Goal: Task Accomplishment & Management: Manage account settings

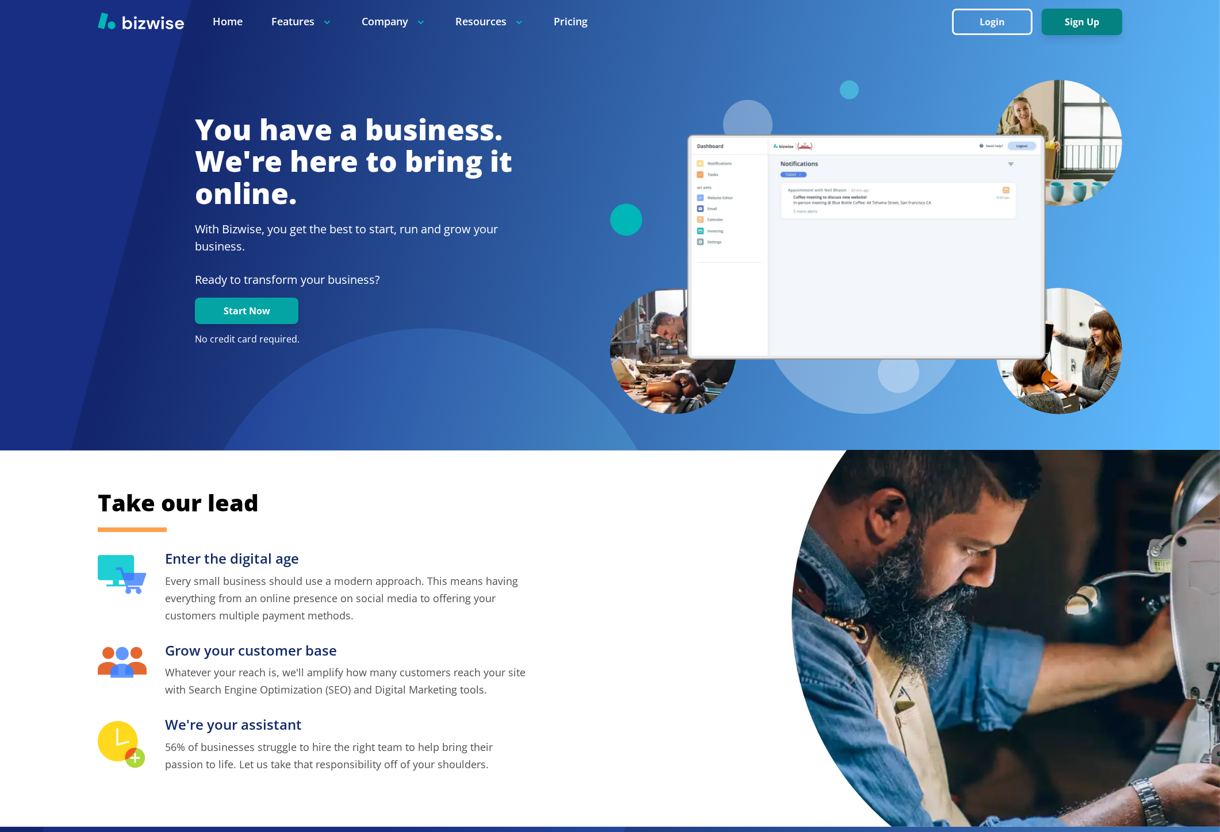
click at [1066, 33] on button "Sign Up" at bounding box center [1082, 22] width 80 height 26
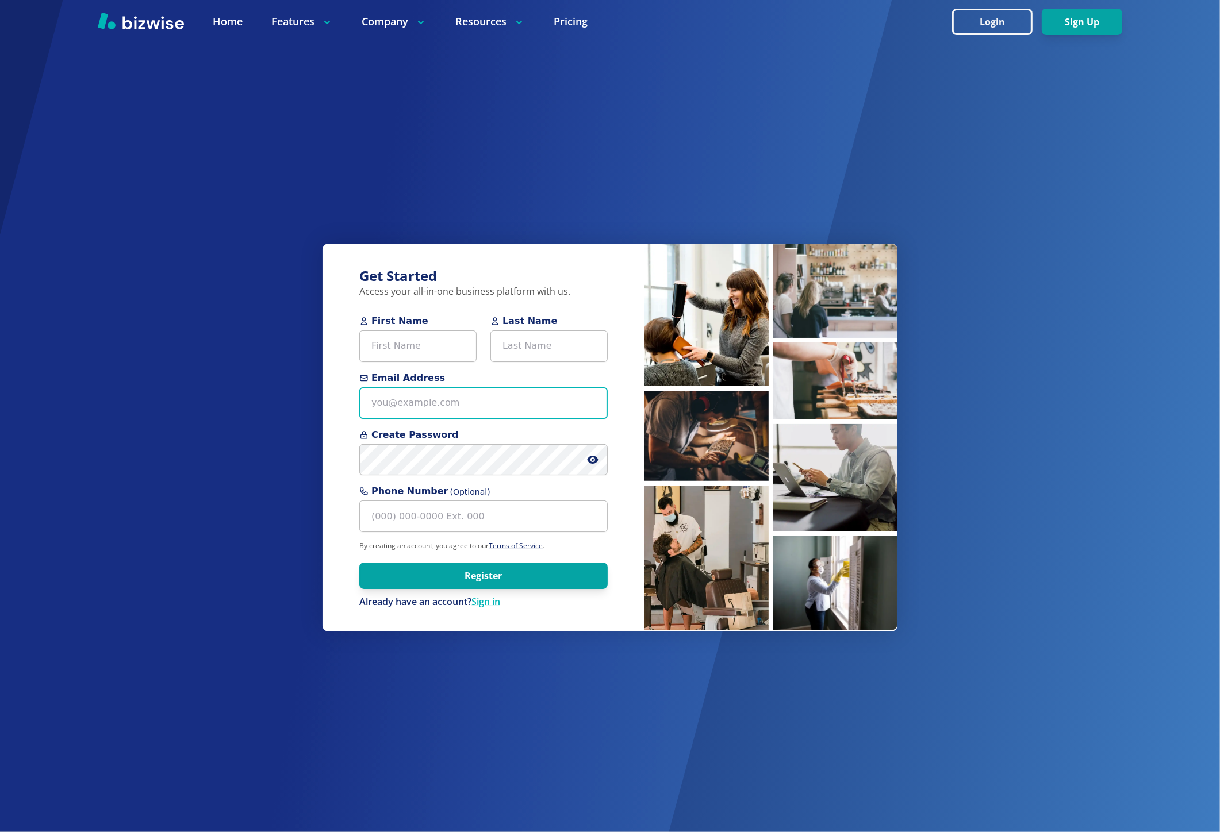
click at [408, 400] on input "Email Address" at bounding box center [483, 404] width 248 height 32
paste input "marshall007+1@gmail.com"
type input "marshall007+1@gmail.com"
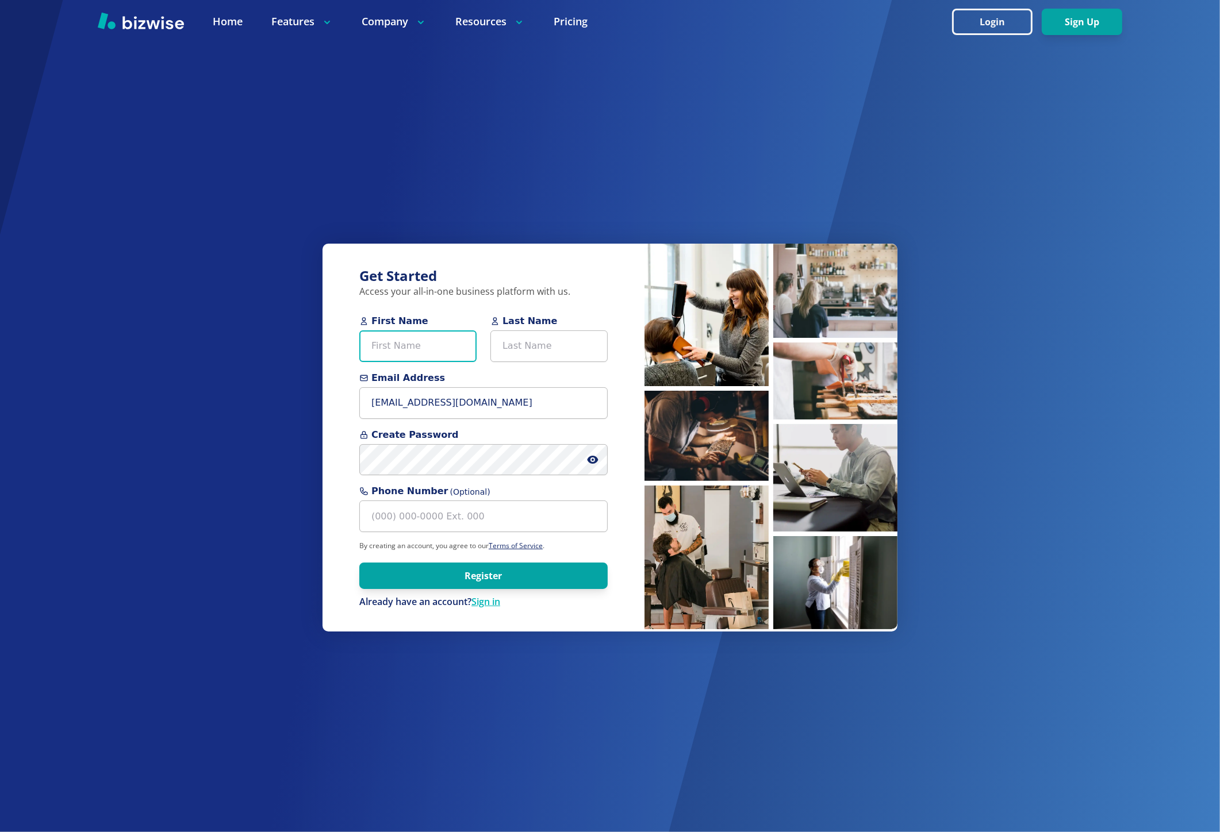
click at [387, 346] on input "First Name" at bounding box center [417, 347] width 117 height 32
paste input "Marshall Monroe"
click at [418, 346] on input "Marshall Monroe" at bounding box center [417, 347] width 117 height 32
type input "Marshall"
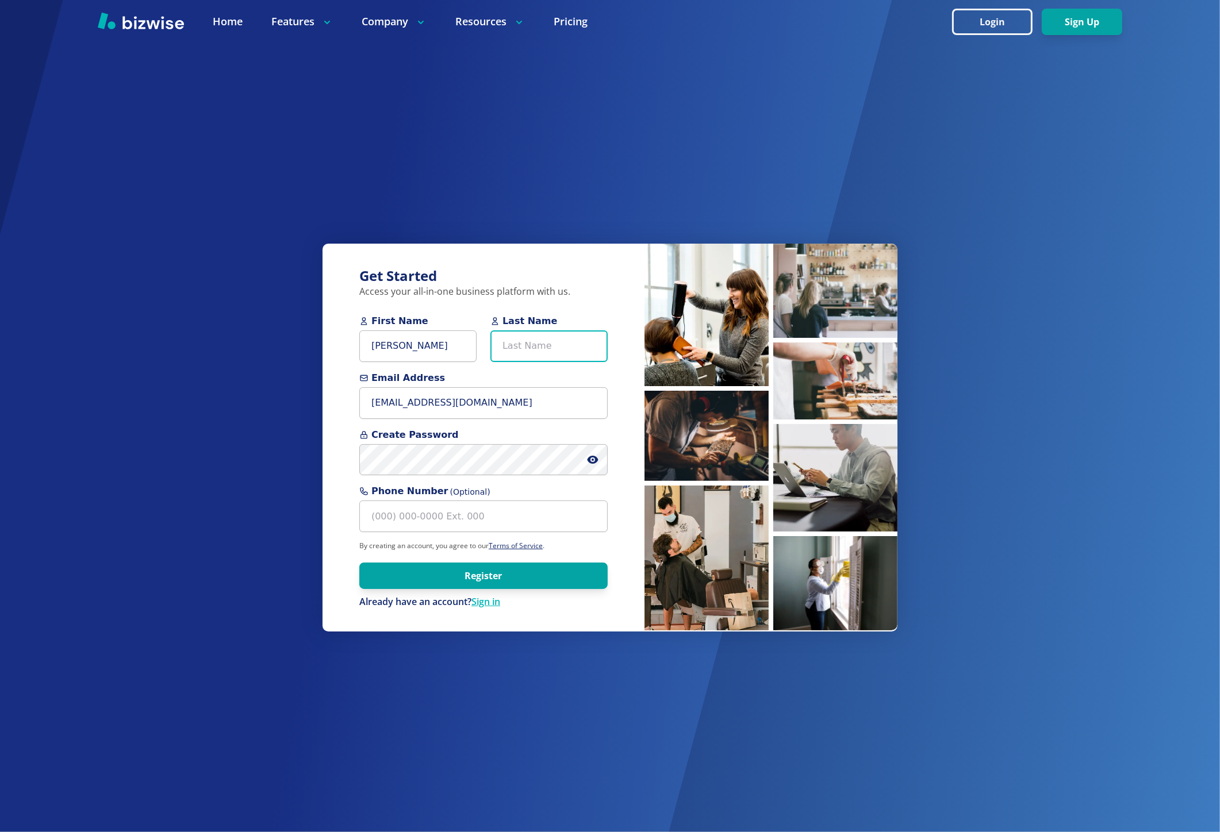
click at [555, 351] on input "Last Name" at bounding box center [548, 347] width 117 height 32
paste input "Monroe"
type input "Monroe"
click at [432, 357] on input "Marshall" at bounding box center [417, 347] width 117 height 32
type input "Marshall"
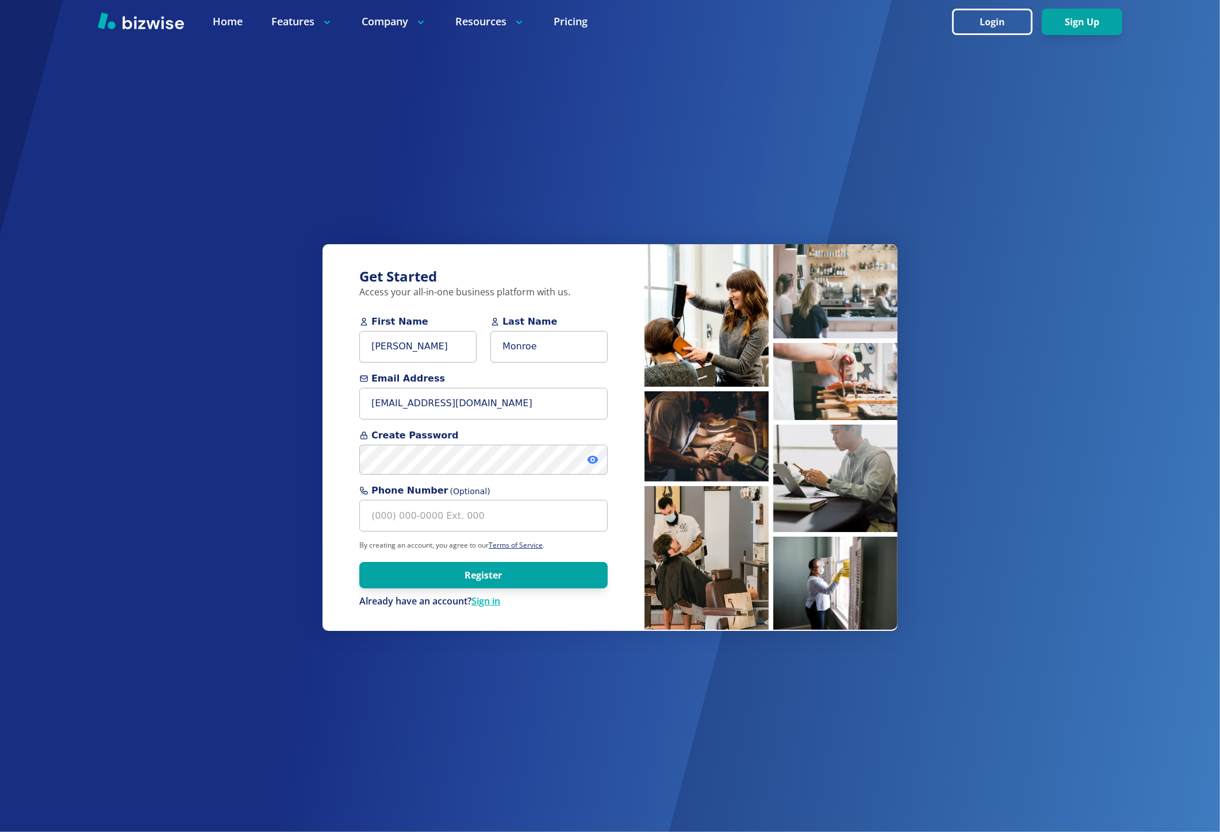
click at [594, 461] on icon at bounding box center [592, 459] width 11 height 11
click at [470, 585] on button "Register" at bounding box center [483, 576] width 248 height 26
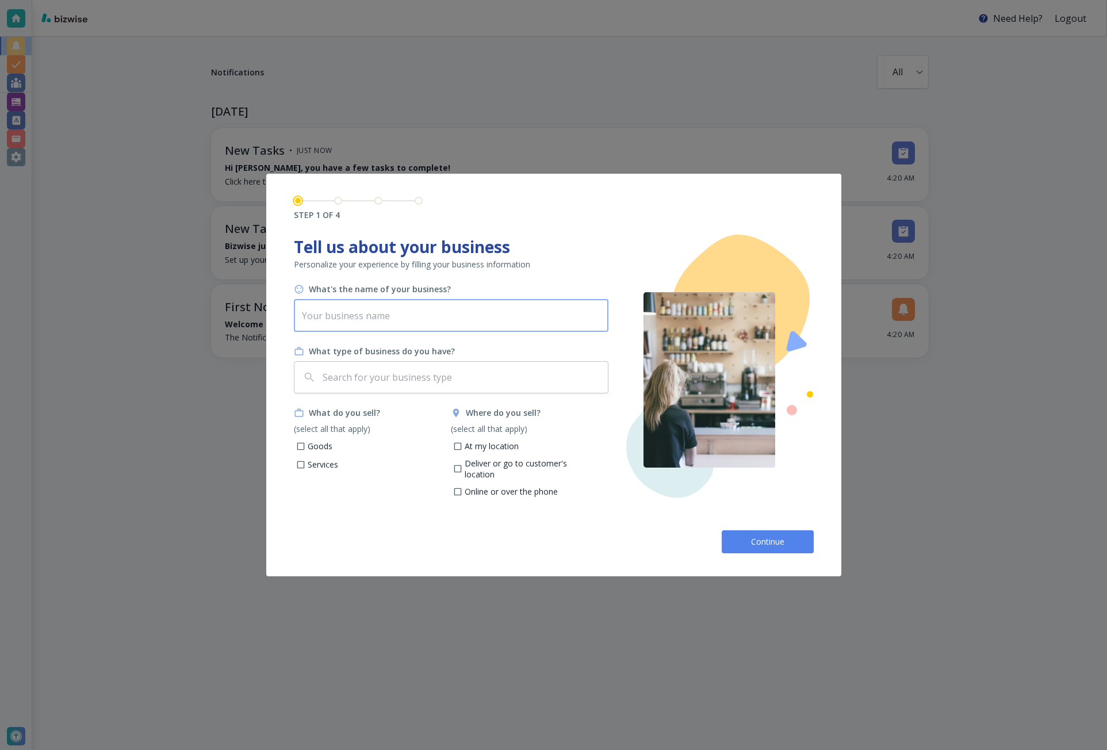
click at [324, 317] on input "text" at bounding box center [451, 316] width 314 height 32
paste input "Galveston Bridal Company"
type input "Galveston Bridal Company"
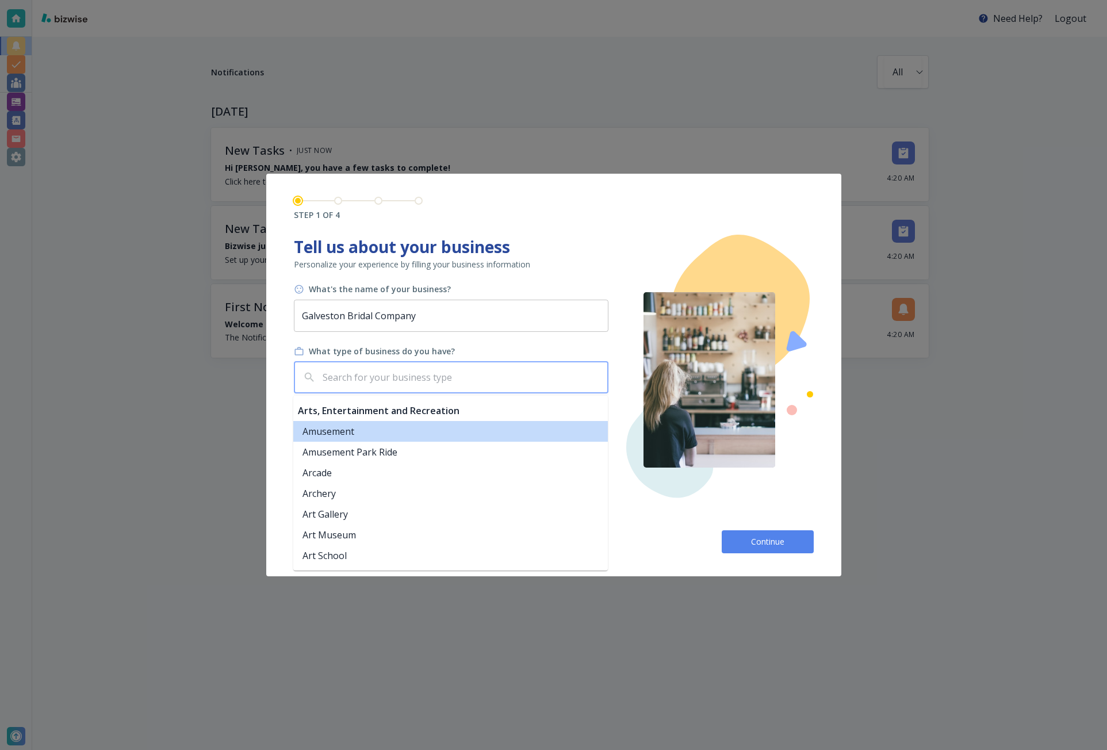
click at [349, 371] on input "text" at bounding box center [461, 377] width 283 height 22
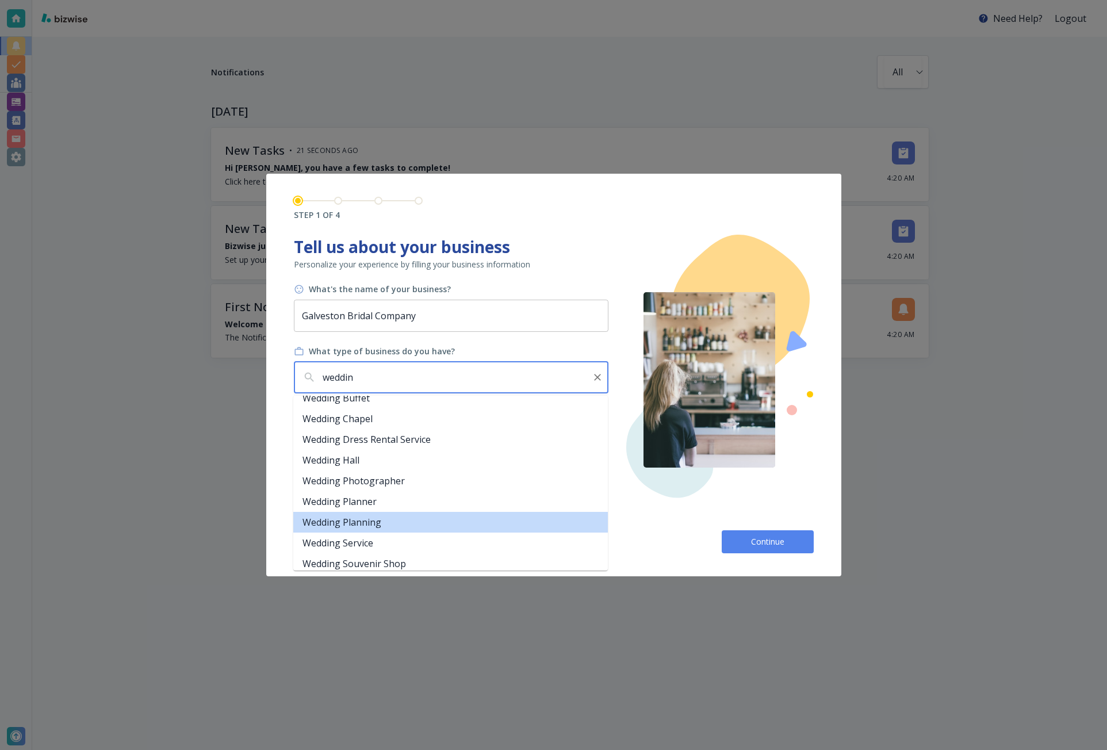
scroll to position [52, 0]
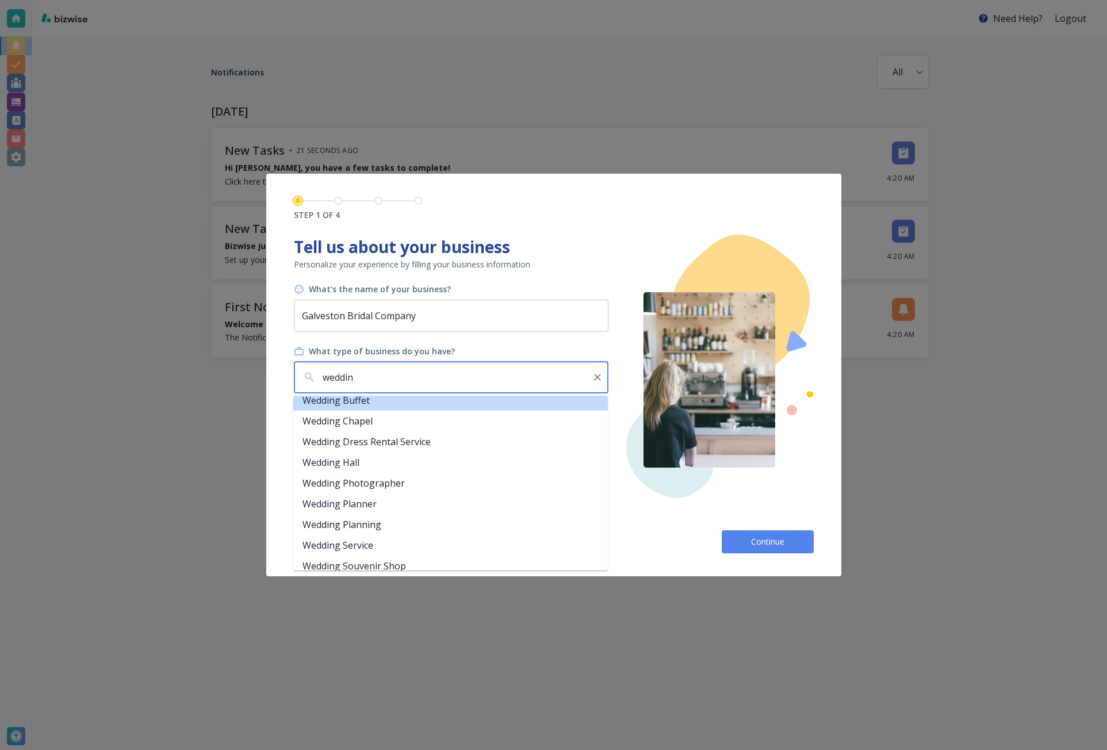
type input "weddin"
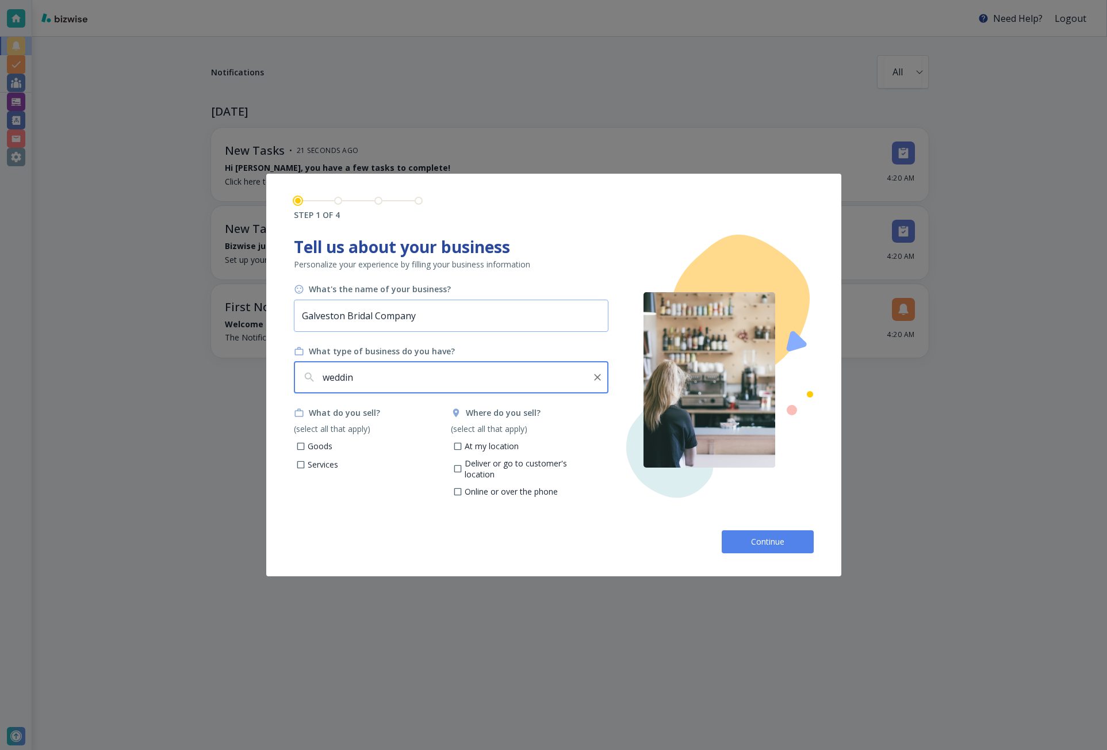
click at [393, 318] on input "Galveston Bridal Company" at bounding box center [451, 316] width 314 height 32
type input "Galveston Bridal Group"
click at [457, 374] on input "weddin" at bounding box center [453, 377] width 266 height 22
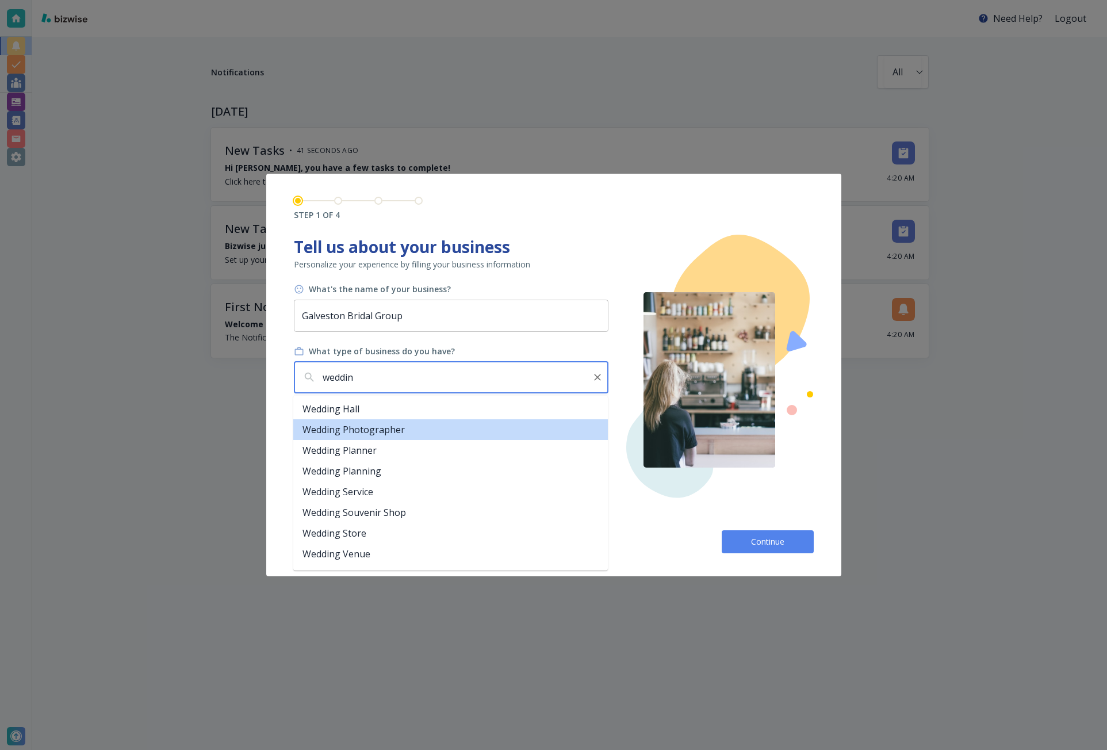
scroll to position [109, 0]
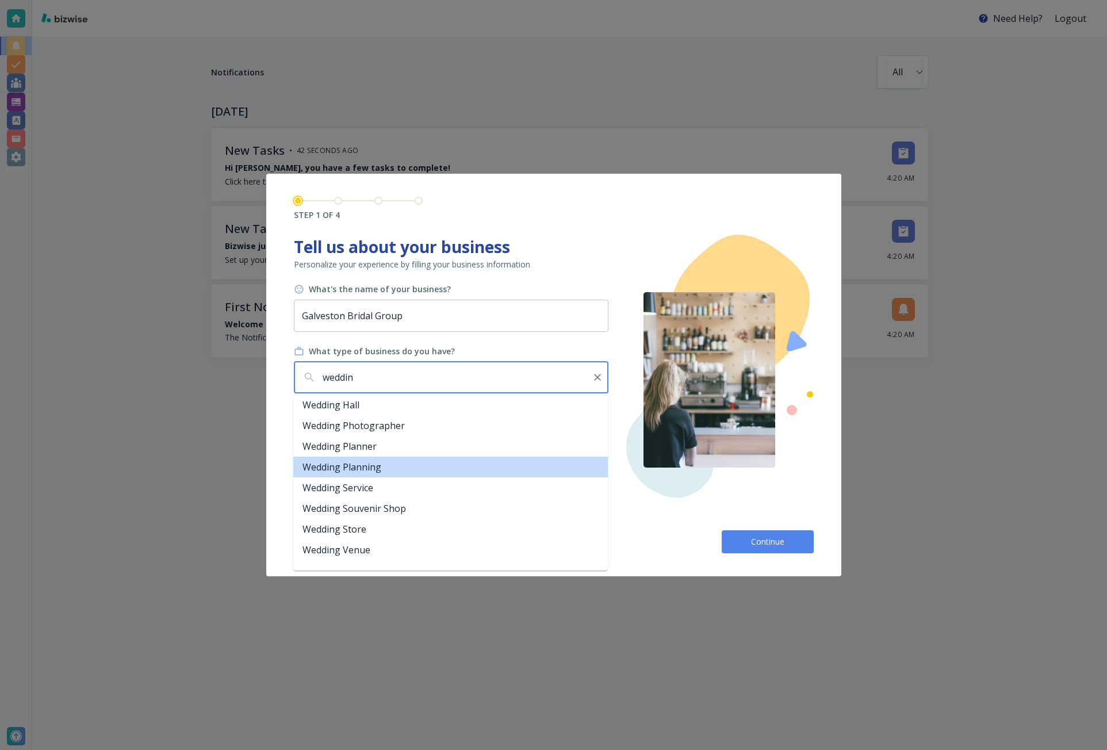
click at [385, 459] on li "Wedding Planning" at bounding box center [450, 466] width 314 height 21
type input "Wedding Planning"
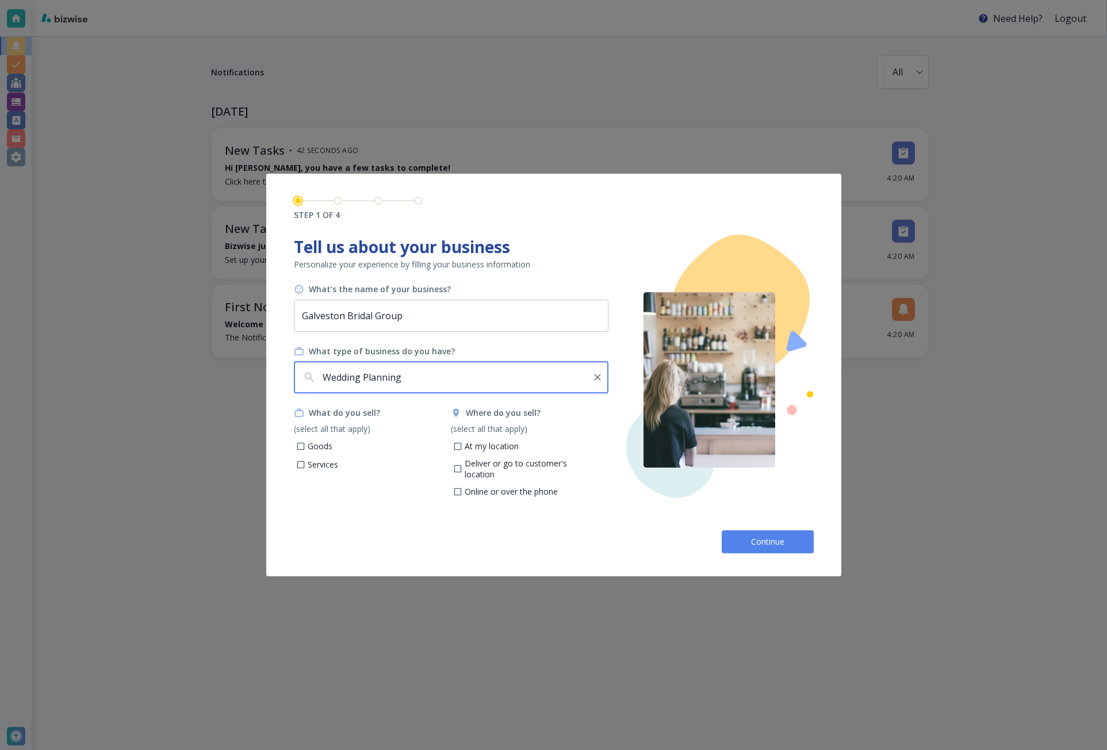
click at [311, 449] on p "Goods" at bounding box center [320, 445] width 25 height 11
click at [305, 449] on input "Goods" at bounding box center [301, 448] width 10 height 10
checkbox input "true"
click at [313, 466] on p "Services" at bounding box center [323, 464] width 30 height 11
click at [305, 466] on input "Services" at bounding box center [301, 466] width 10 height 10
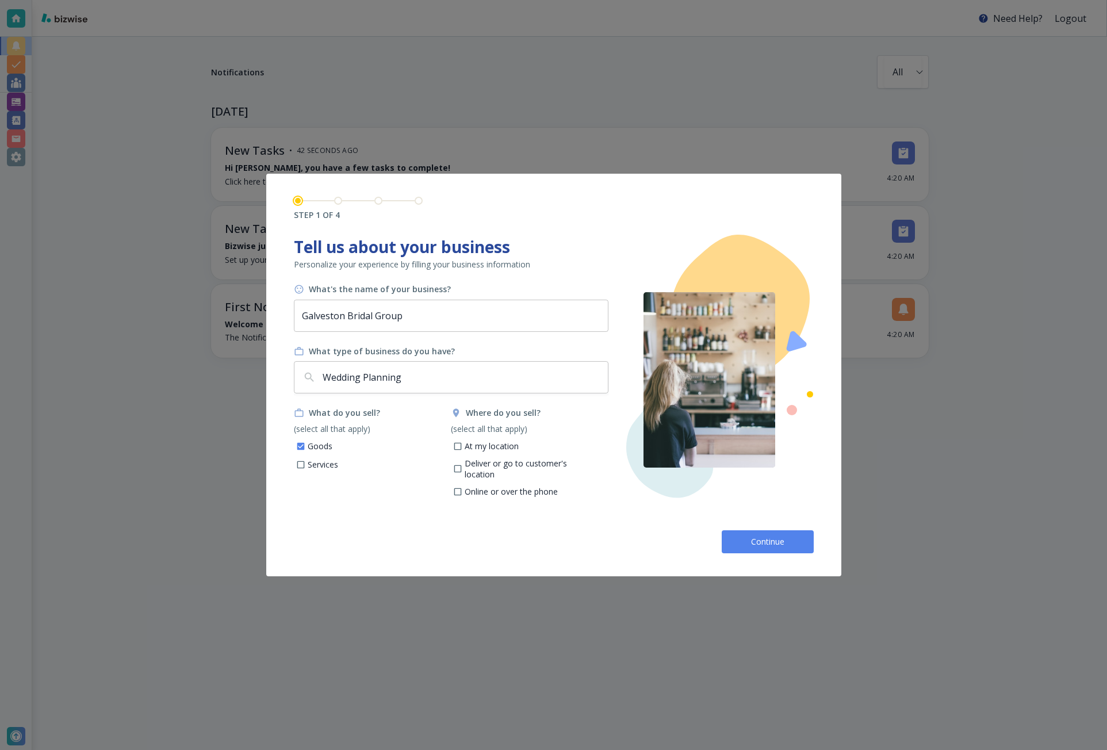
checkbox input "true"
click at [488, 459] on p "Deliver or go to customer's location" at bounding box center [532, 469] width 135 height 22
click at [463, 466] on input "Deliver or go to customer's location" at bounding box center [458, 471] width 10 height 10
checkbox input "true"
click at [481, 451] on p "At my location" at bounding box center [492, 445] width 54 height 11
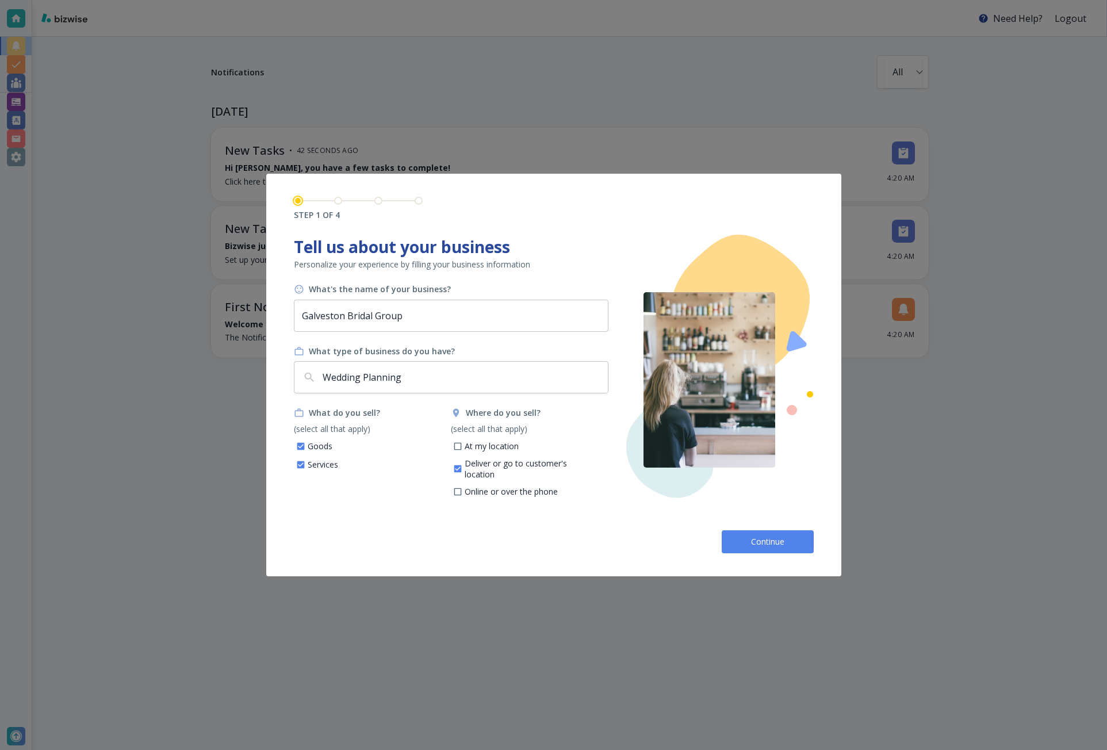
click at [463, 451] on input "At my location" at bounding box center [458, 448] width 10 height 10
checkbox input "true"
click at [738, 538] on button "Continue" at bounding box center [768, 541] width 92 height 23
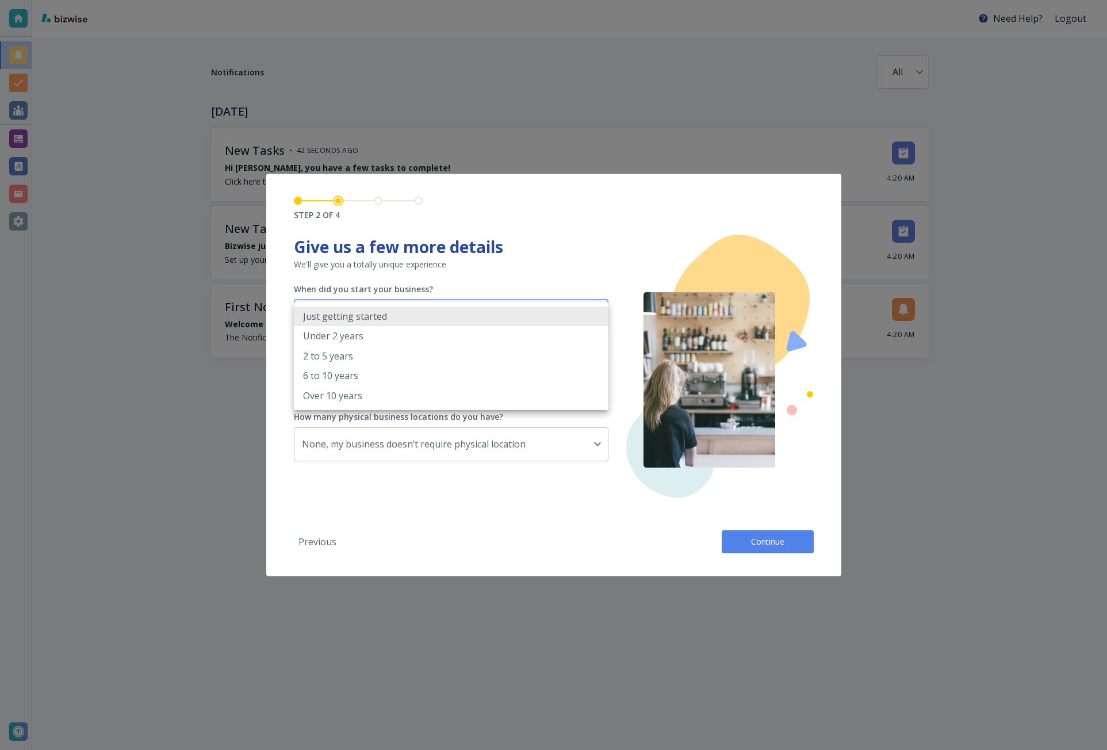
click at [402, 0] on body "Need Help? Logout Notifications All all ​ TODAY New Tasks • 42 seconds ago Hi M…" at bounding box center [553, 0] width 1107 height 0
click at [324, 394] on p "Over 10 years" at bounding box center [332, 395] width 59 height 13
type input "OVER_10_YEARS"
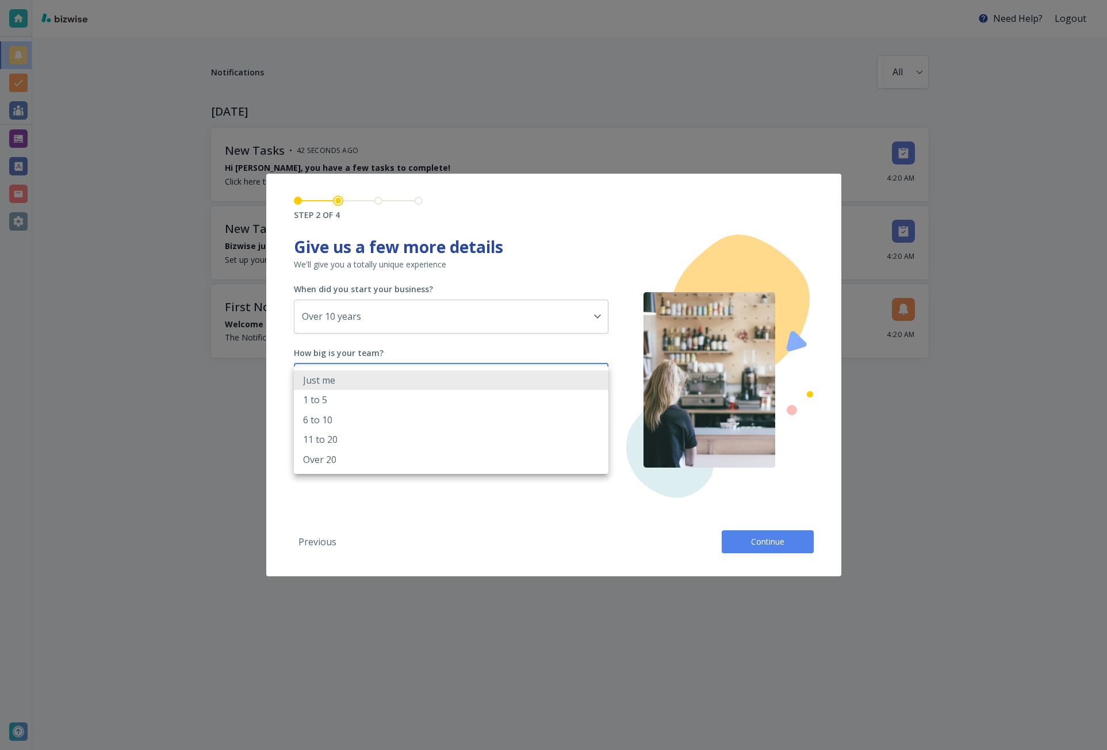
click at [348, 0] on body "Need Help? Logout Notifications All all ​ TODAY New Tasks • 42 seconds ago Hi M…" at bounding box center [553, 0] width 1107 height 0
click at [335, 427] on li "6 to 10" at bounding box center [451, 420] width 314 height 20
type input "6_TO_10"
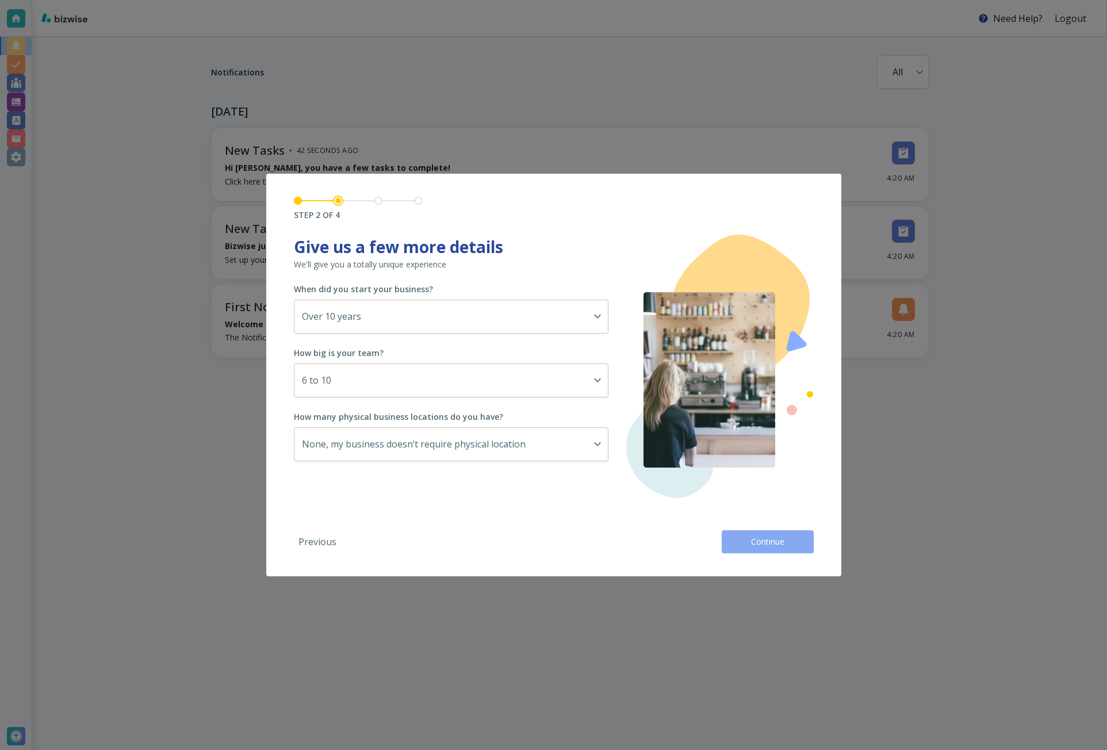
click at [753, 539] on span "Continue" at bounding box center [767, 541] width 37 height 11
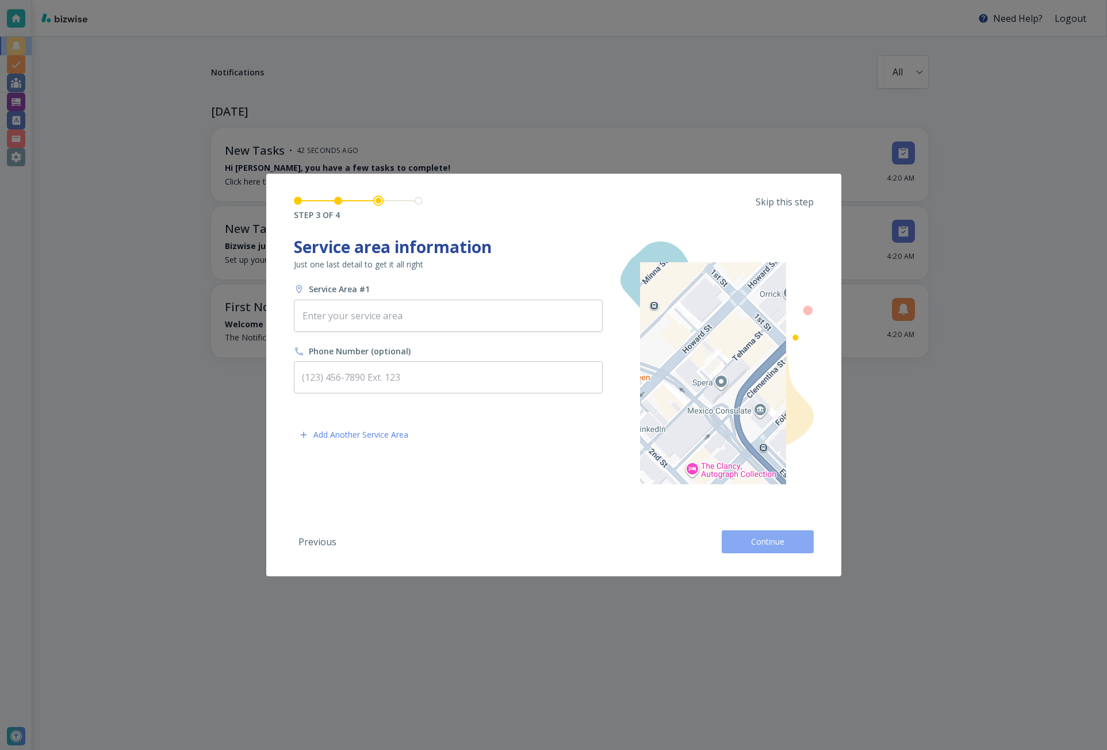
click at [746, 536] on button "Continue" at bounding box center [768, 541] width 92 height 23
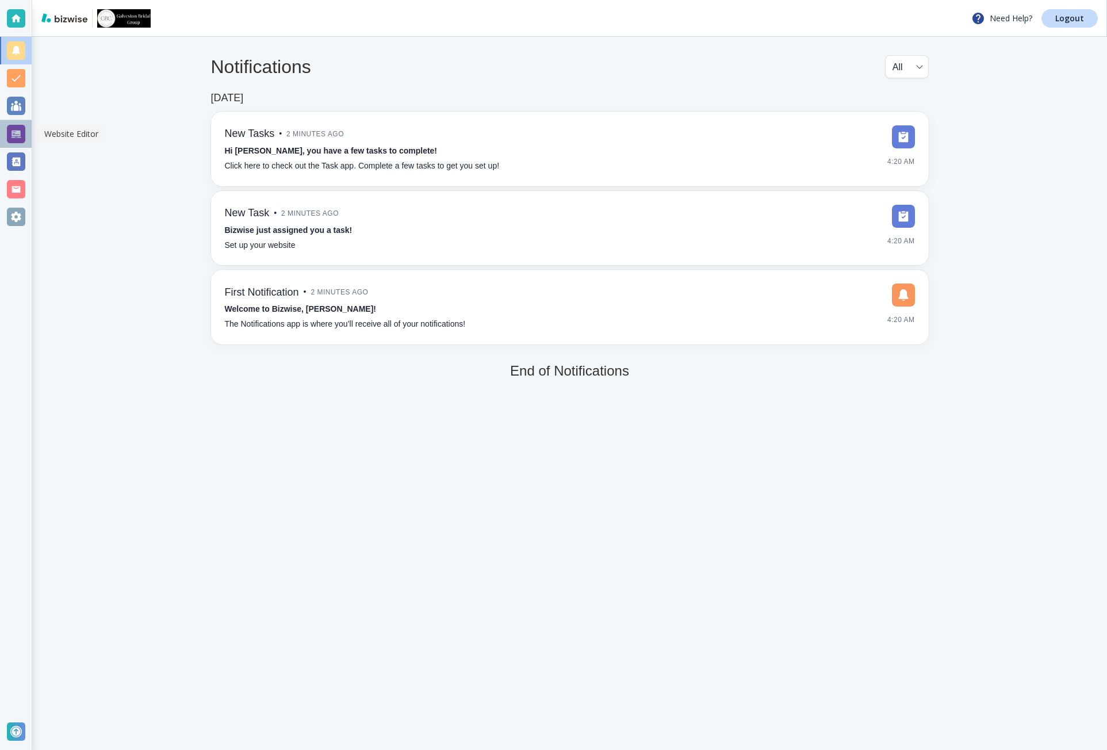
click at [20, 126] on div at bounding box center [16, 134] width 18 height 18
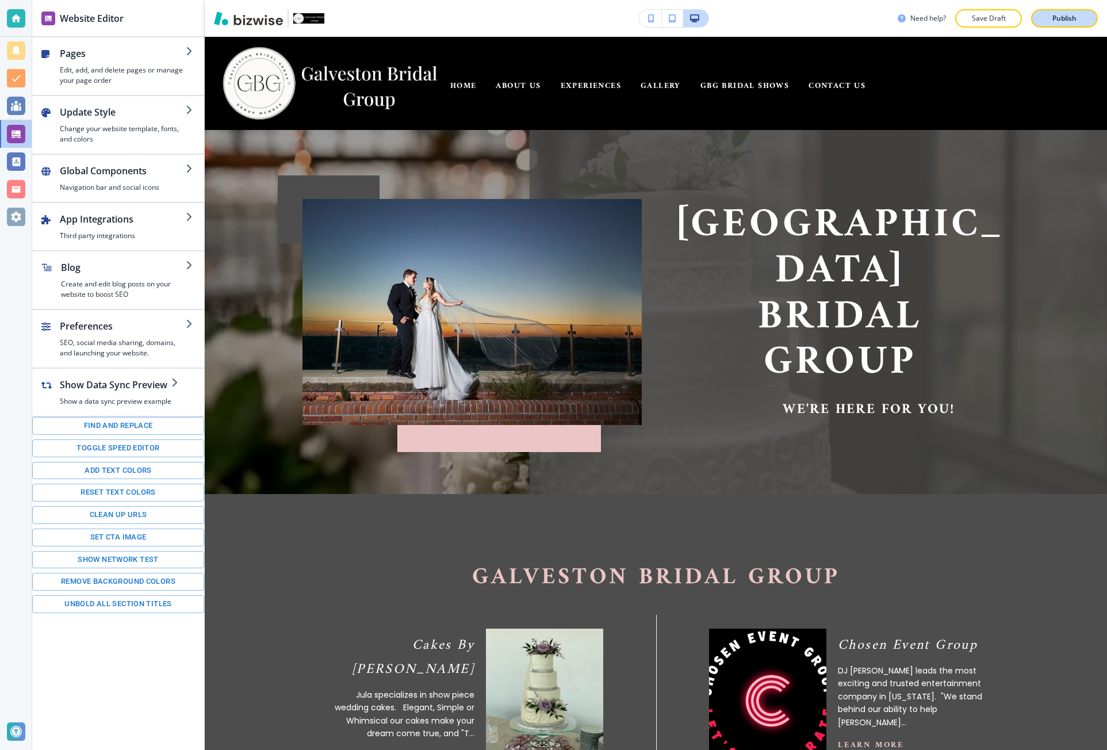
click at [1060, 20] on p "Publish" at bounding box center [1064, 18] width 24 height 10
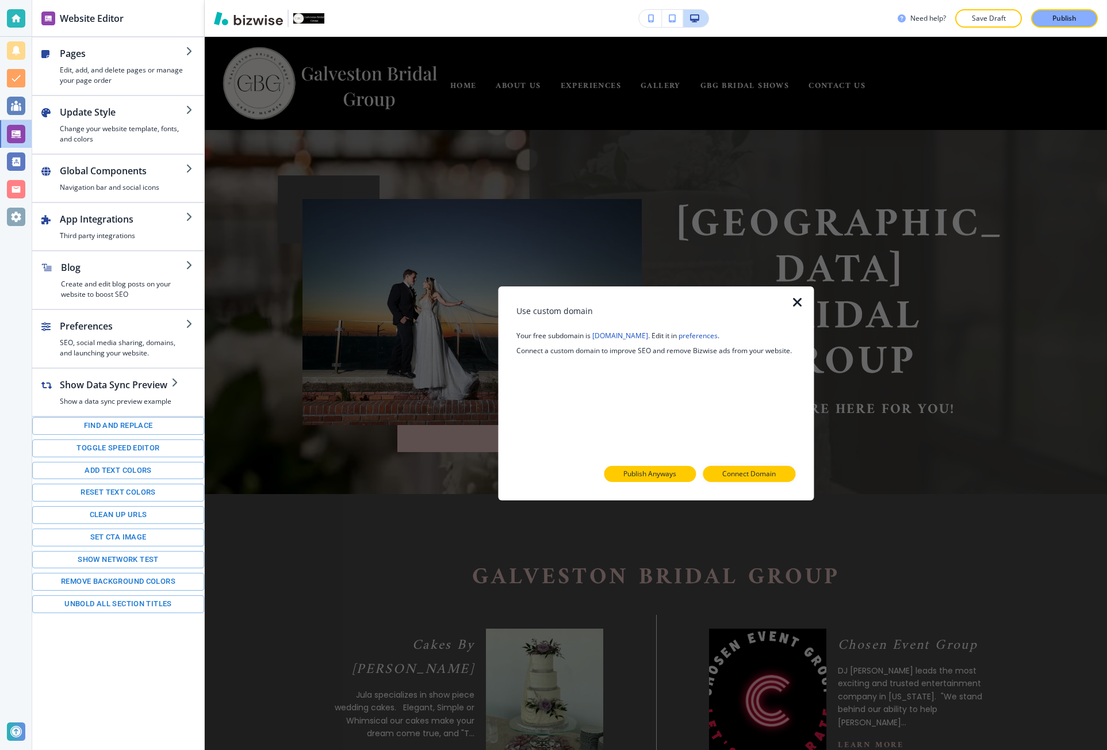
click at [669, 477] on p "Publish Anyways" at bounding box center [649, 474] width 53 height 10
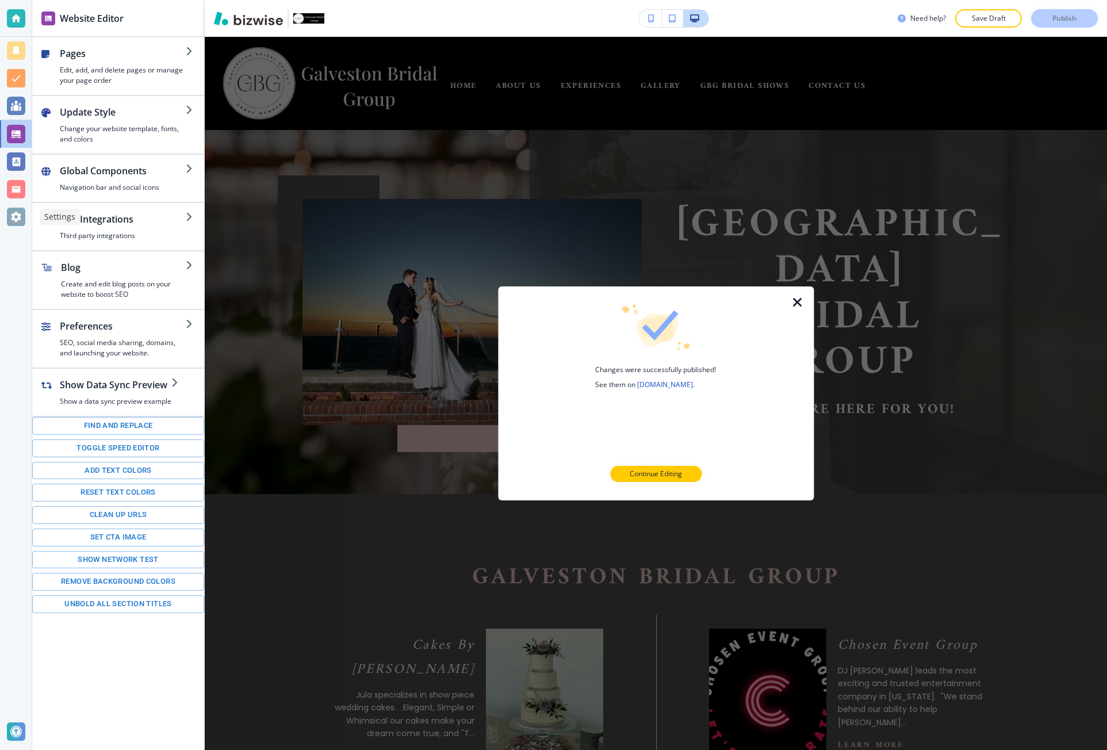
drag, startPoint x: 20, startPoint y: 216, endPoint x: 27, endPoint y: 212, distance: 8.2
click at [20, 216] on div at bounding box center [16, 217] width 18 height 18
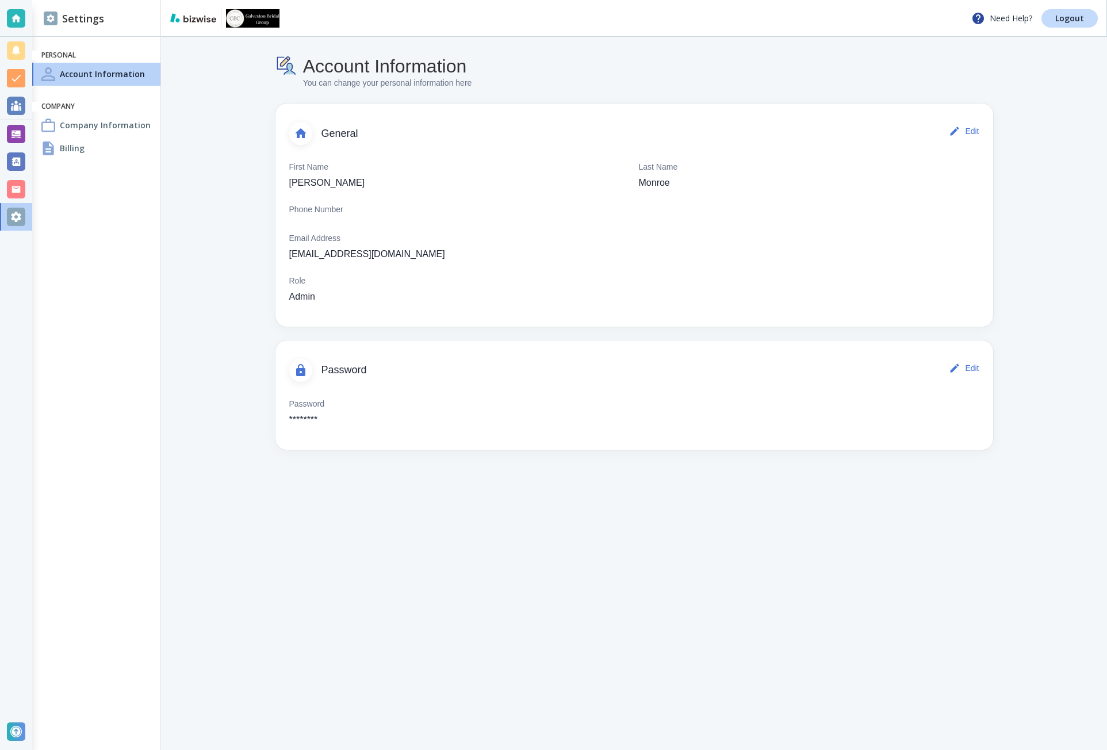
click at [17, 133] on div at bounding box center [16, 134] width 18 height 18
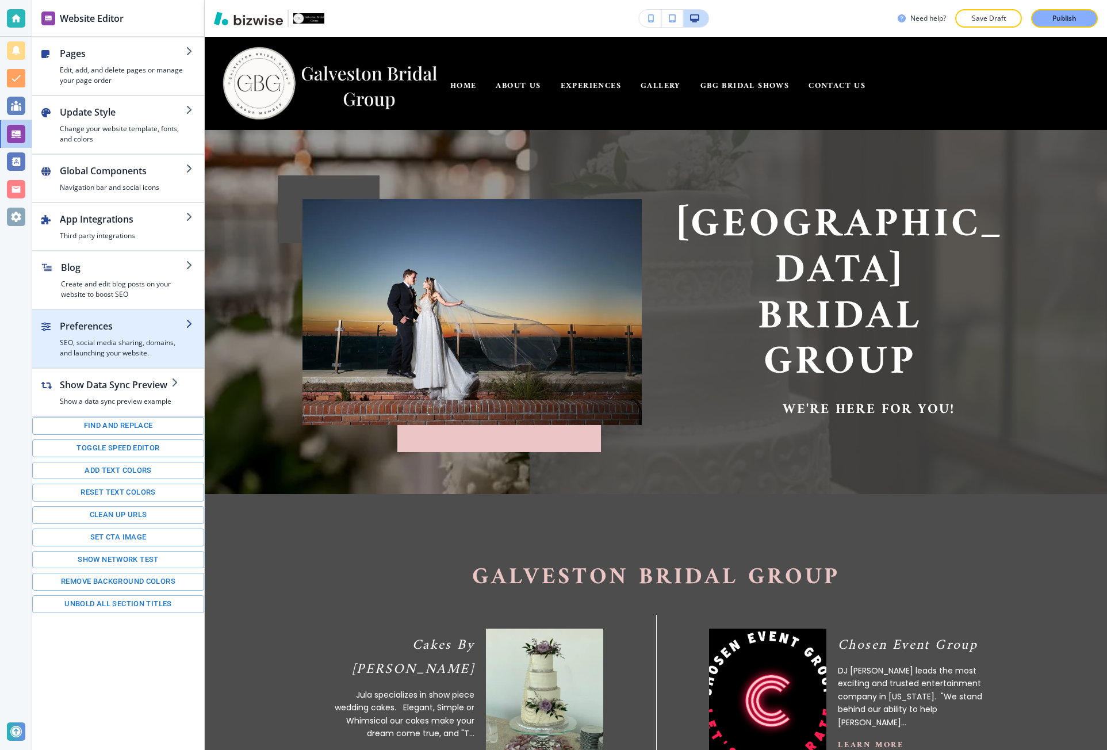
click at [132, 323] on h2 "Preferences" at bounding box center [123, 326] width 126 height 14
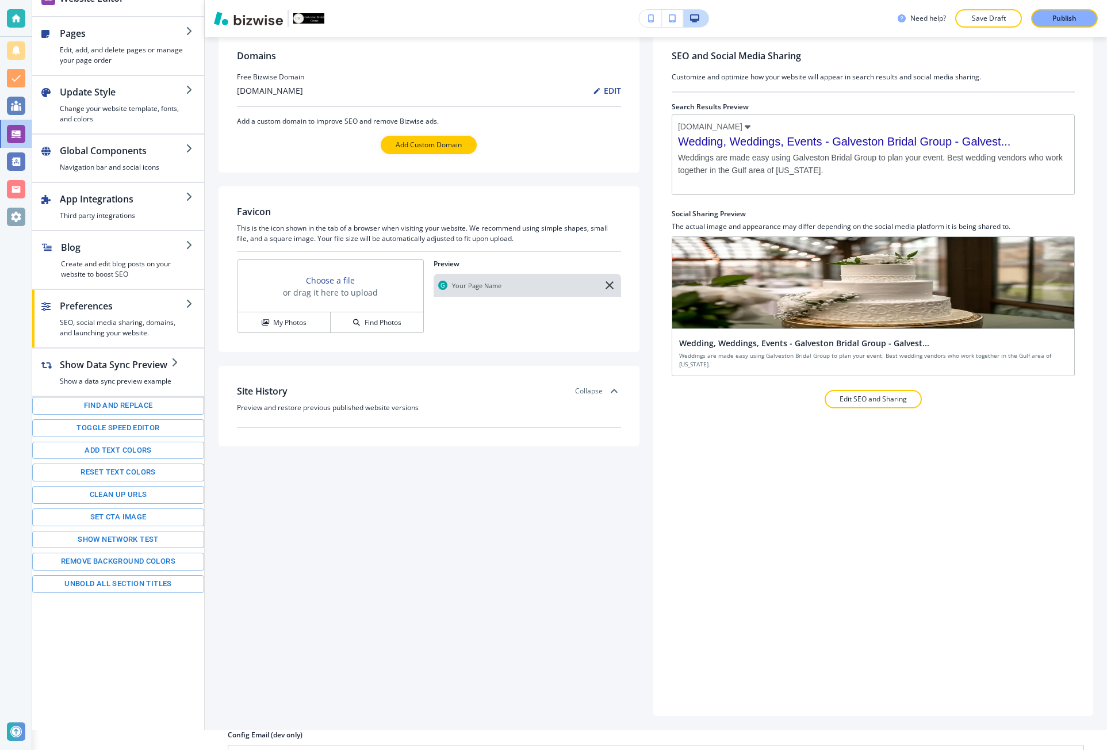
scroll to position [47, 0]
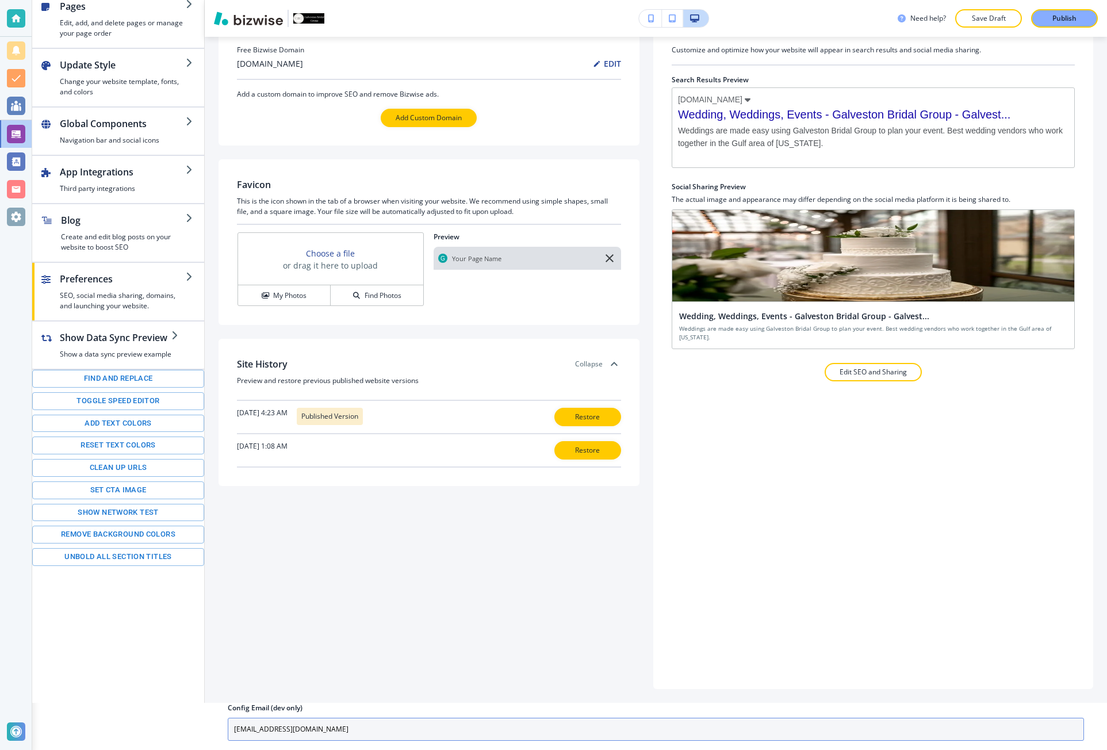
click at [363, 719] on input "placeholder@bizwise.com" at bounding box center [656, 729] width 856 height 23
click at [363, 720] on input "placeholder@bizwise.com" at bounding box center [656, 729] width 856 height 23
paste input "marshall007@gmail"
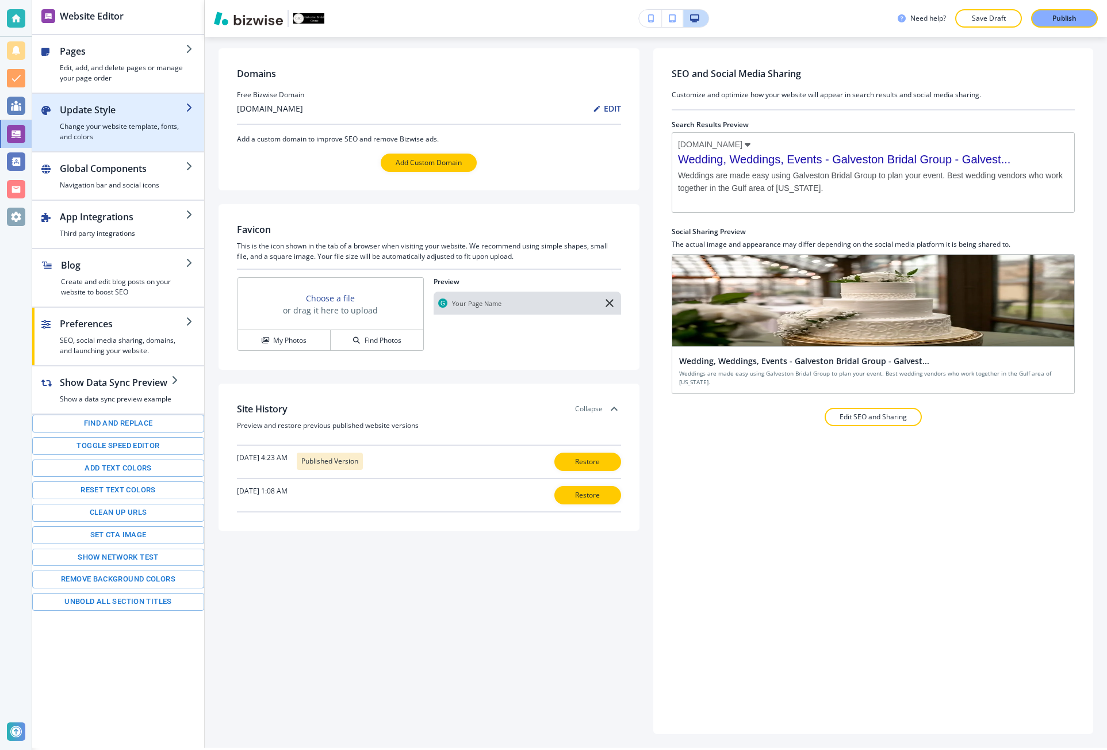
scroll to position [0, 0]
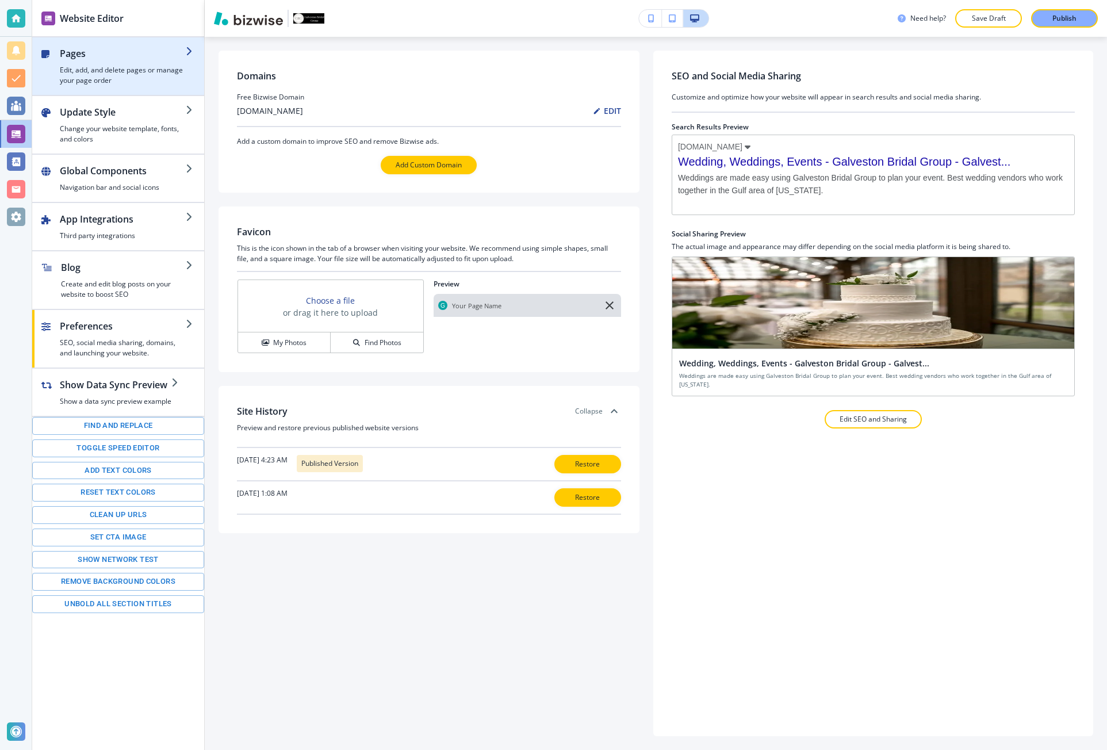
type input "marshall007@gmail.com"
click at [120, 74] on h4 "Edit, add, and delete pages or manage your page order" at bounding box center [123, 75] width 126 height 21
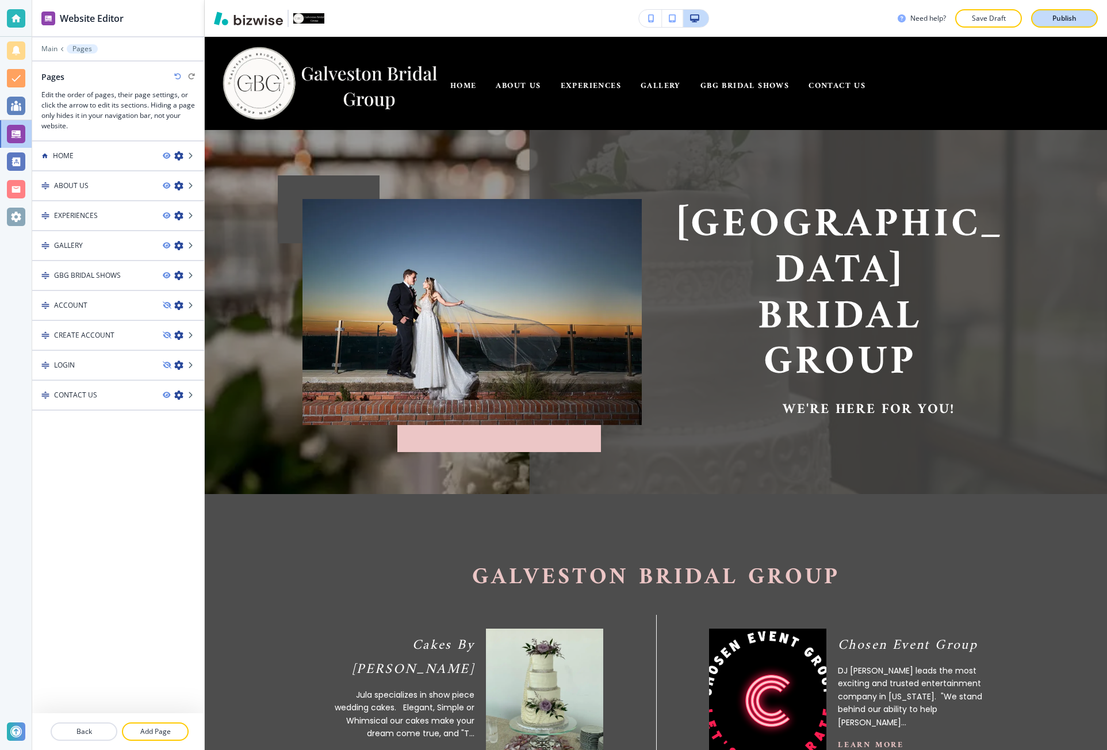
click at [1062, 22] on p "Publish" at bounding box center [1064, 18] width 24 height 10
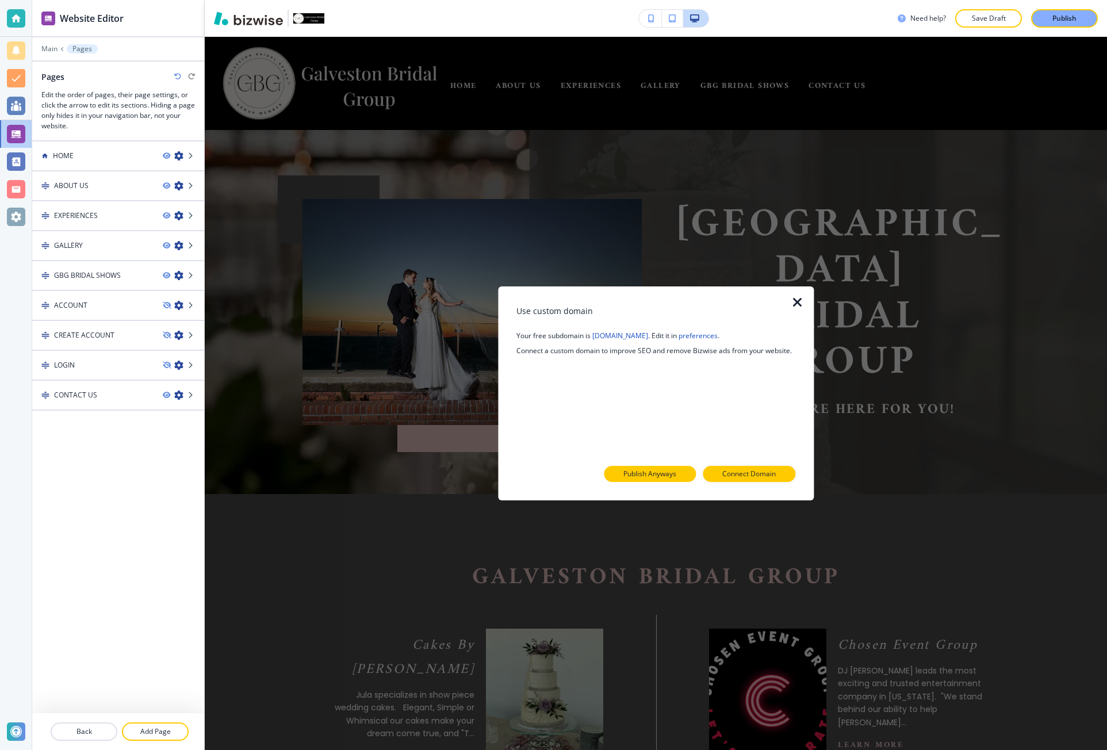
click at [671, 470] on p "Publish Anyways" at bounding box center [649, 474] width 53 height 10
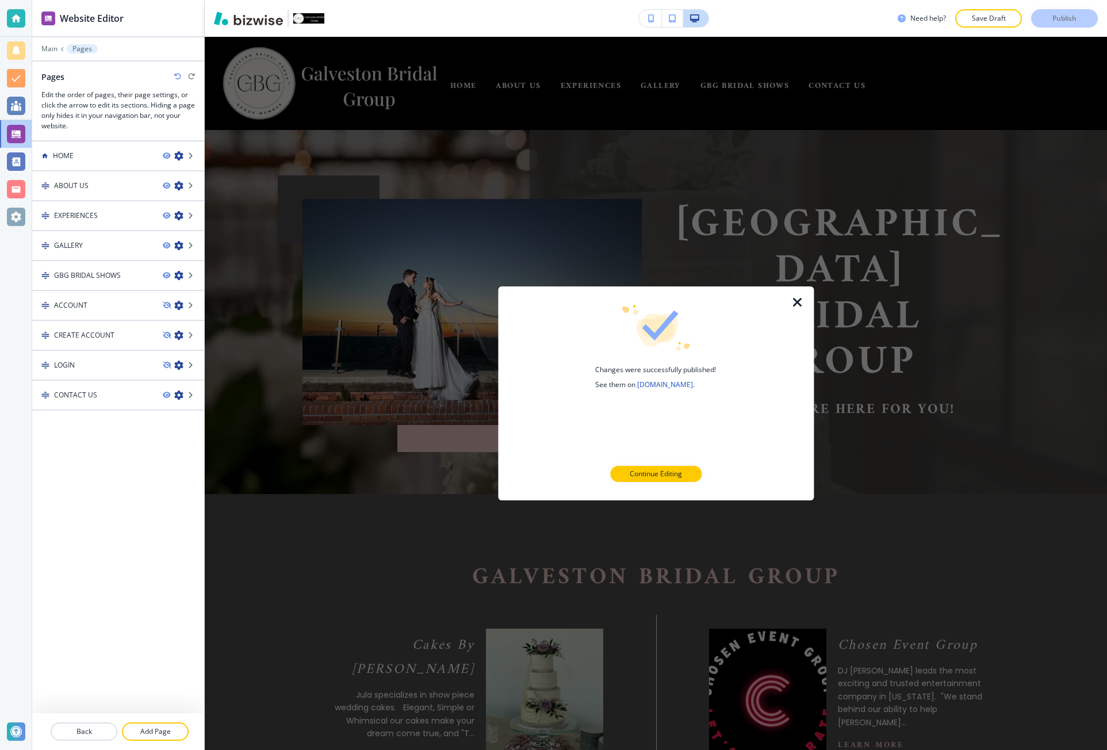
click at [799, 298] on icon "button" at bounding box center [798, 303] width 14 height 14
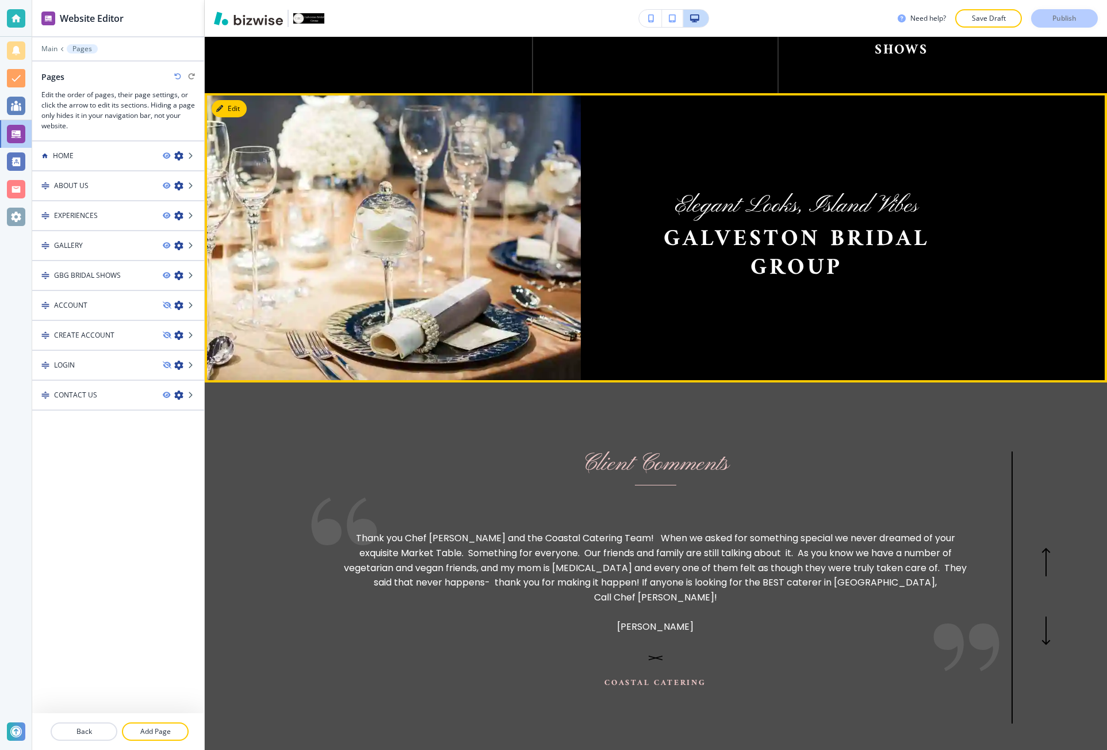
scroll to position [1646, 0]
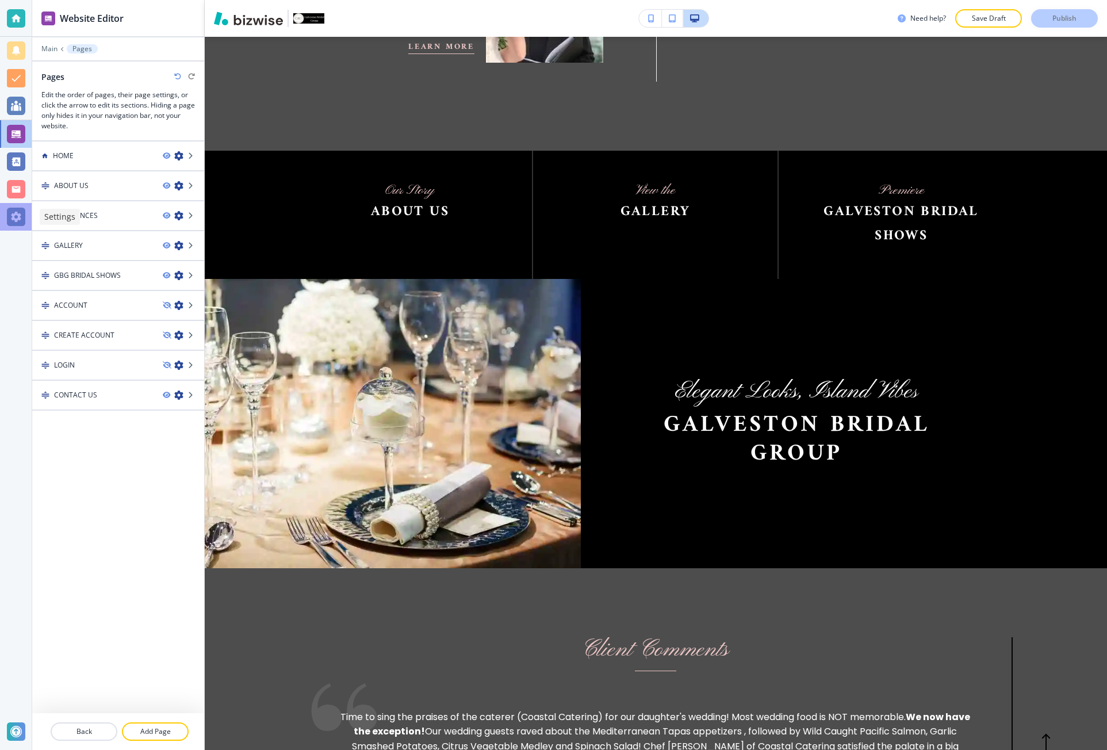
click at [21, 211] on div at bounding box center [16, 217] width 18 height 18
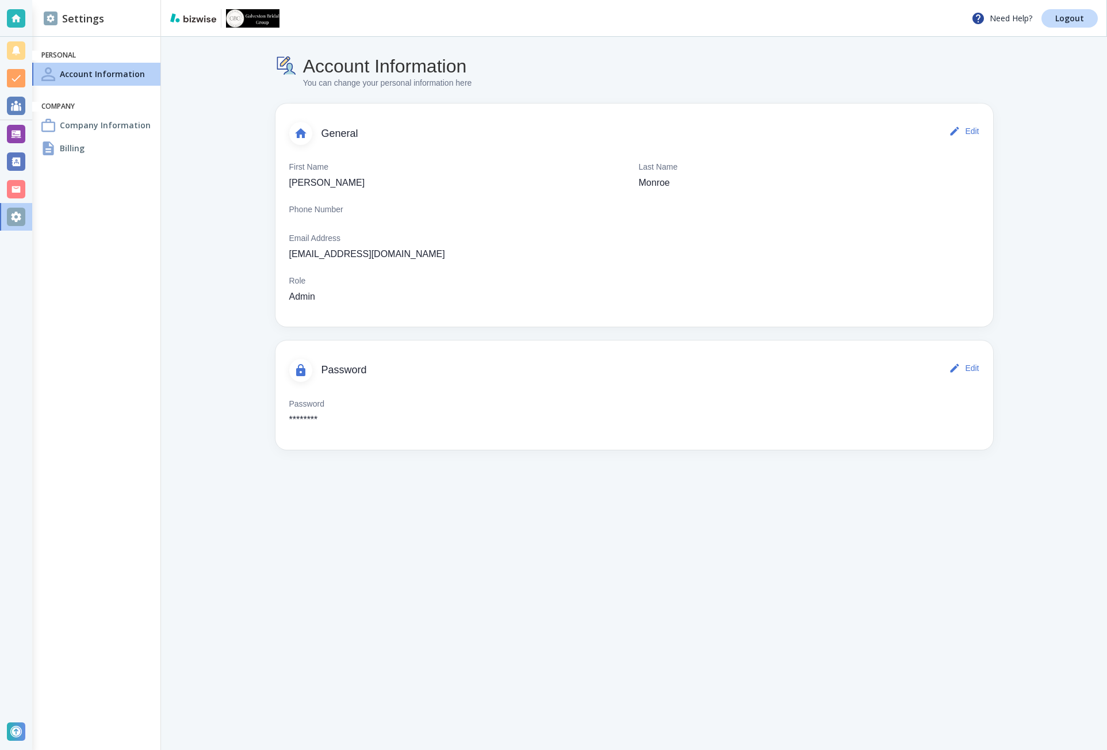
click at [99, 139] on div "Billing" at bounding box center [96, 148] width 128 height 23
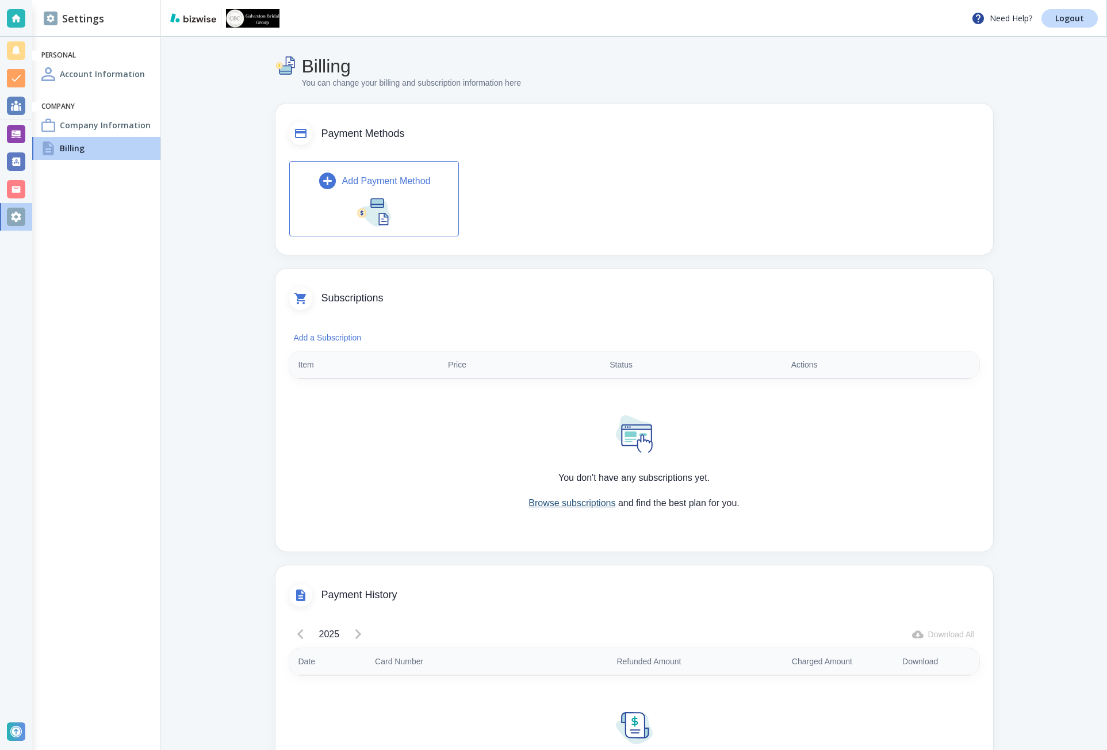
click at [564, 508] on link "Browse subscriptions" at bounding box center [571, 503] width 87 height 10
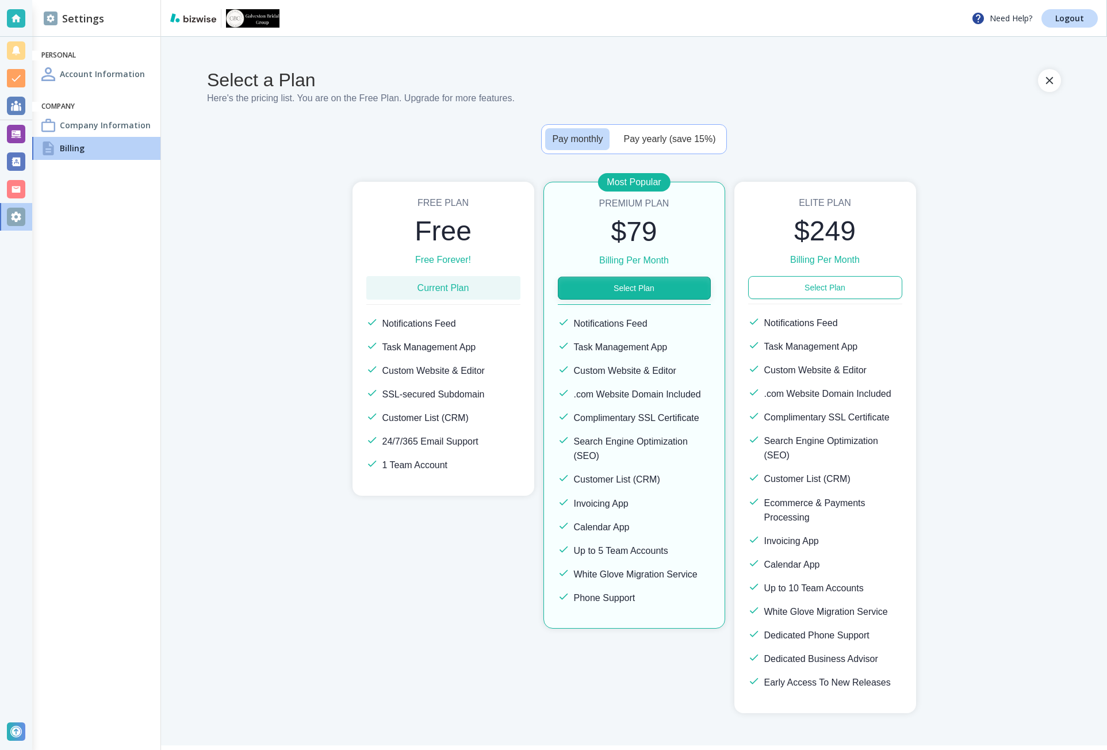
click at [590, 294] on button "Select Plan" at bounding box center [634, 288] width 153 height 23
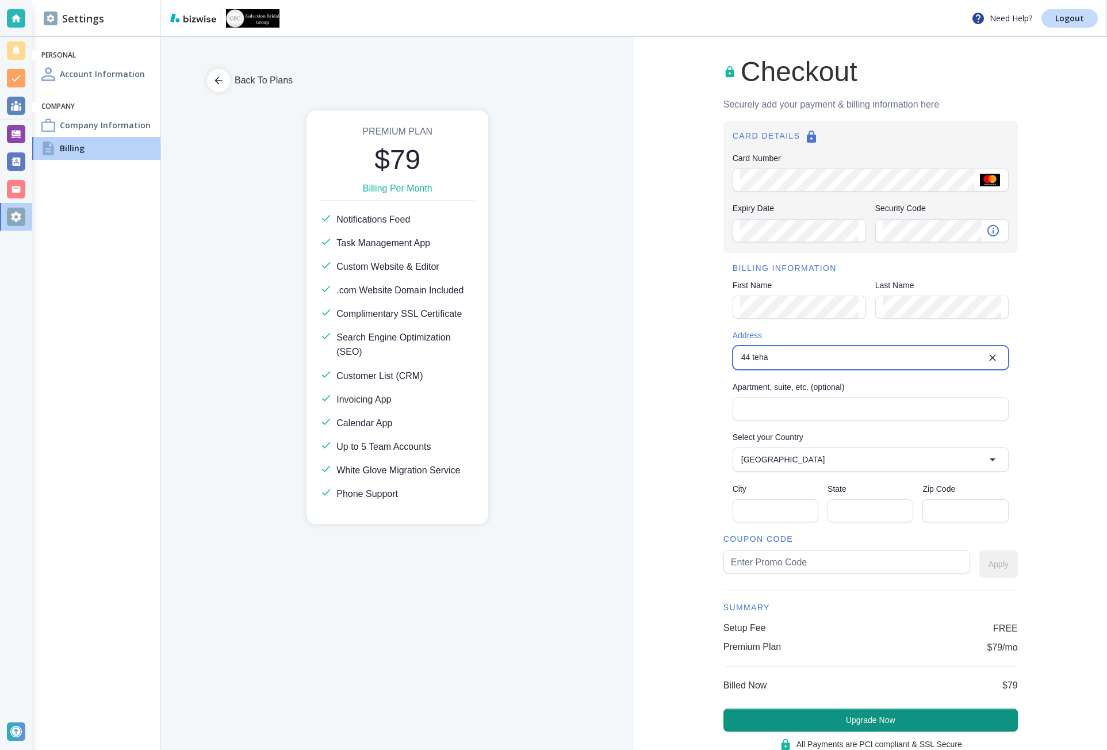
type input "44 Tehama Street"
type input "United States"
type input "San Francisco"
type input "CA"
type input "94105"
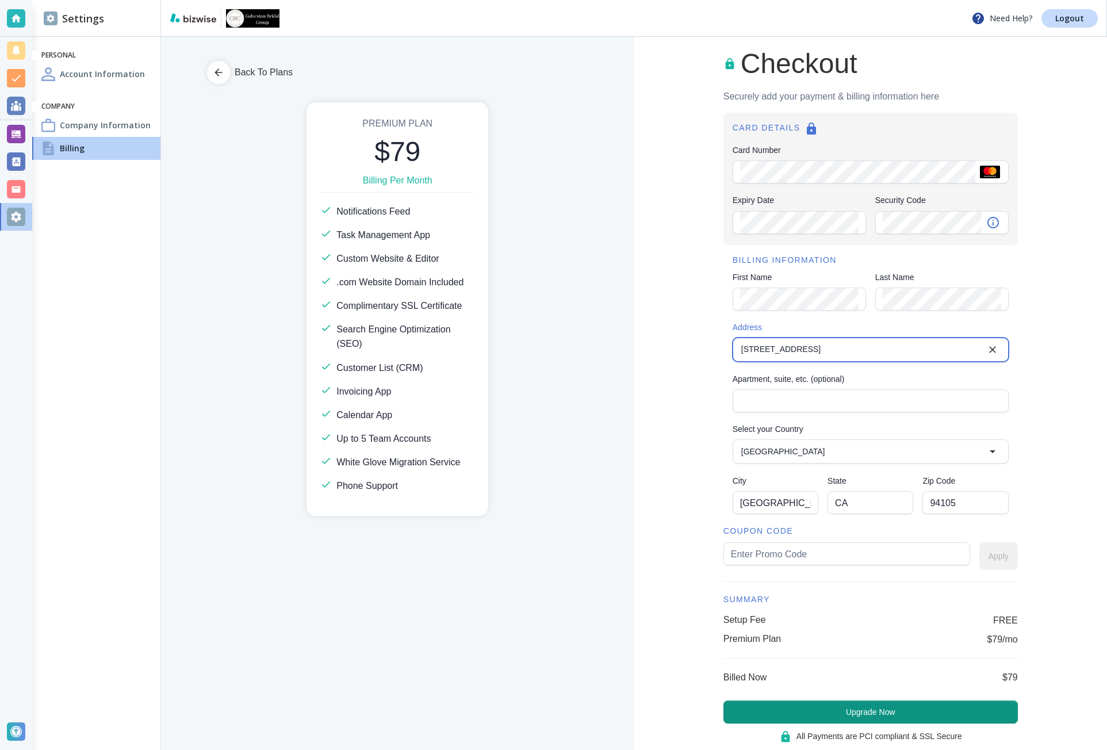
scroll to position [37, 0]
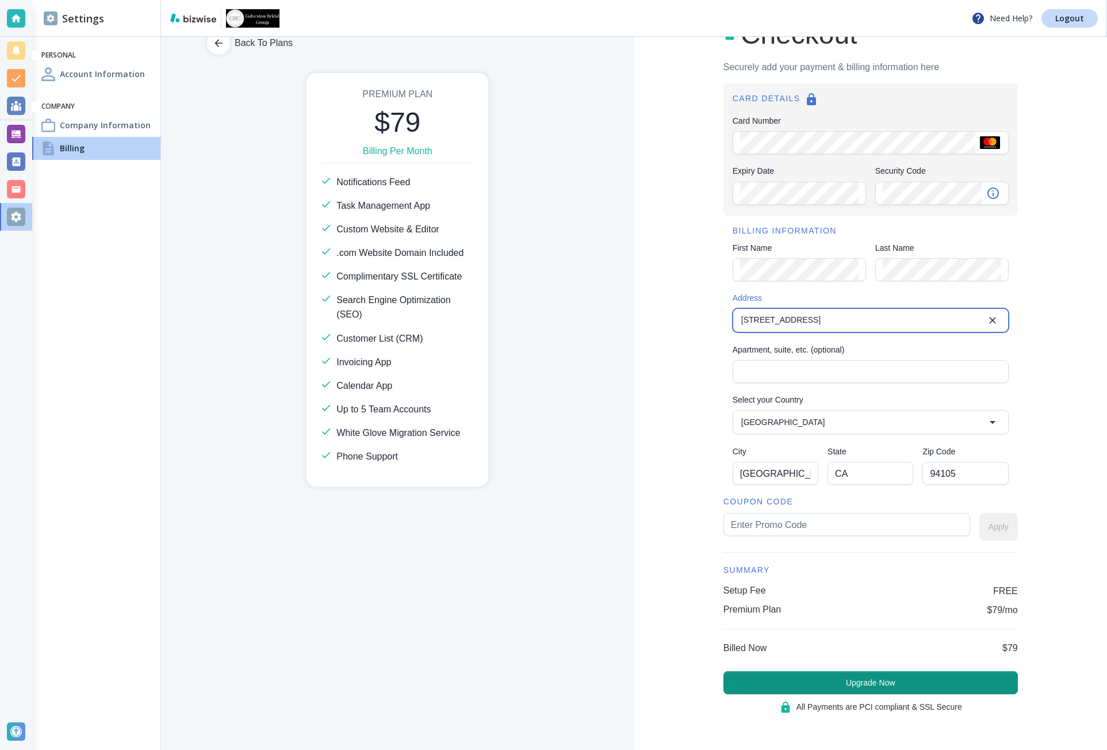
type input "44 Tehama Street"
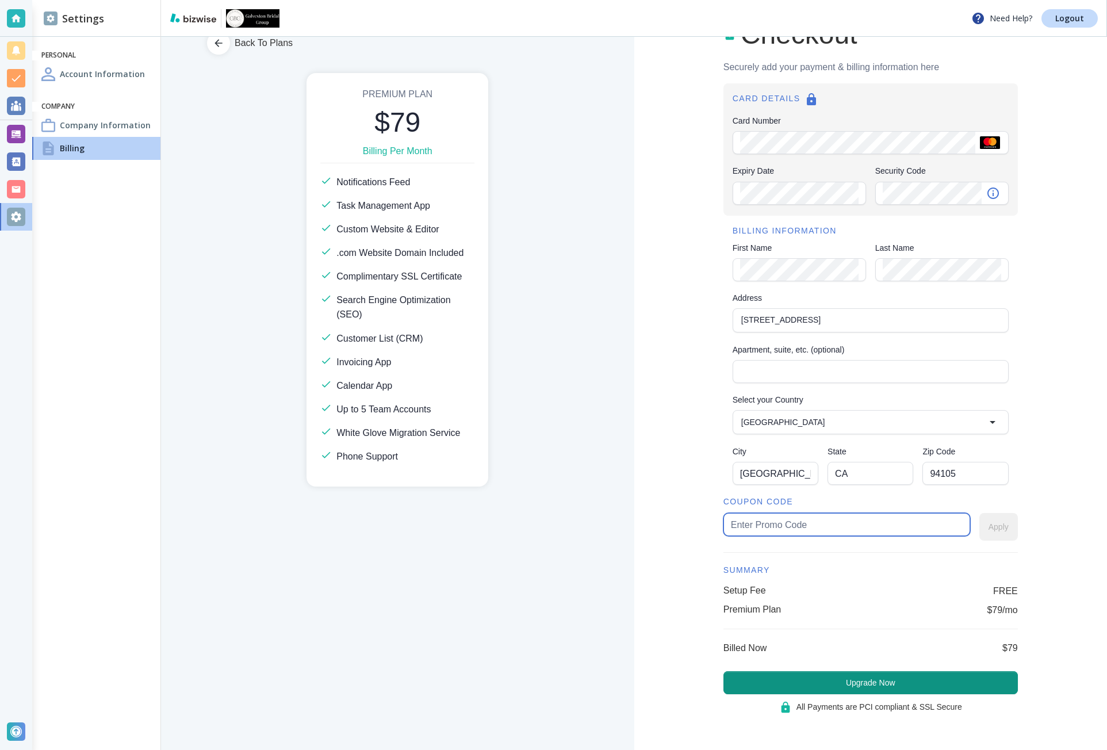
click at [787, 520] on input "text" at bounding box center [847, 524] width 232 height 22
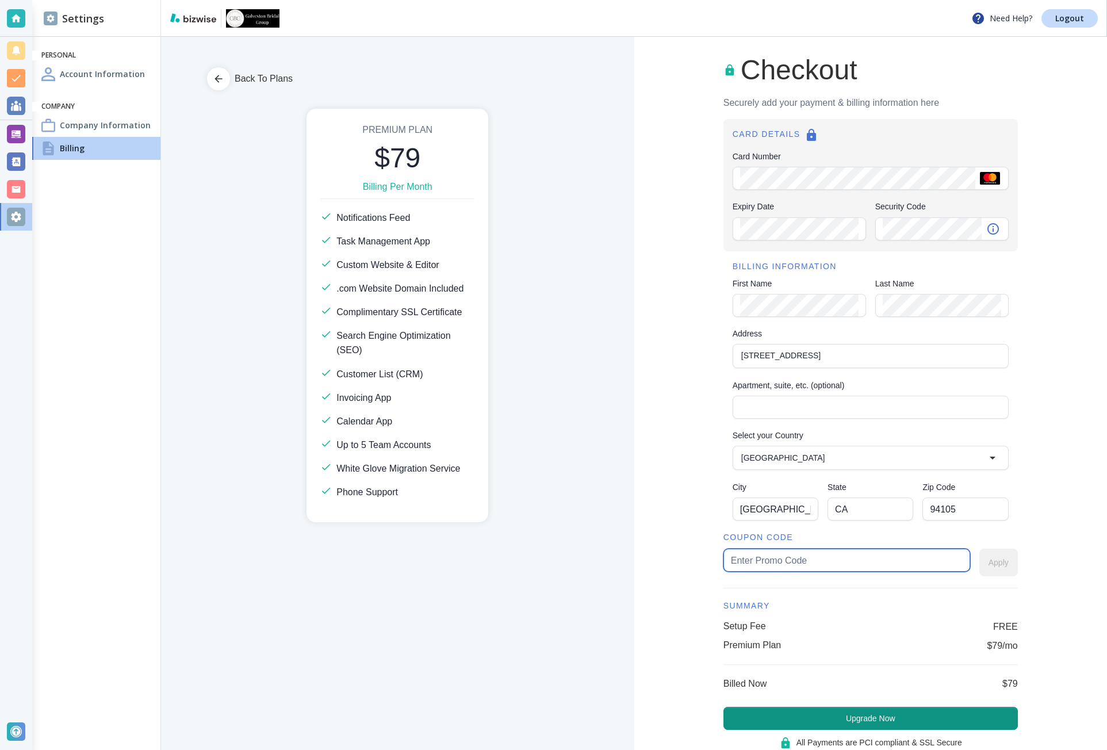
scroll to position [0, 0]
type input "galveston30"
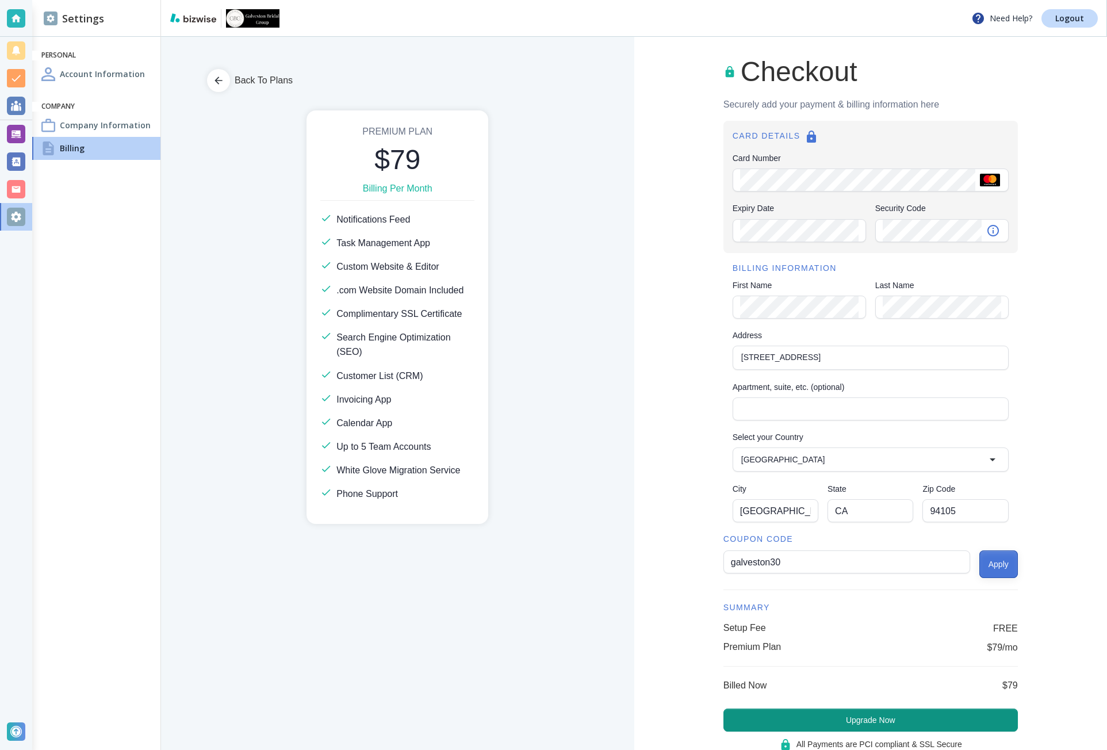
click at [992, 569] on button "Apply" at bounding box center [998, 564] width 39 height 28
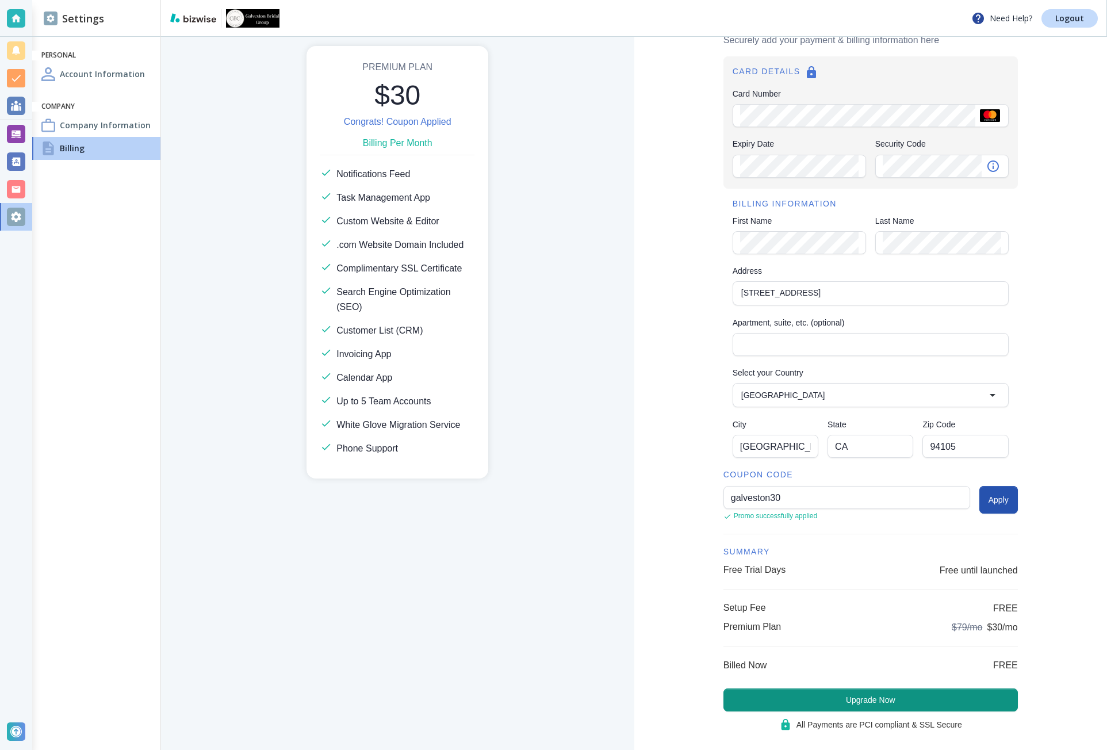
scroll to position [82, 0]
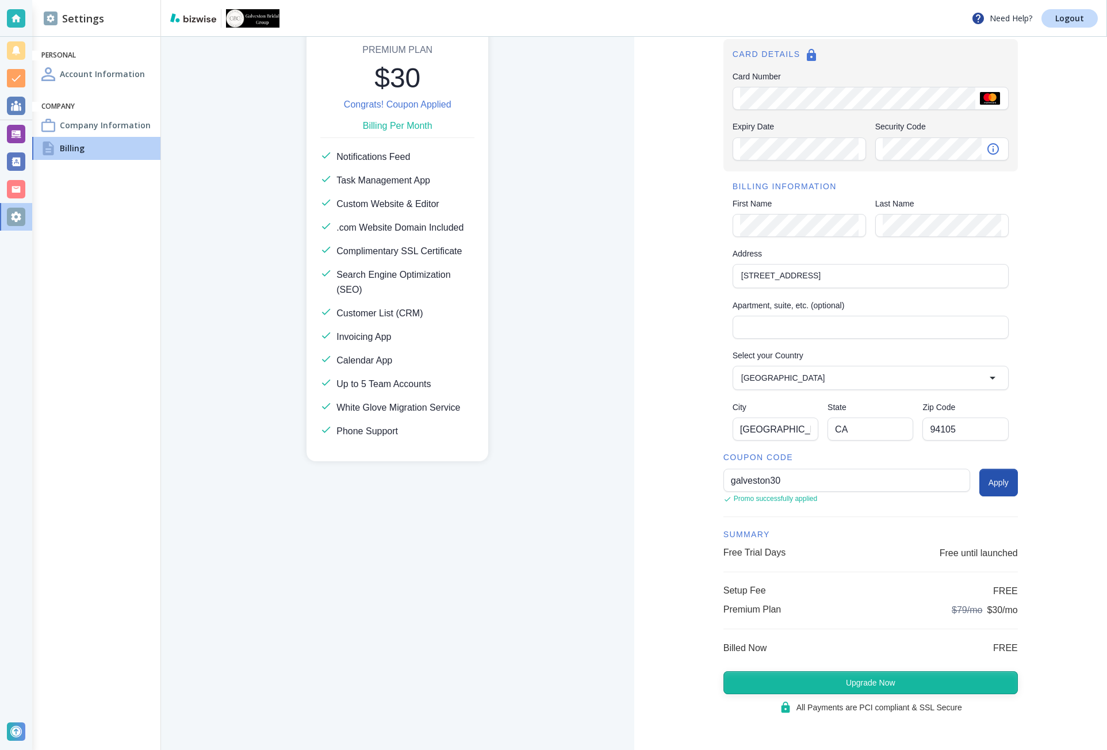
click at [921, 673] on button "Upgrade Now" at bounding box center [870, 682] width 294 height 23
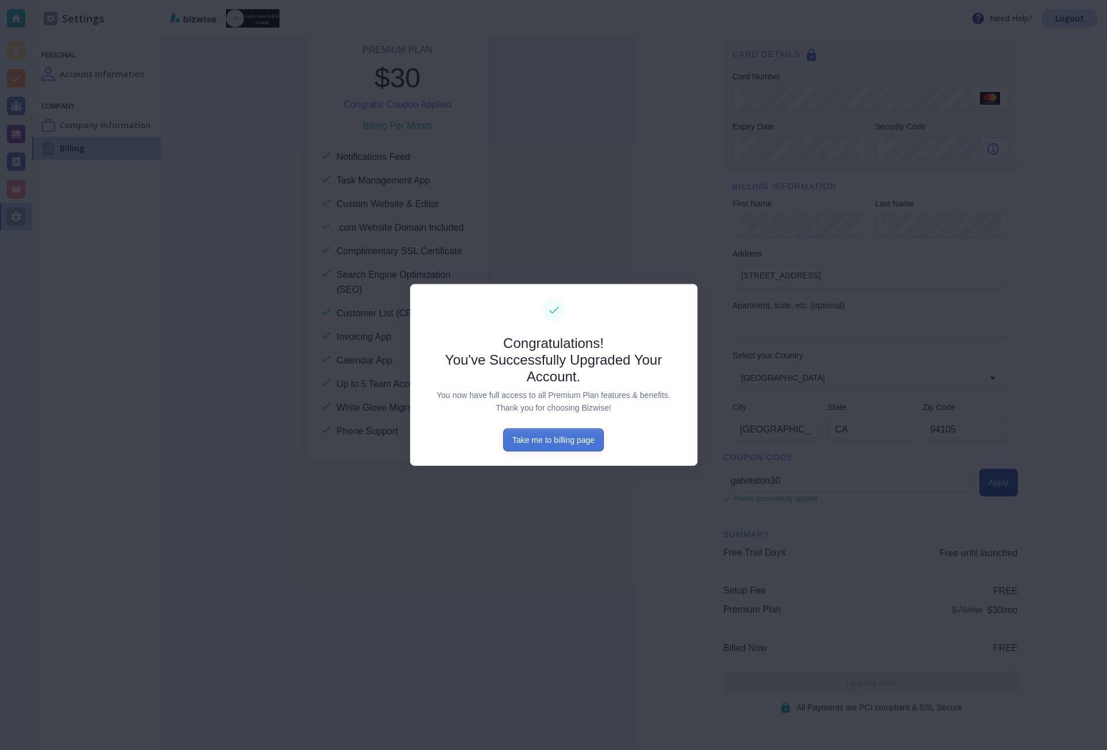
click at [566, 430] on button "Take me to billing page" at bounding box center [553, 439] width 101 height 23
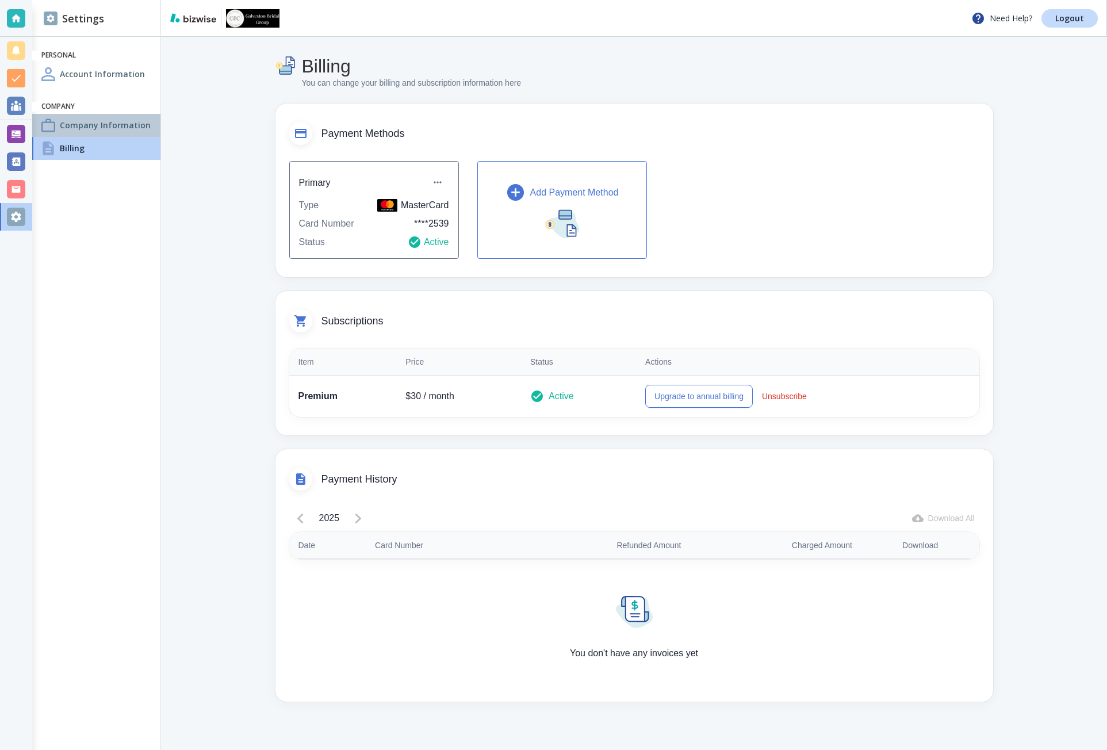
click at [99, 135] on div "Company Information" at bounding box center [96, 125] width 128 height 23
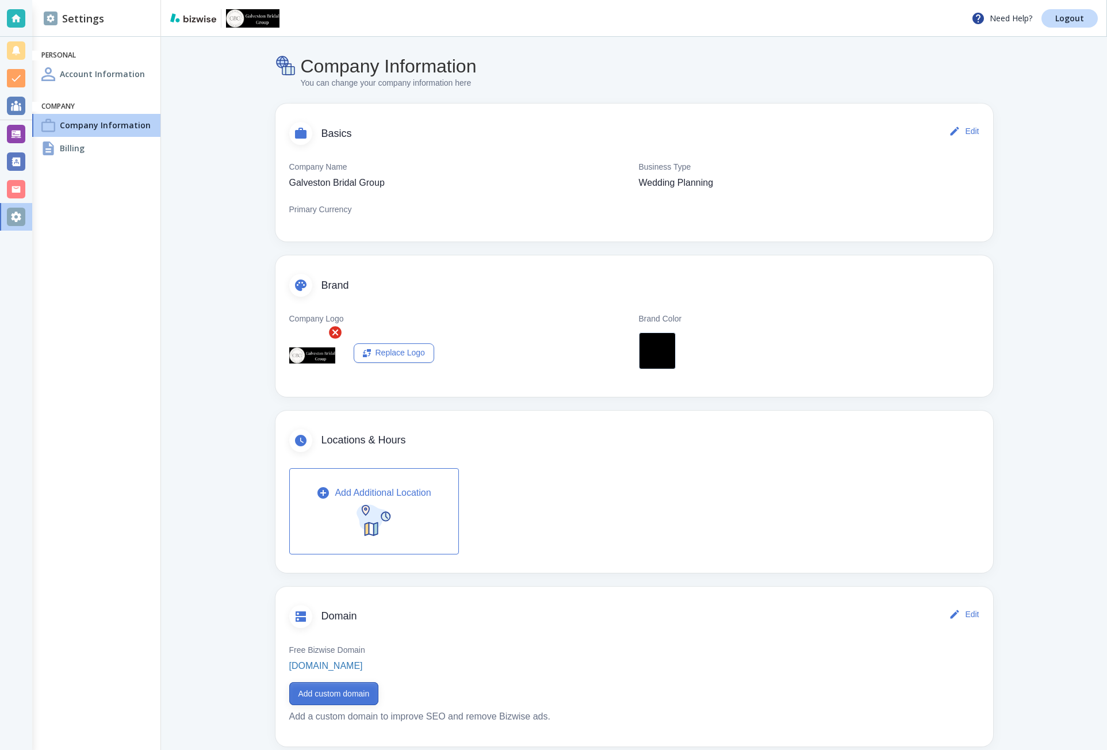
click at [354, 686] on button "Add custom domain" at bounding box center [334, 693] width 90 height 23
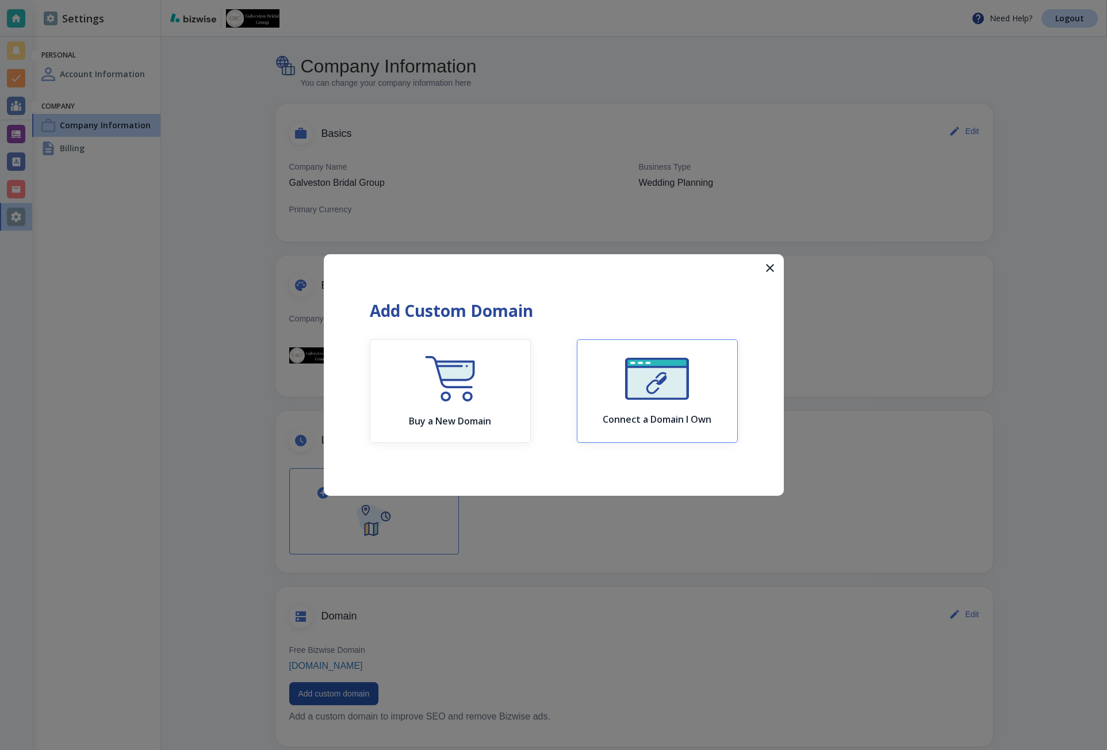
click at [624, 386] on div "Connect a Domain I Own" at bounding box center [657, 391] width 109 height 67
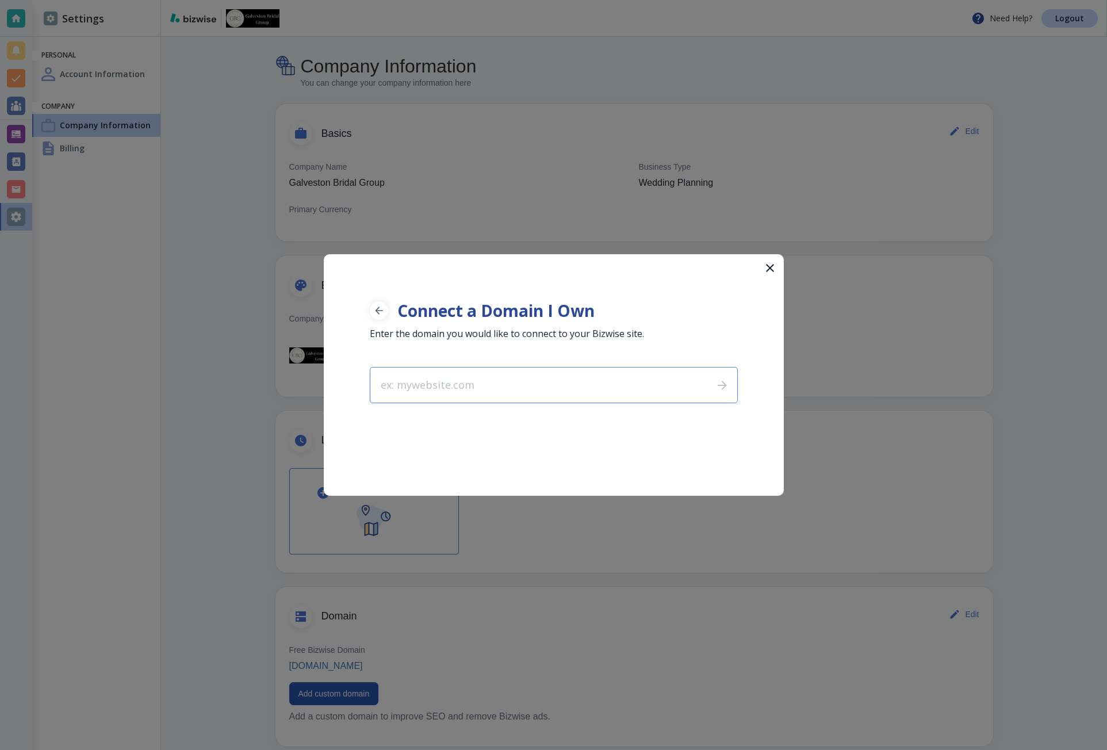
type input "galvestonbridalgroup.com"
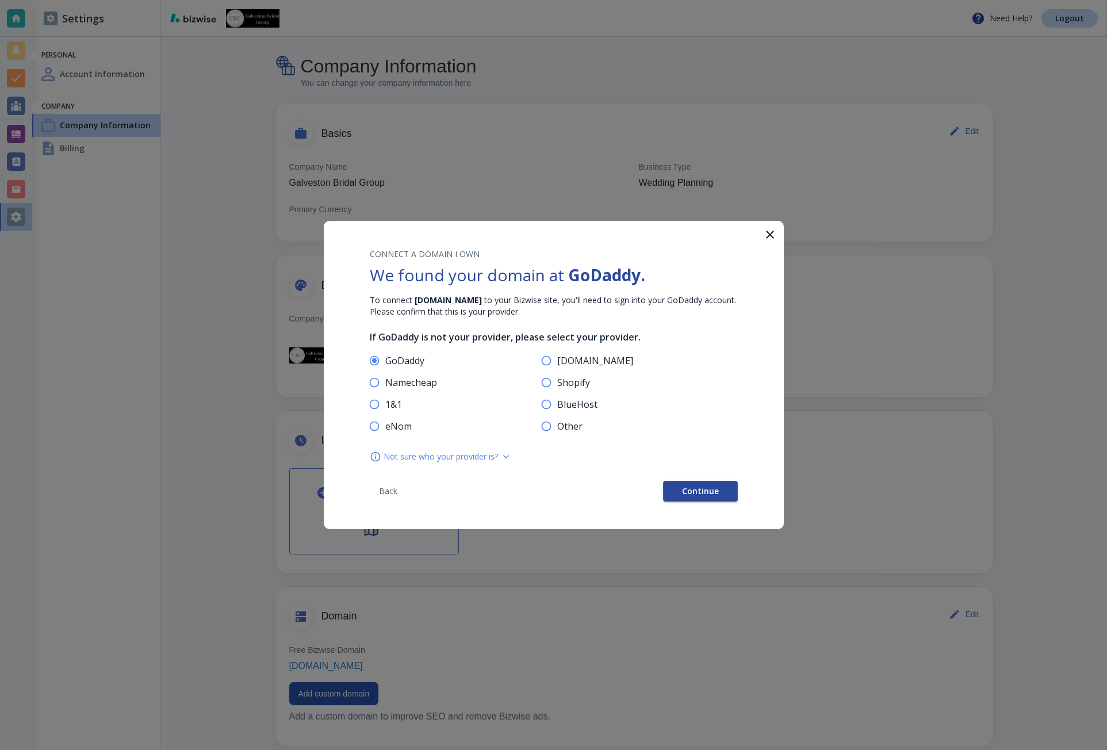
click at [686, 496] on button "Continue" at bounding box center [700, 491] width 75 height 21
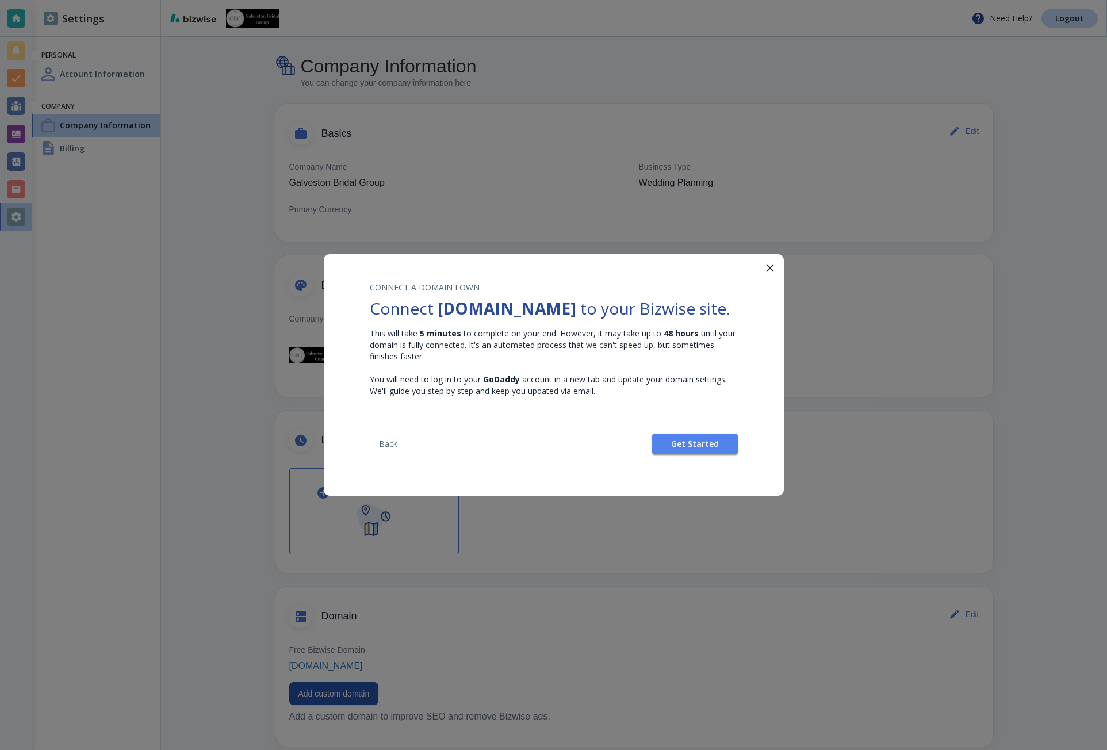
click at [689, 472] on div "CONNECT A DOMAIN I OWN Connect galvestonbridalgroup.com to your Bizwise site. T…" at bounding box center [554, 368] width 460 height 228
click at [695, 448] on span "Get Started" at bounding box center [695, 444] width 48 height 8
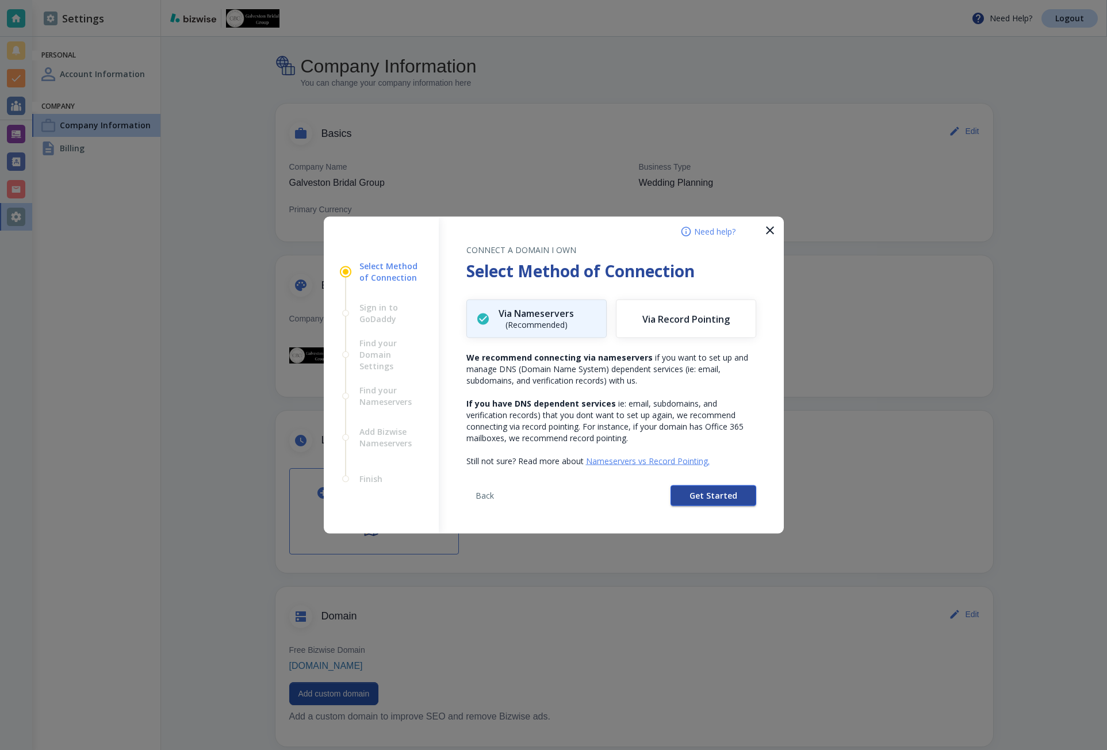
click at [691, 493] on button "Get Started" at bounding box center [713, 495] width 86 height 21
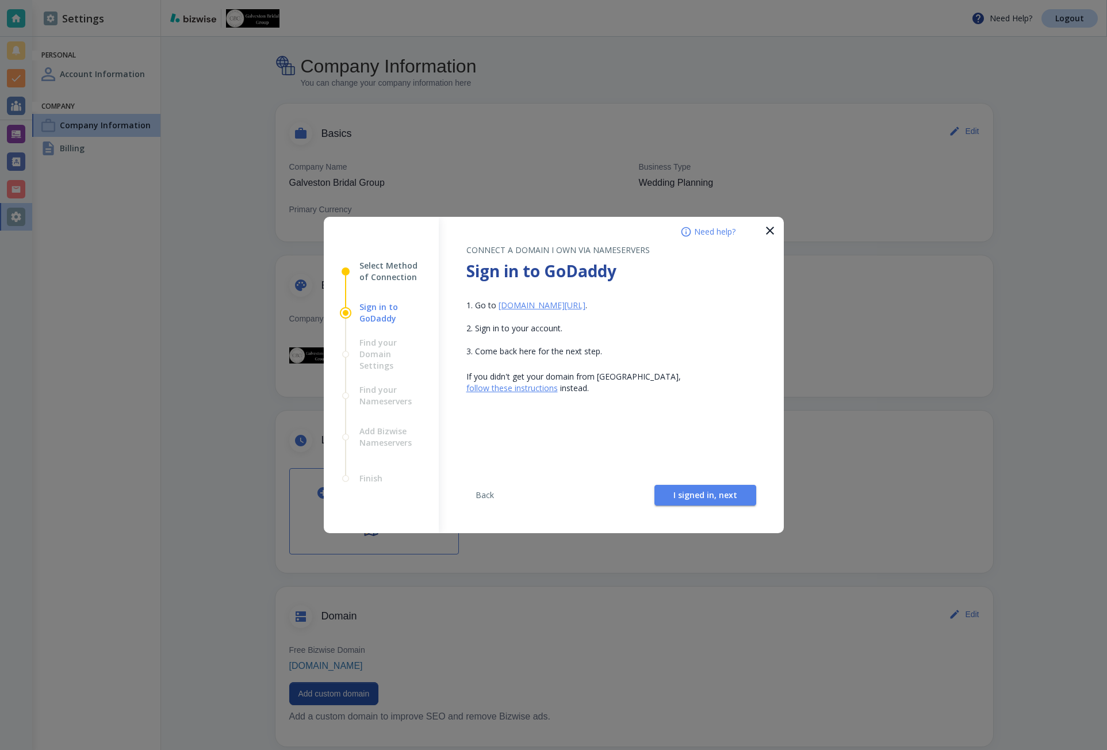
click at [677, 484] on div "Back I signed in, next" at bounding box center [611, 499] width 290 height 67
click at [671, 491] on button "I signed in, next" at bounding box center [705, 495] width 102 height 21
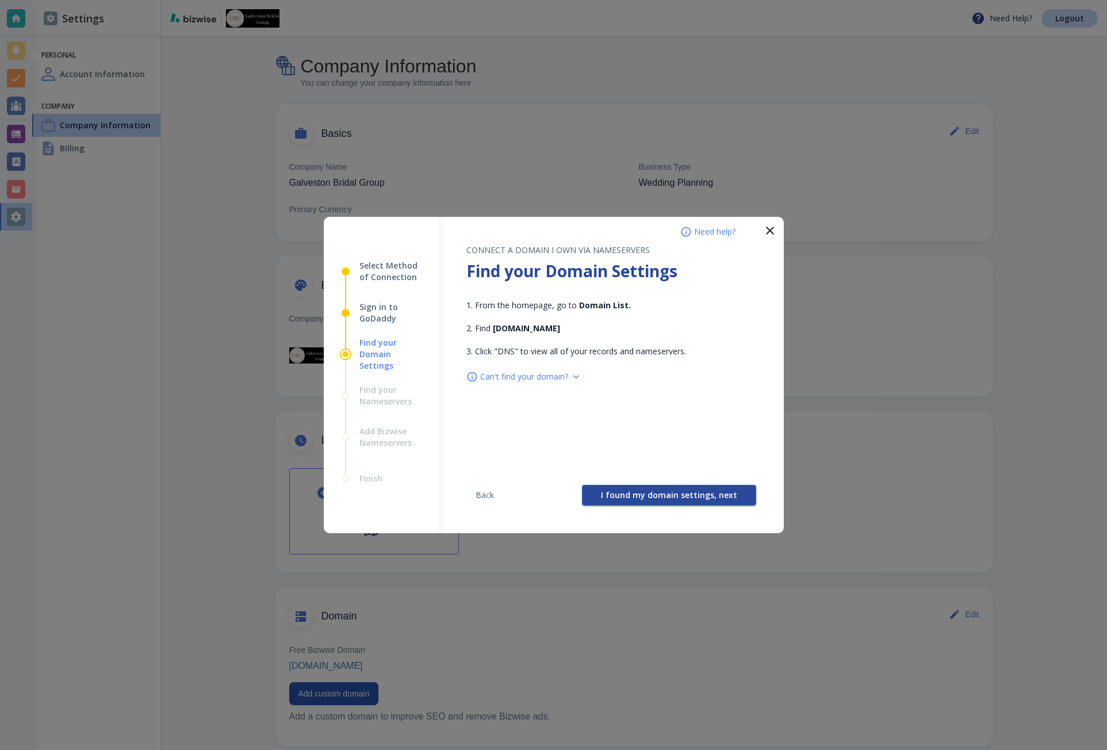
click at [660, 497] on span "I found my domain settings, next" at bounding box center [669, 495] width 136 height 8
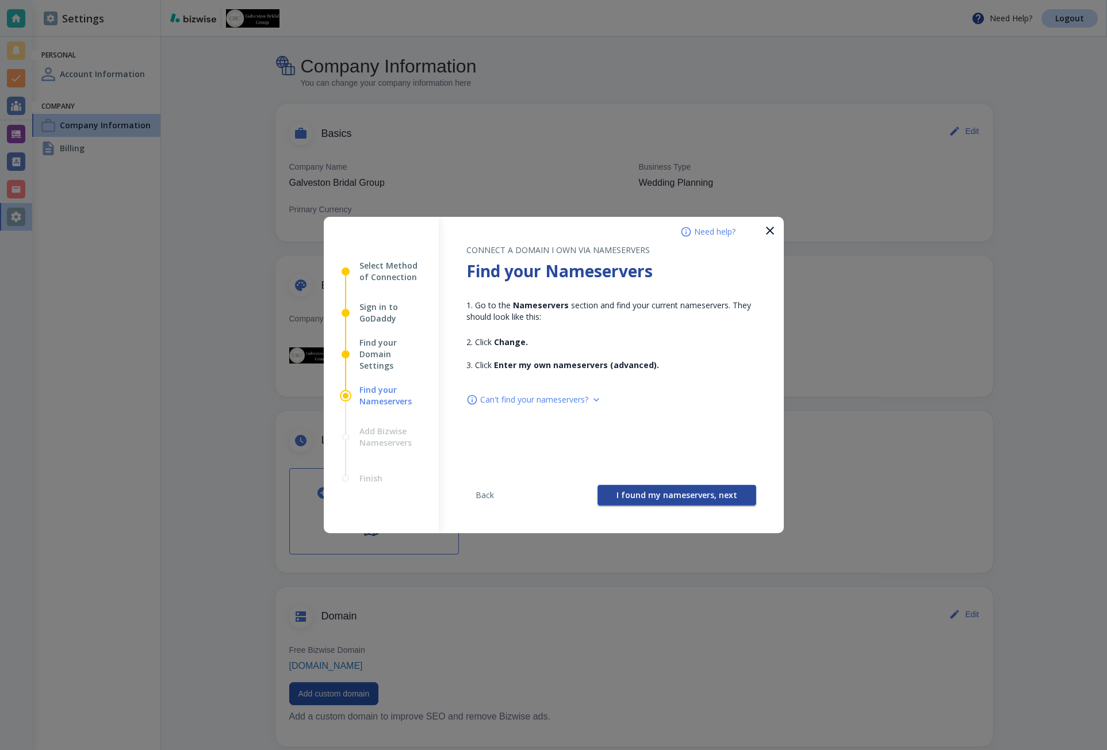
click at [655, 498] on span "I found my nameservers, next" at bounding box center [676, 495] width 121 height 8
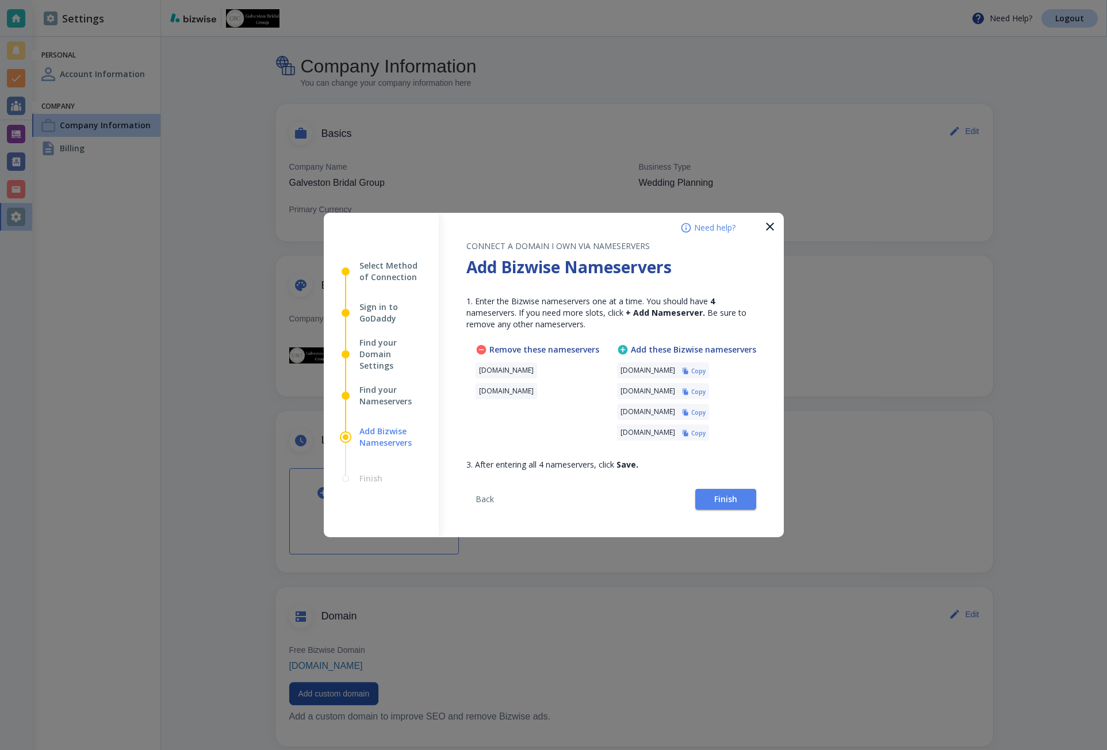
click at [705, 371] on h6 "Copy" at bounding box center [698, 371] width 14 height 8
click at [705, 369] on h6 "Copy" at bounding box center [698, 371] width 14 height 8
click at [742, 488] on div "Back Finish" at bounding box center [611, 503] width 290 height 67
click at [737, 497] on button "Finish" at bounding box center [725, 499] width 61 height 21
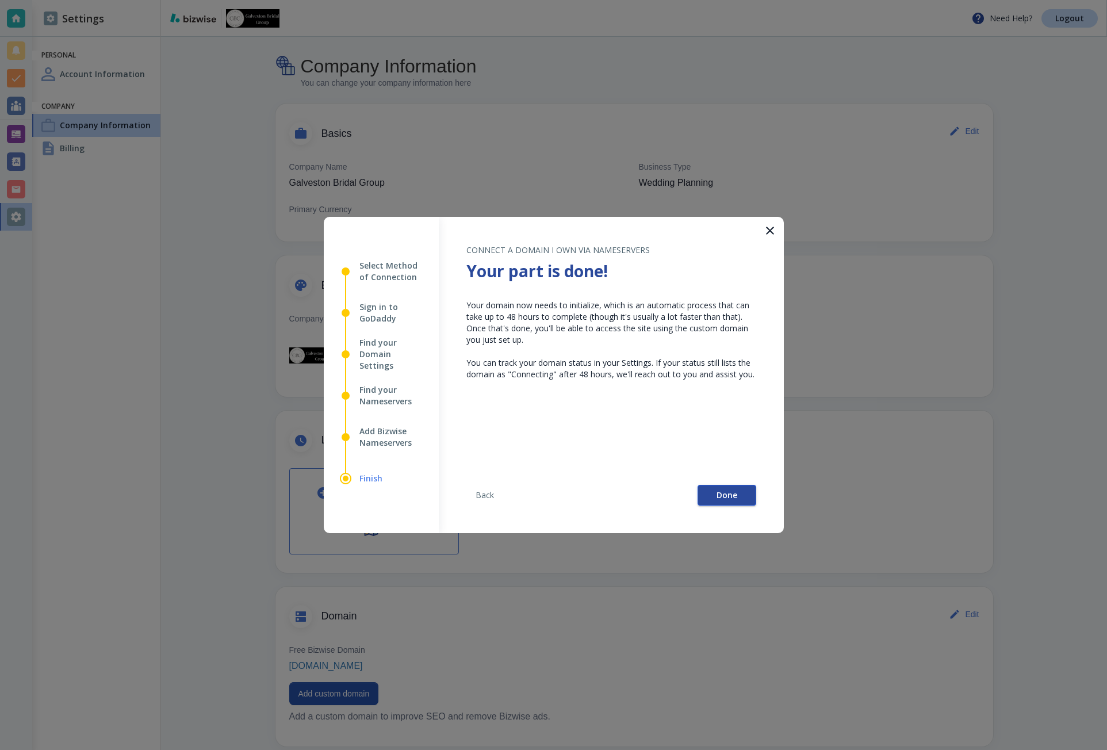
click at [727, 488] on button "Done" at bounding box center [726, 495] width 59 height 21
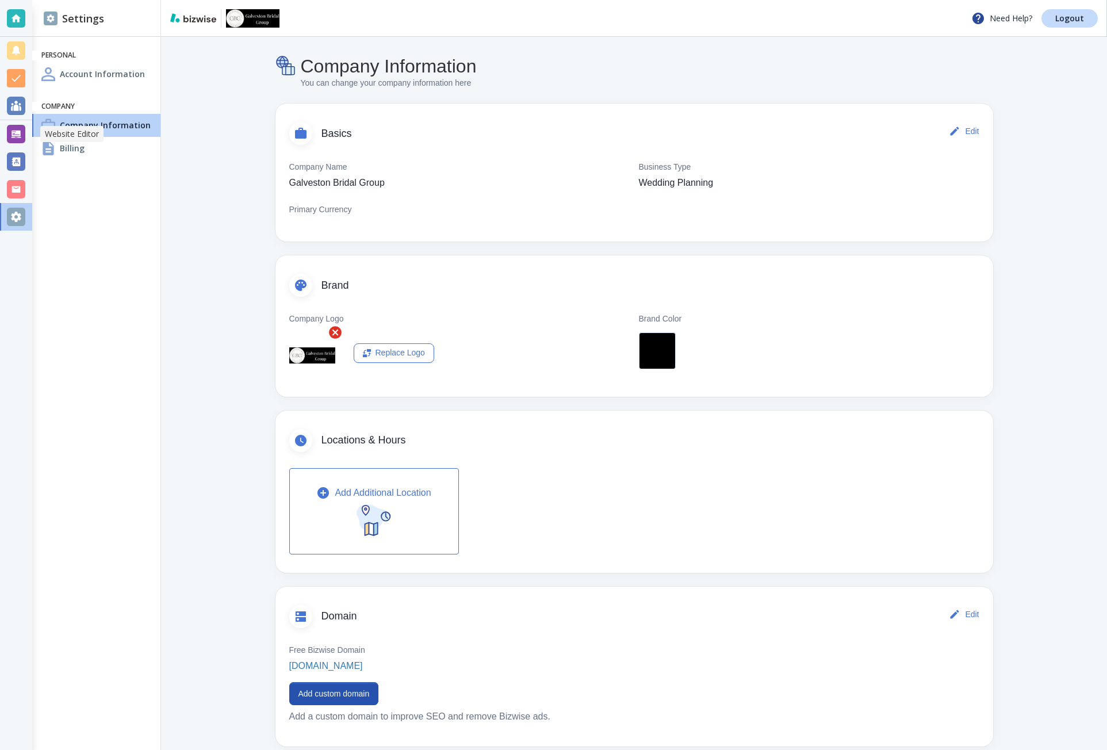
click at [25, 142] on div at bounding box center [16, 134] width 18 height 18
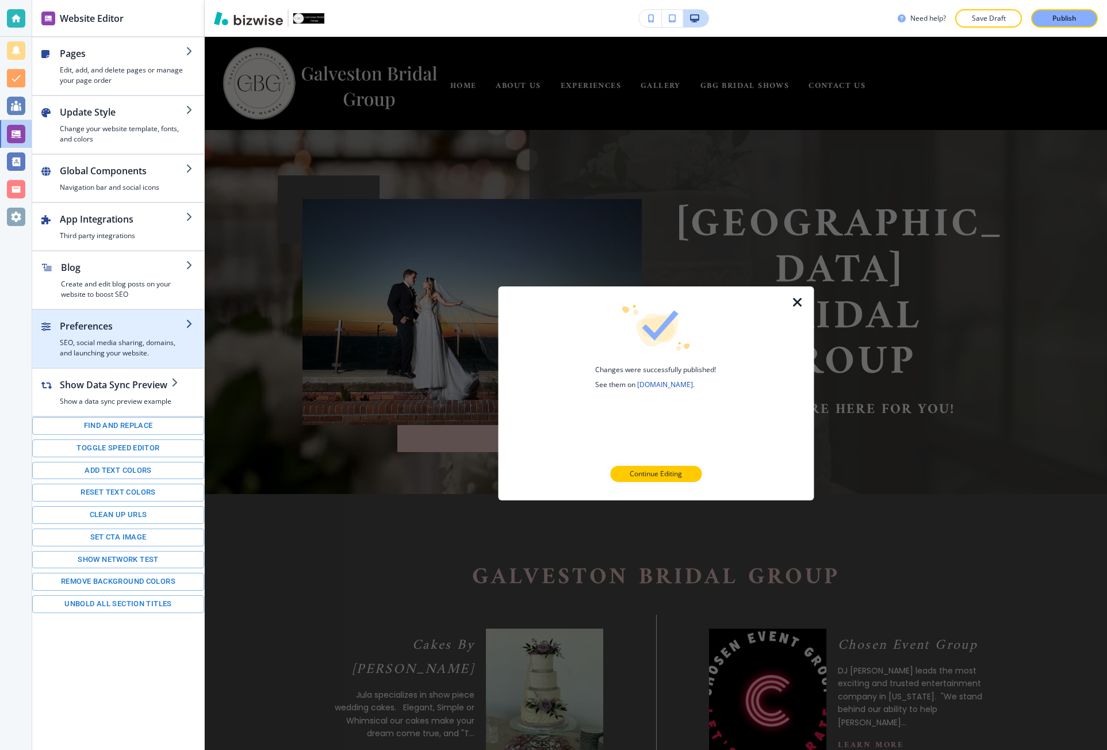
click at [103, 327] on h2 "Preferences" at bounding box center [123, 326] width 126 height 14
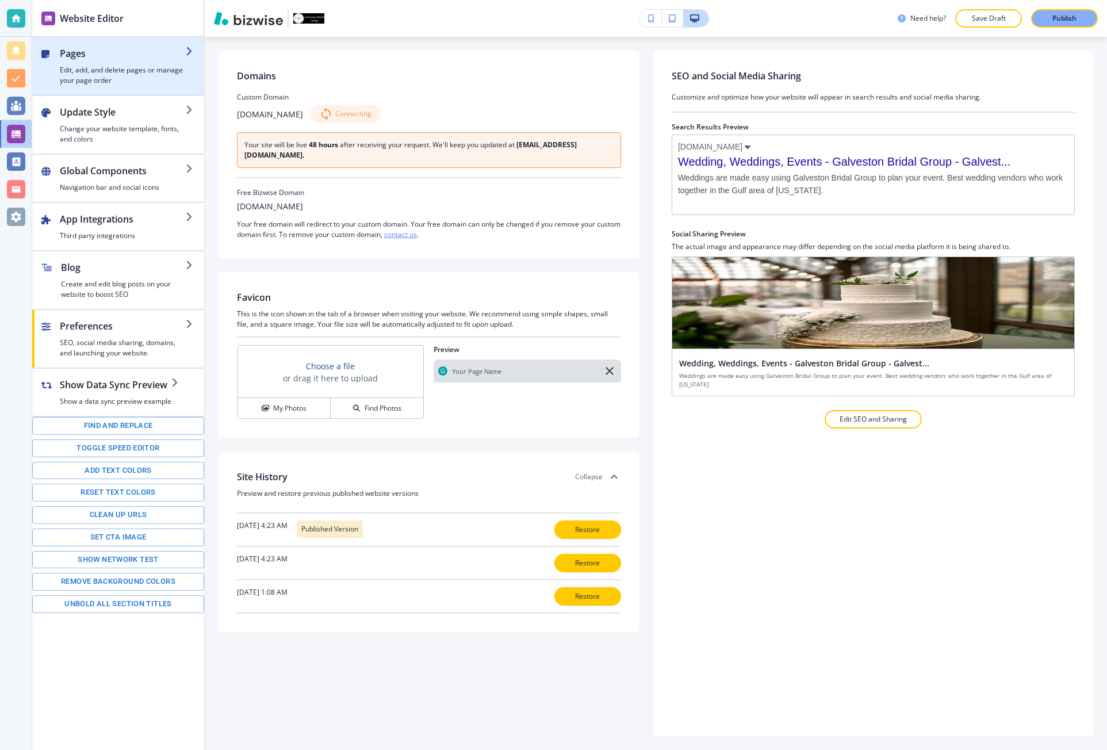
click at [108, 76] on h4 "Edit, add, and delete pages or manage your page order" at bounding box center [123, 75] width 126 height 21
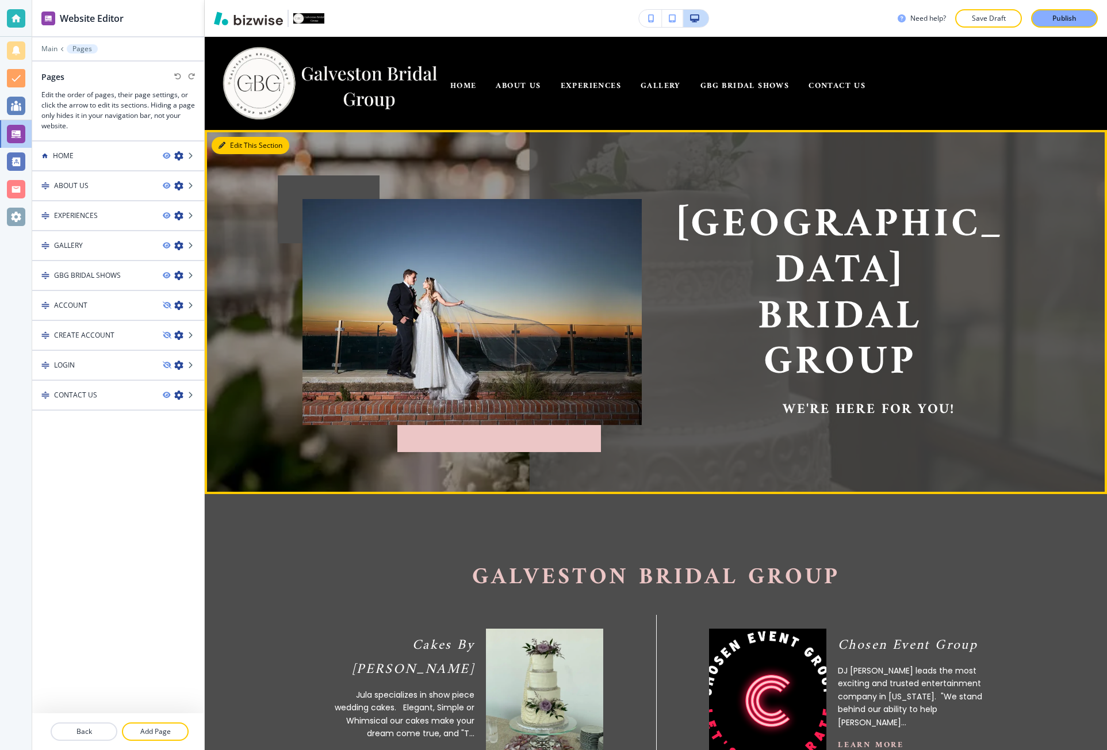
click at [228, 152] on button "Edit This Section" at bounding box center [251, 145] width 78 height 17
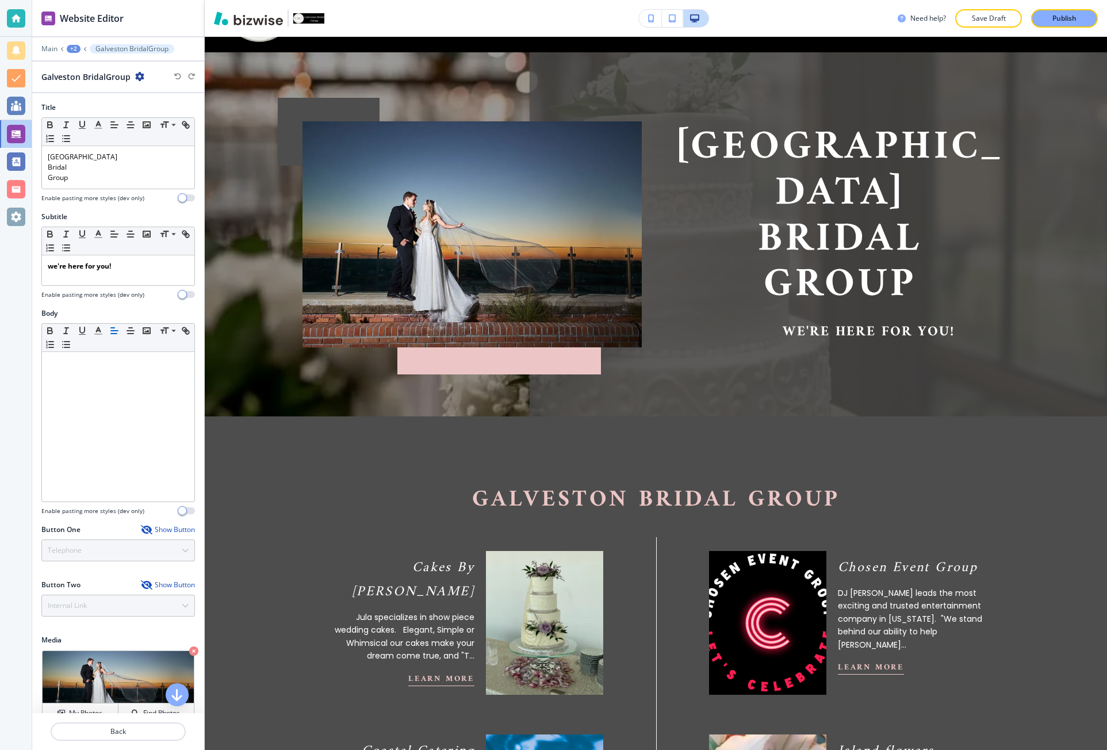
scroll to position [93, 0]
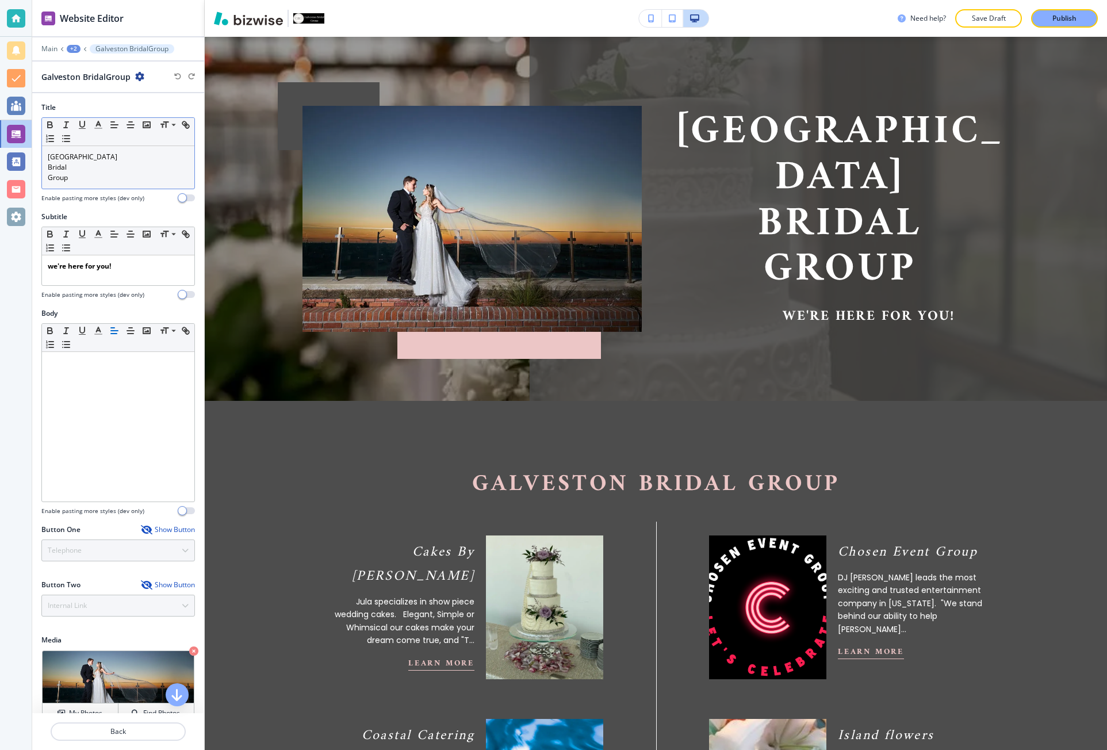
click at [102, 177] on p "Group" at bounding box center [118, 177] width 141 height 10
click at [112, 128] on icon "button" at bounding box center [114, 125] width 10 height 10
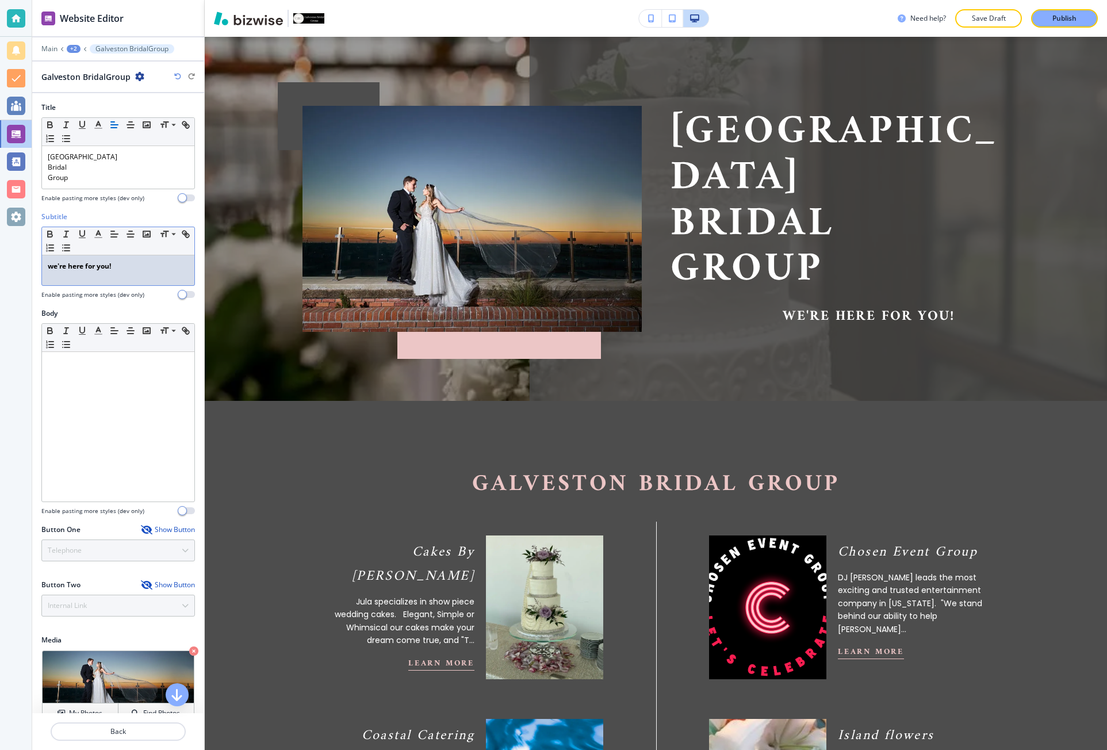
click at [95, 277] on div "we're here for you!" at bounding box center [118, 270] width 152 height 30
click at [113, 236] on icon "button" at bounding box center [114, 234] width 10 height 10
click at [109, 271] on p "we're here for you!" at bounding box center [118, 266] width 141 height 10
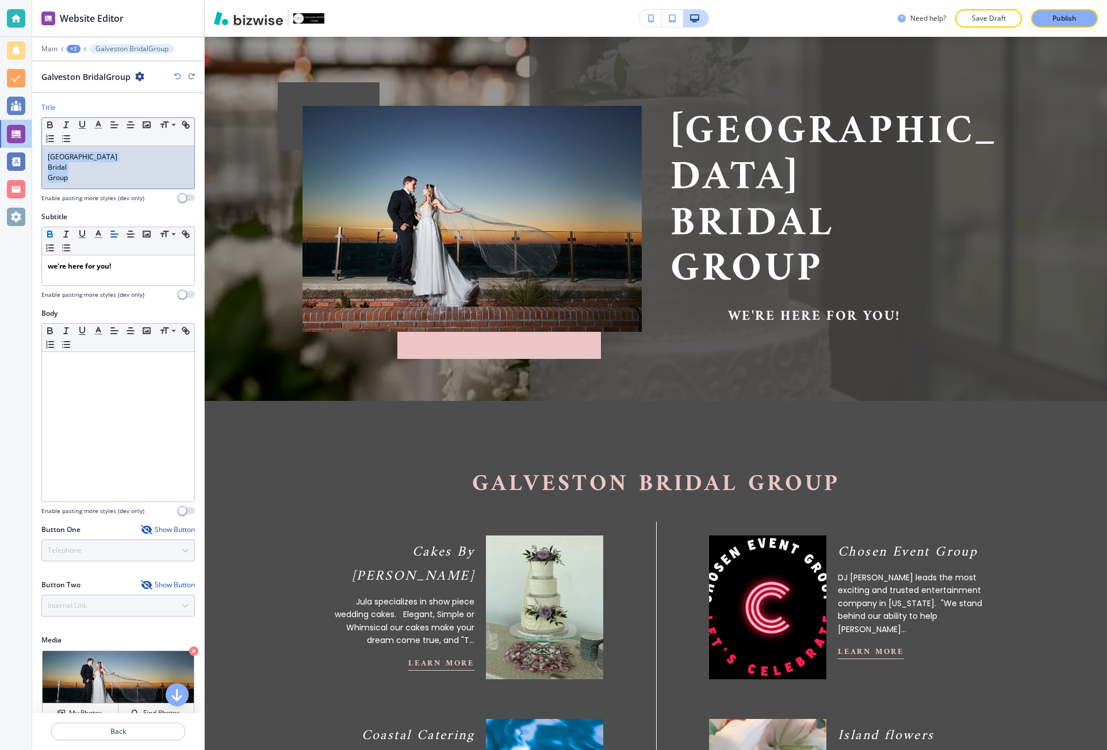
drag, startPoint x: 77, startPoint y: 181, endPoint x: 33, endPoint y: 147, distance: 55.3
click at [32, 147] on div "Website Editor Main +2 Galveston BridalGroup Galveston BridalGroup Title Small …" at bounding box center [553, 375] width 1107 height 750
click at [128, 126] on icon "button" at bounding box center [130, 125] width 10 height 10
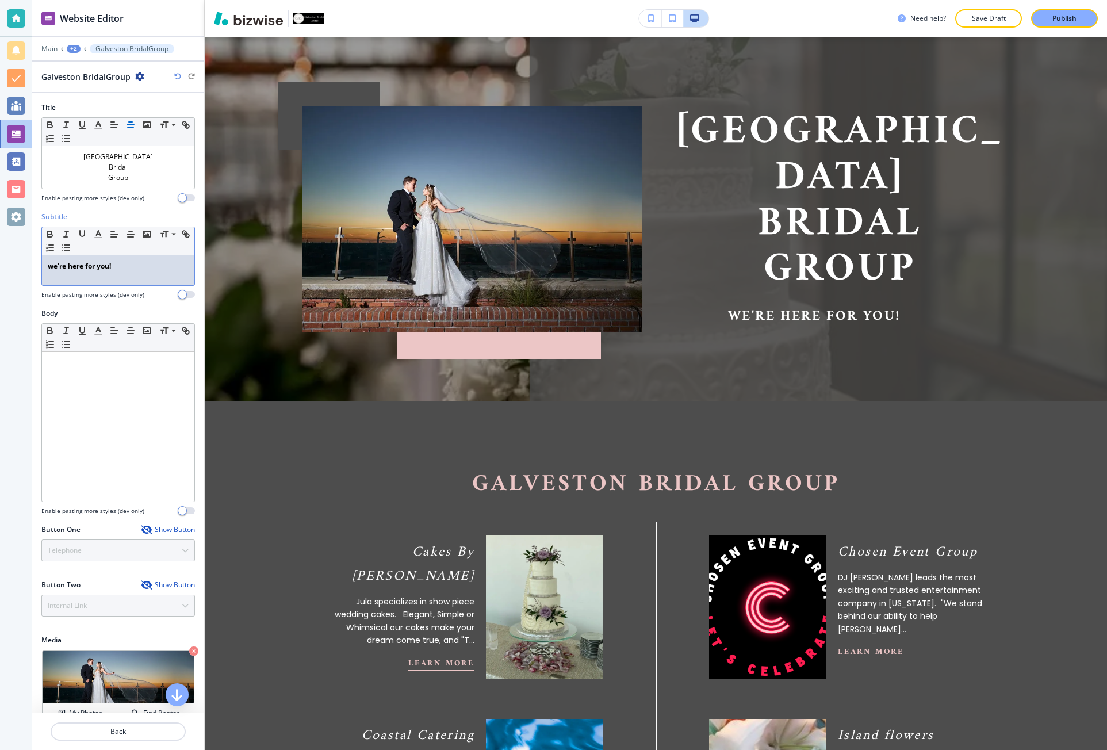
click at [111, 265] on strong "we're here for you!" at bounding box center [79, 266] width 63 height 10
click at [129, 235] on icon "button" at bounding box center [130, 234] width 10 height 10
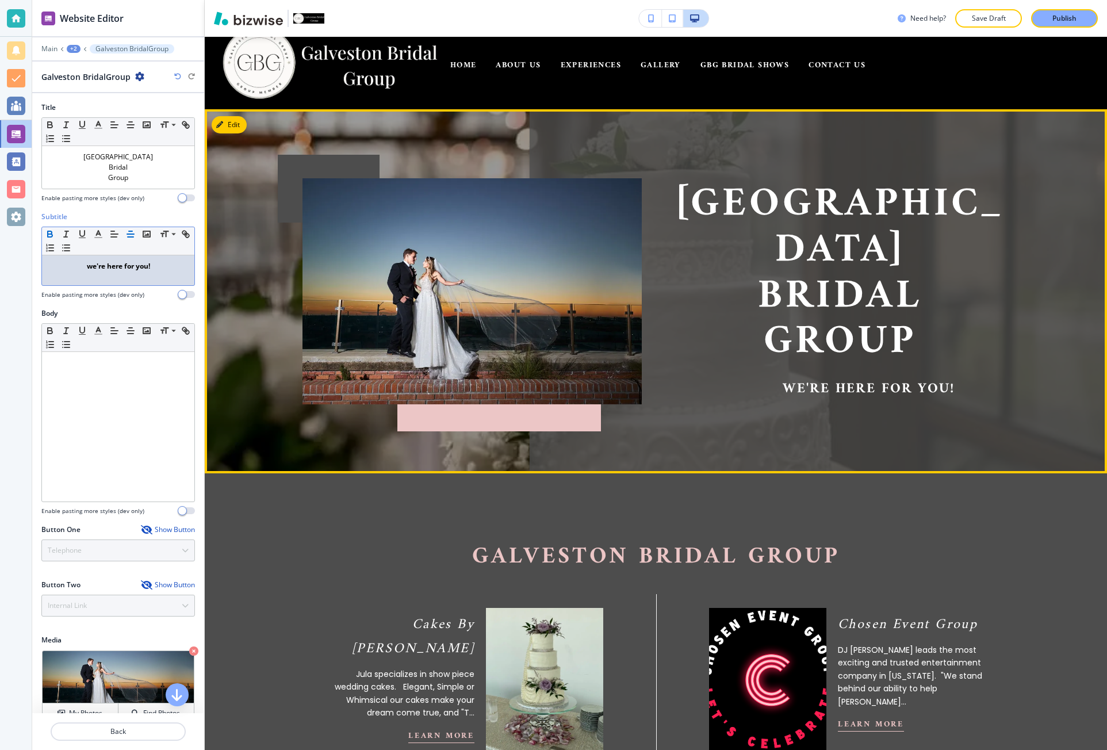
scroll to position [0, 0]
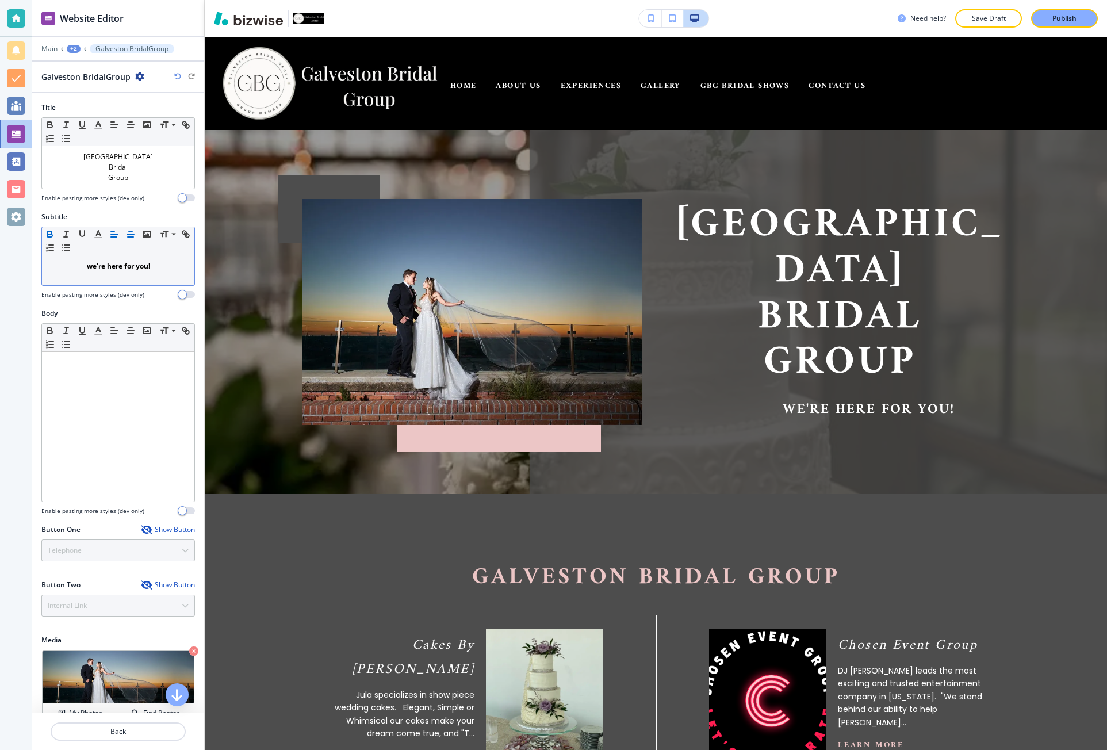
click at [113, 237] on icon "button" at bounding box center [114, 234] width 10 height 10
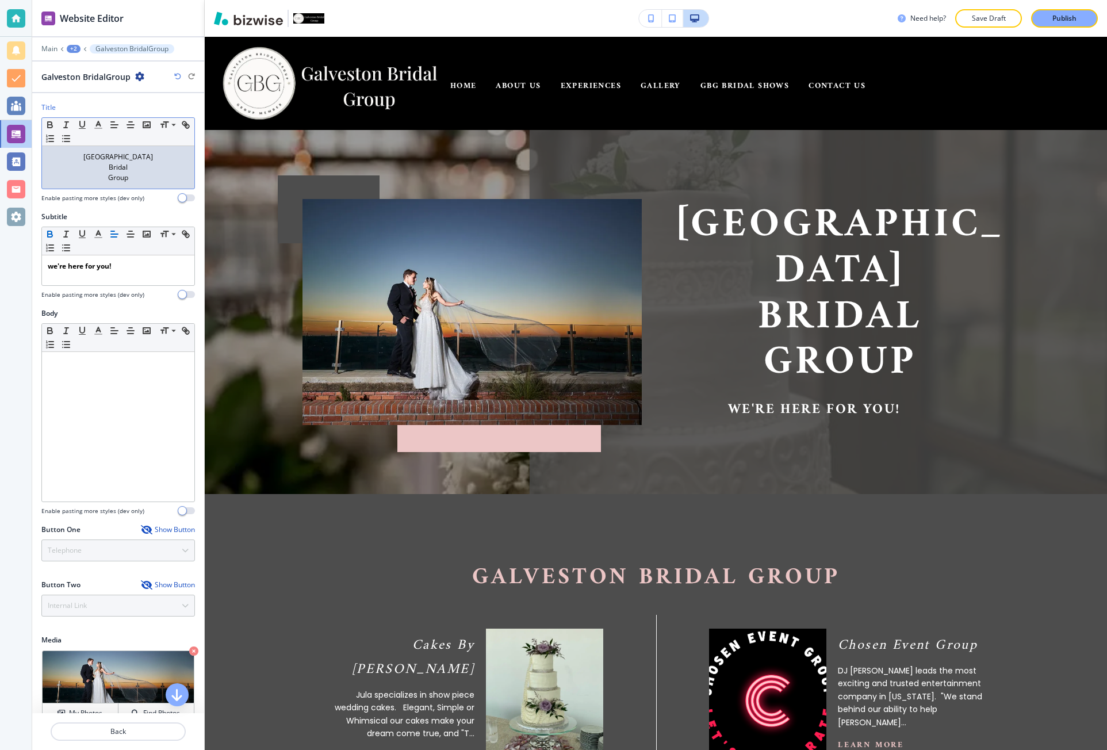
click at [120, 167] on p "Bridal" at bounding box center [118, 167] width 141 height 10
click at [120, 122] on button "button" at bounding box center [114, 125] width 16 height 14
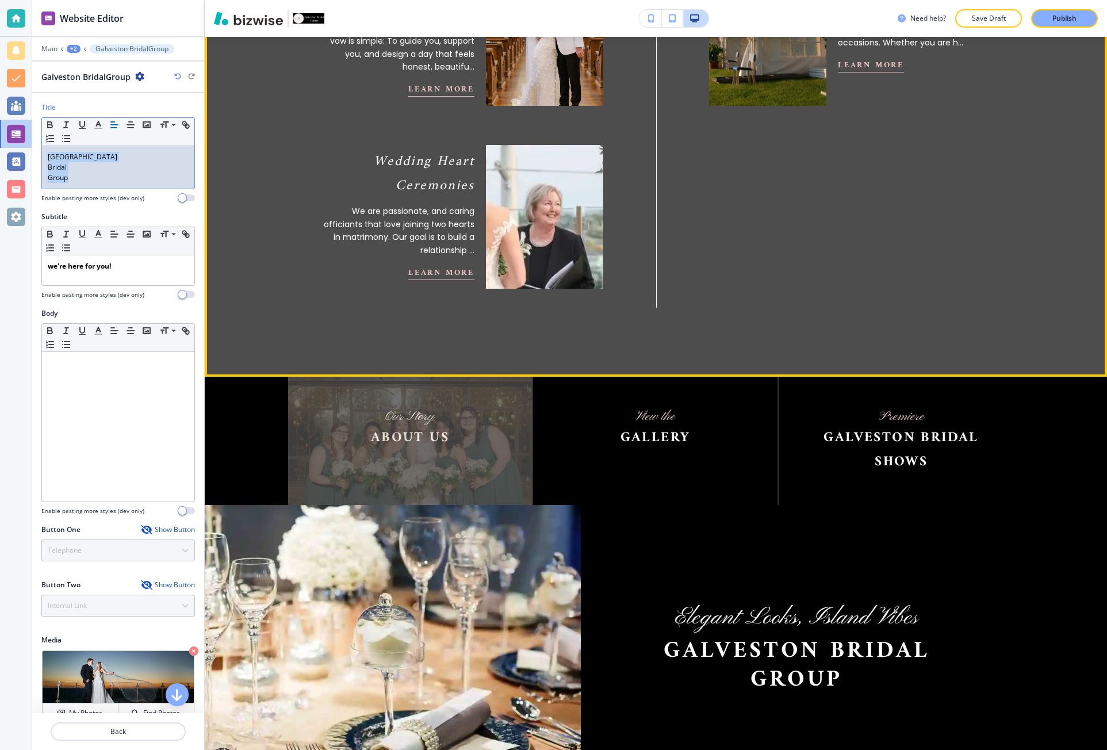
scroll to position [1437, 0]
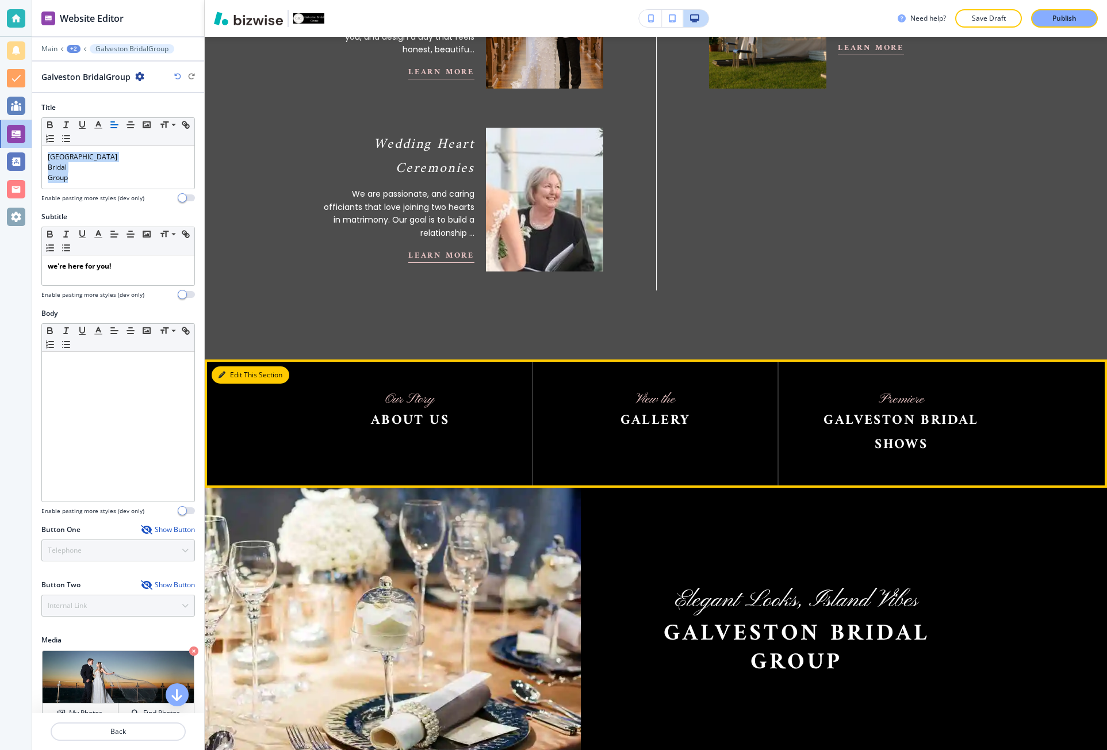
click at [224, 371] on icon "button" at bounding box center [221, 374] width 7 height 7
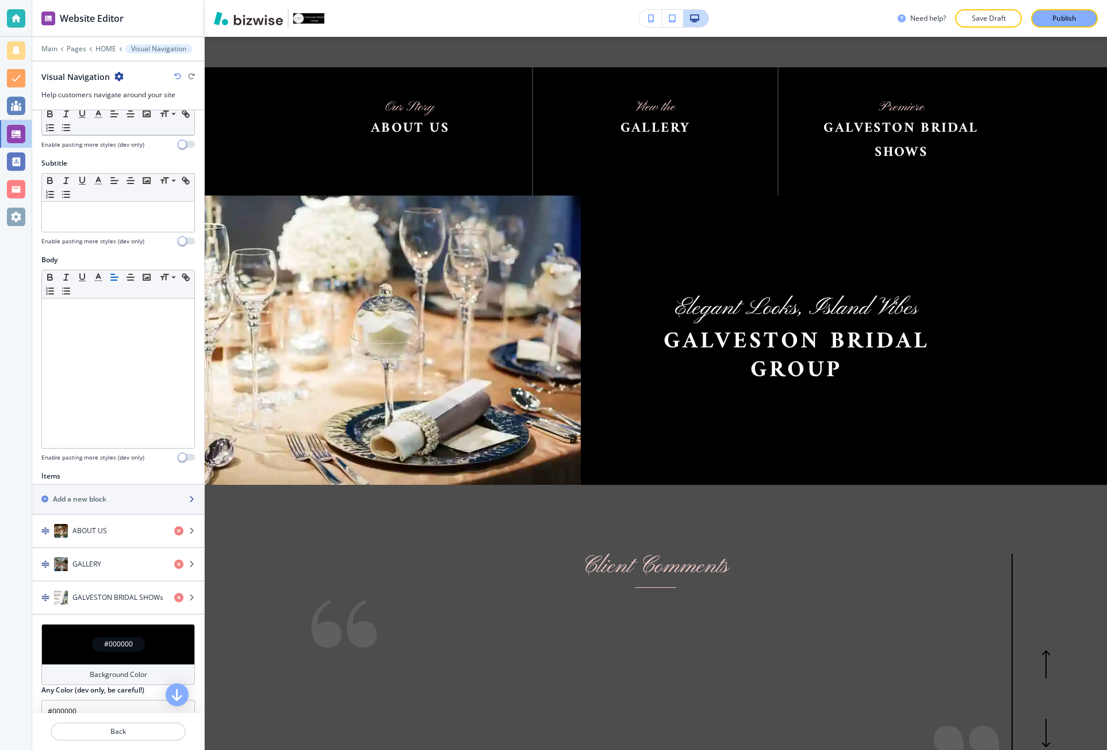
scroll to position [69, 0]
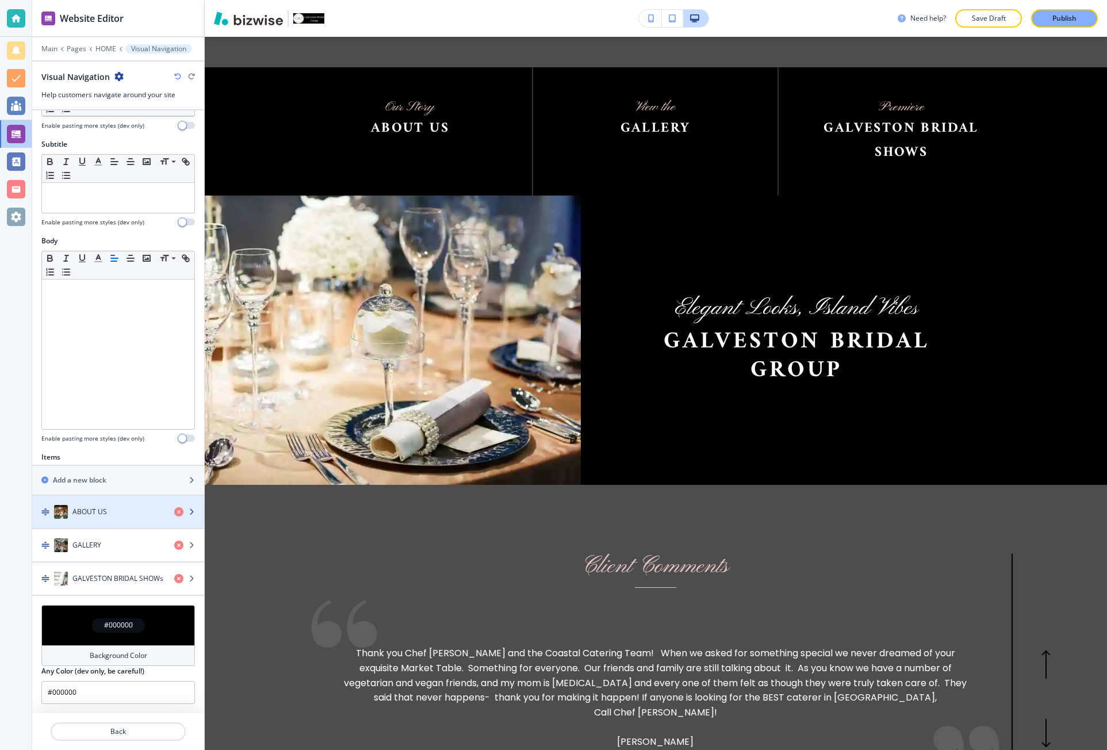
click at [138, 507] on div "ABOUT US" at bounding box center [98, 512] width 133 height 14
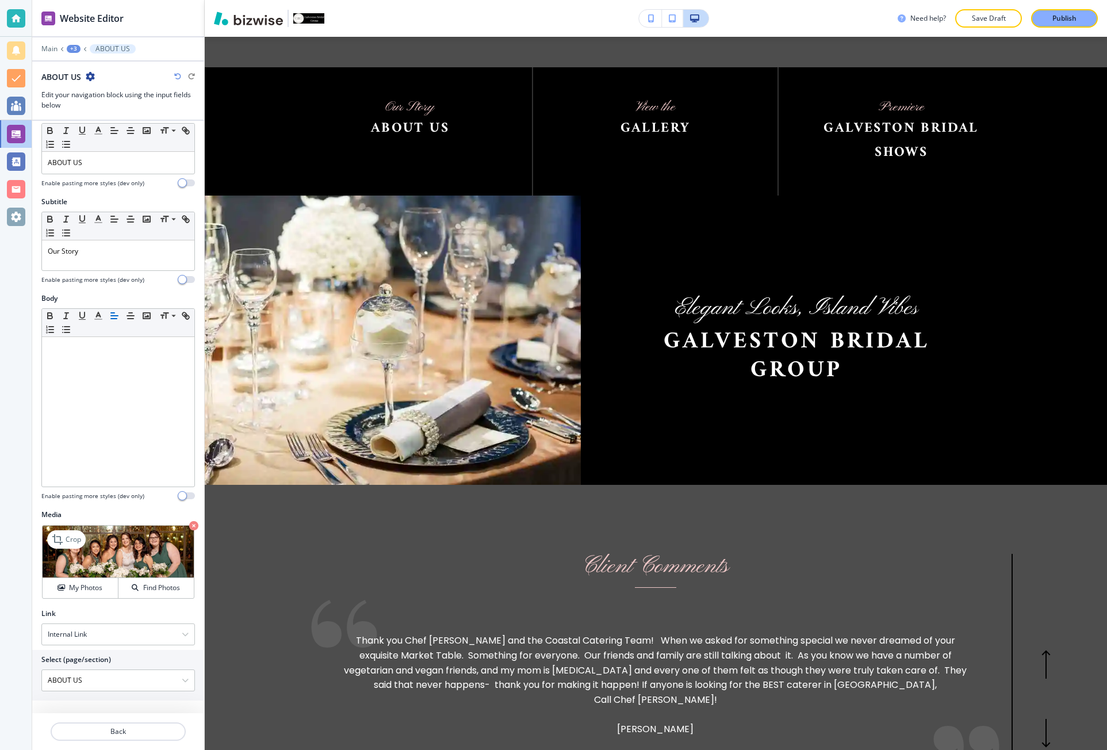
scroll to position [23, 0]
click at [119, 728] on p "Back" at bounding box center [118, 731] width 133 height 10
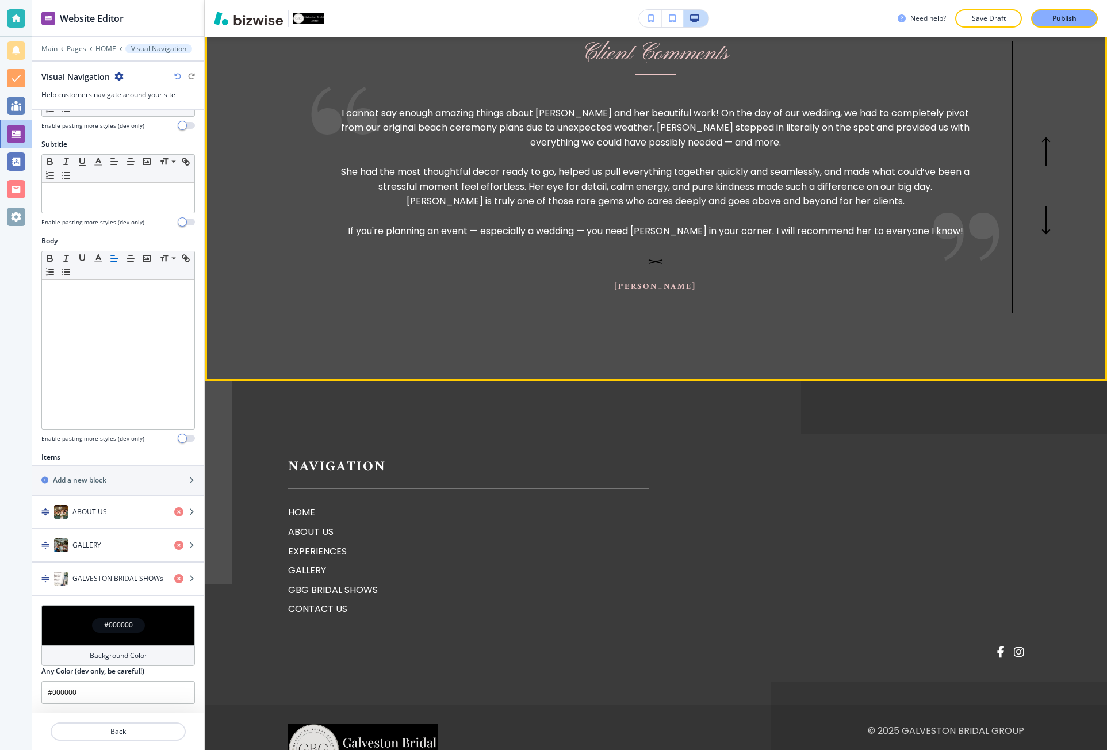
scroll to position [2278, 0]
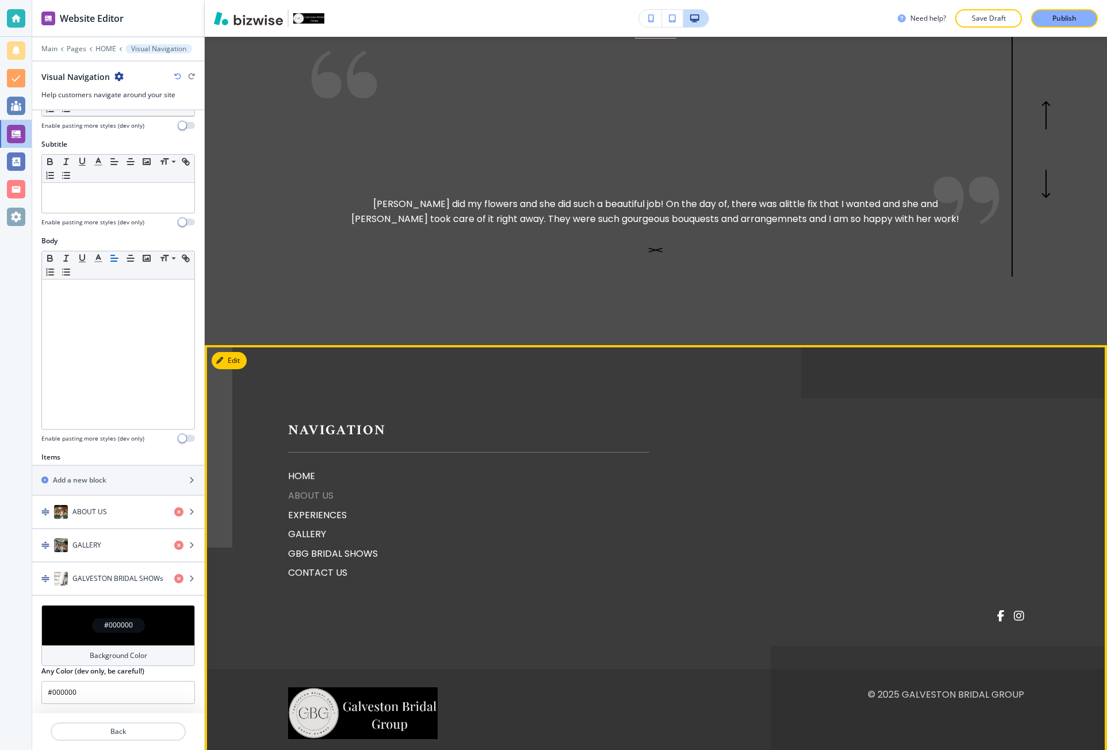
click at [303, 488] on p "ABOUT US" at bounding box center [468, 495] width 361 height 15
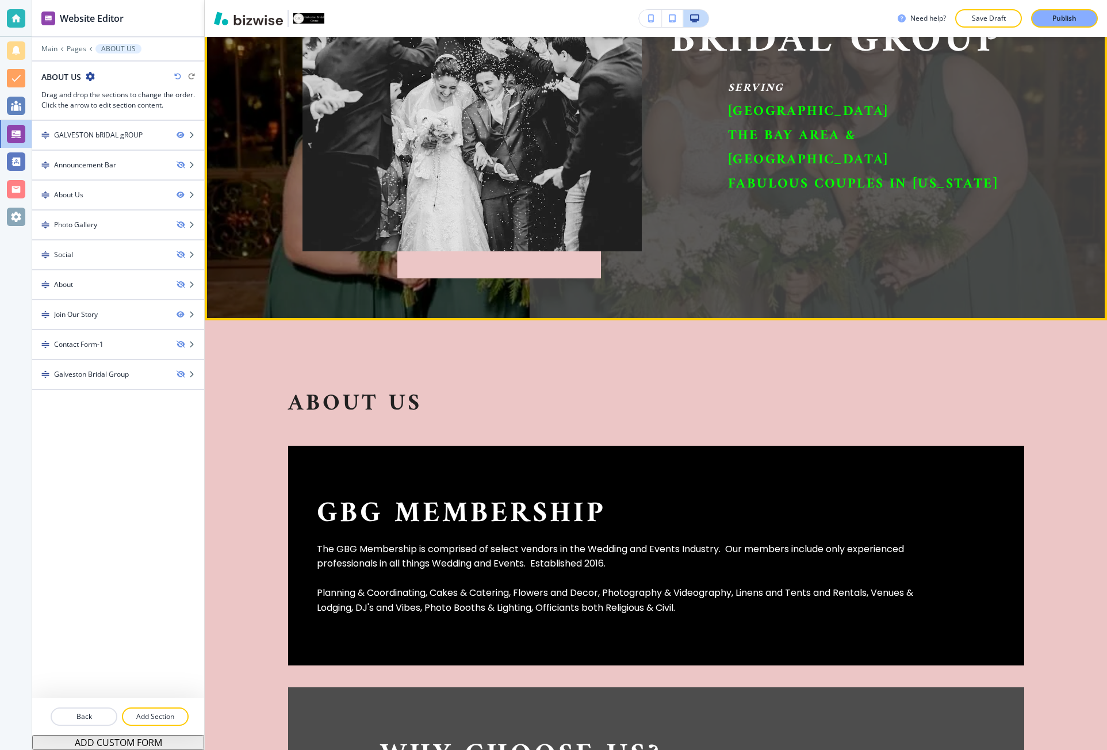
scroll to position [230, 0]
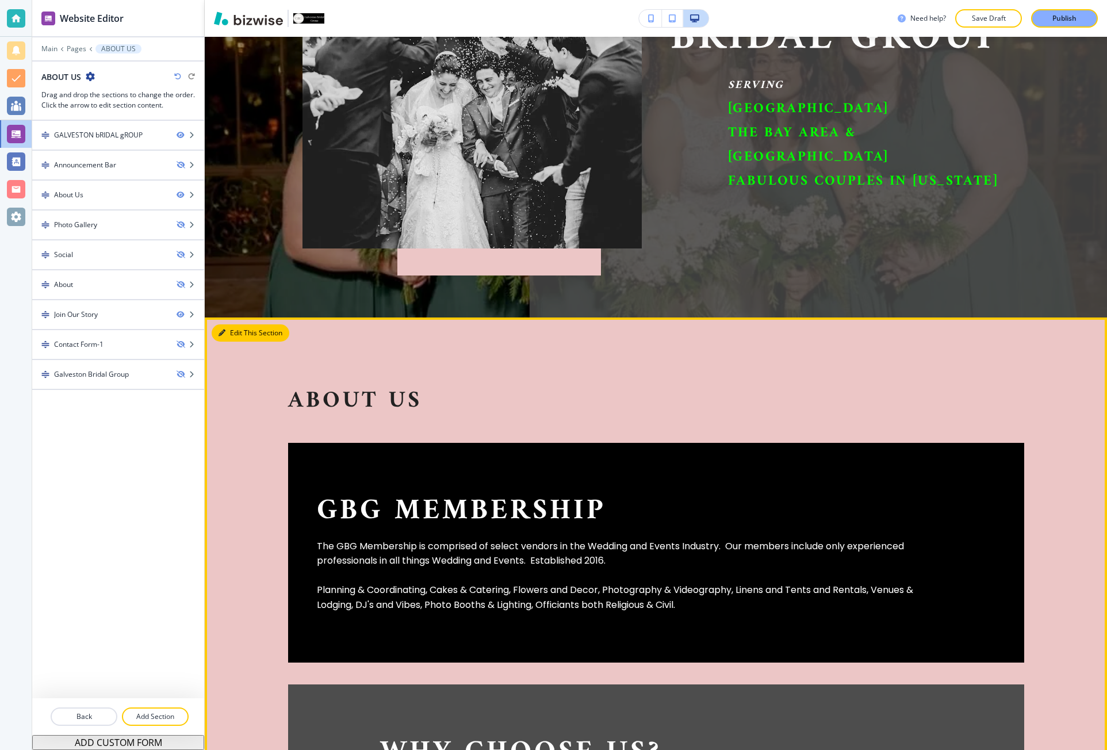
click at [236, 324] on button "Edit This Section" at bounding box center [251, 332] width 78 height 17
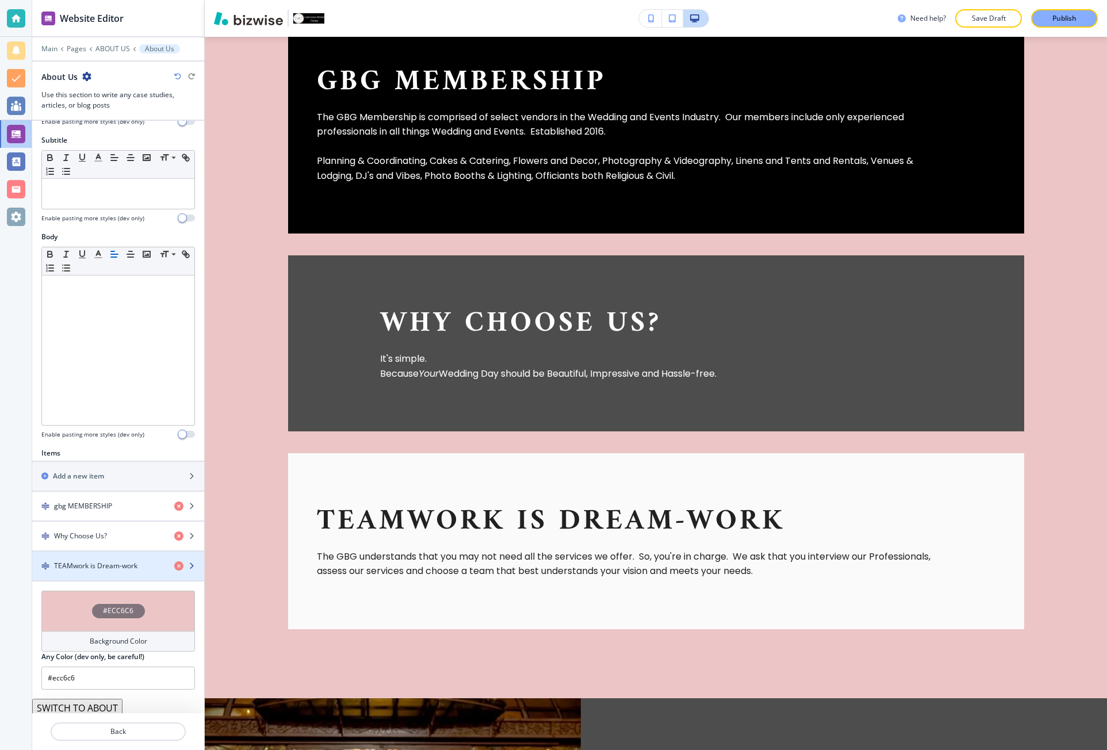
scroll to position [106, 0]
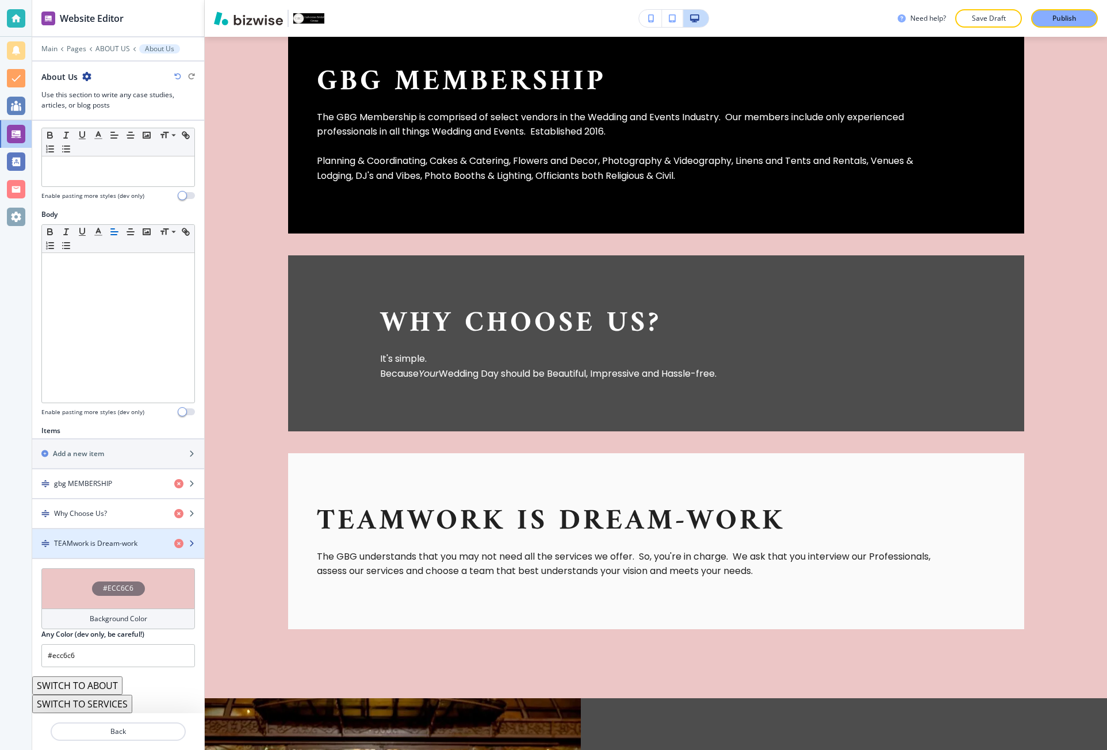
click at [126, 547] on h4 "TEAMwork is Dream-work" at bounding box center [95, 543] width 83 height 10
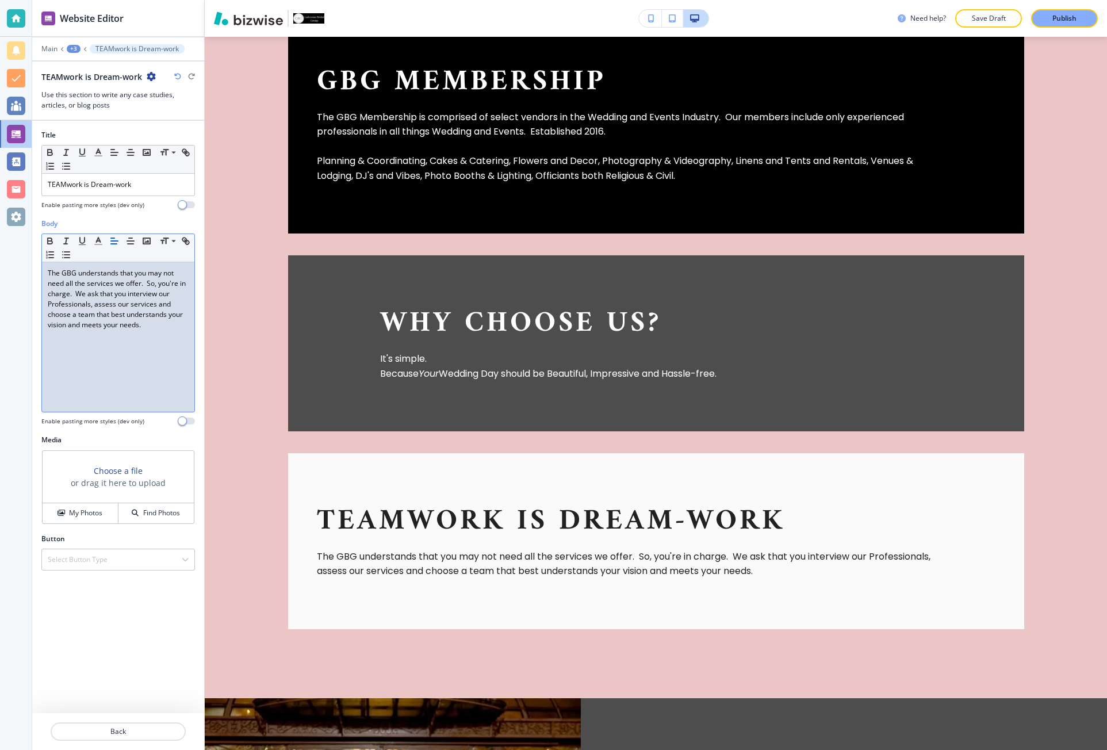
click at [148, 287] on p "The GBG understands that you may not need all the services we offer. So, you're…" at bounding box center [118, 299] width 141 height 62
click at [78, 296] on p "The GBG understands that you may not need all the services we offer. So, you're…" at bounding box center [118, 299] width 141 height 62
click at [135, 727] on p "Back" at bounding box center [118, 731] width 133 height 10
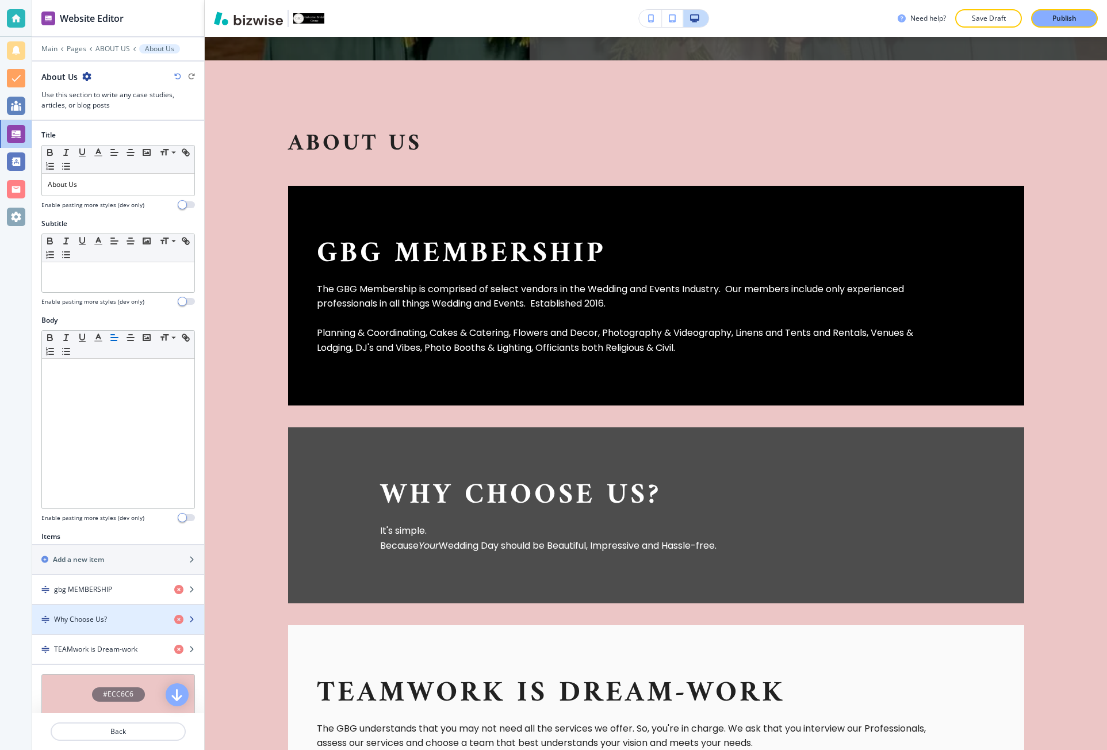
scroll to position [486, 0]
click at [114, 597] on div "button" at bounding box center [118, 598] width 172 height 9
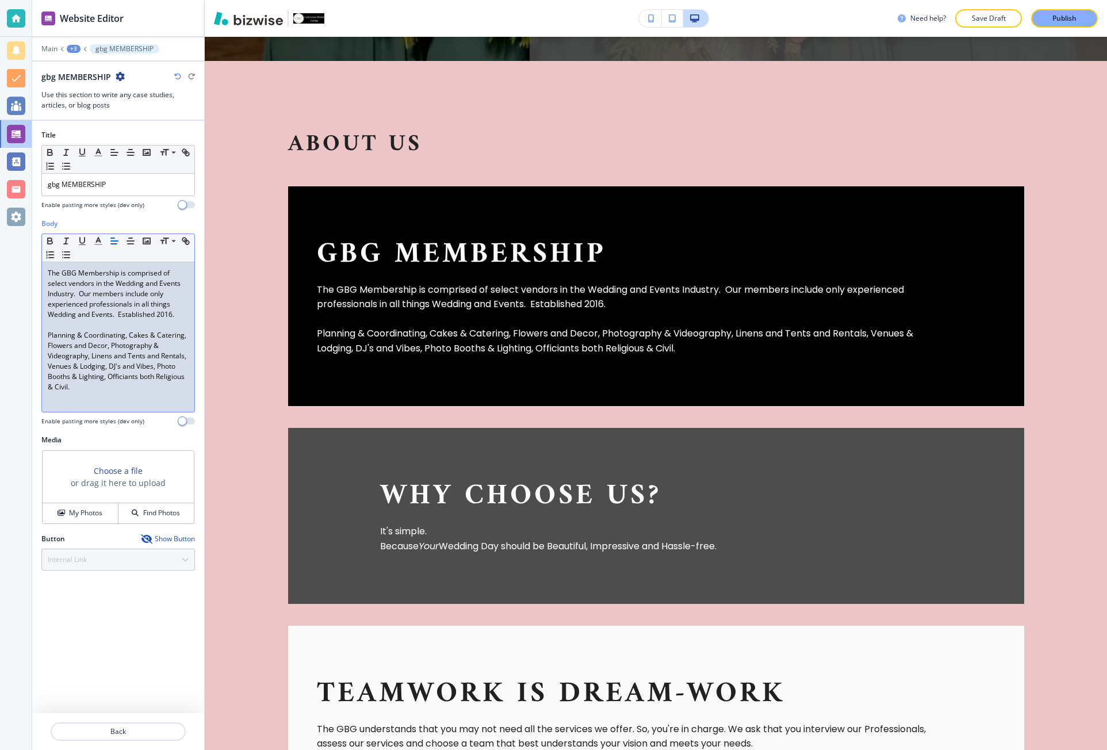
click at [80, 297] on p "The GBG Membership is comprised of select vendors in the Wedding and Events Ind…" at bounding box center [118, 294] width 141 height 52
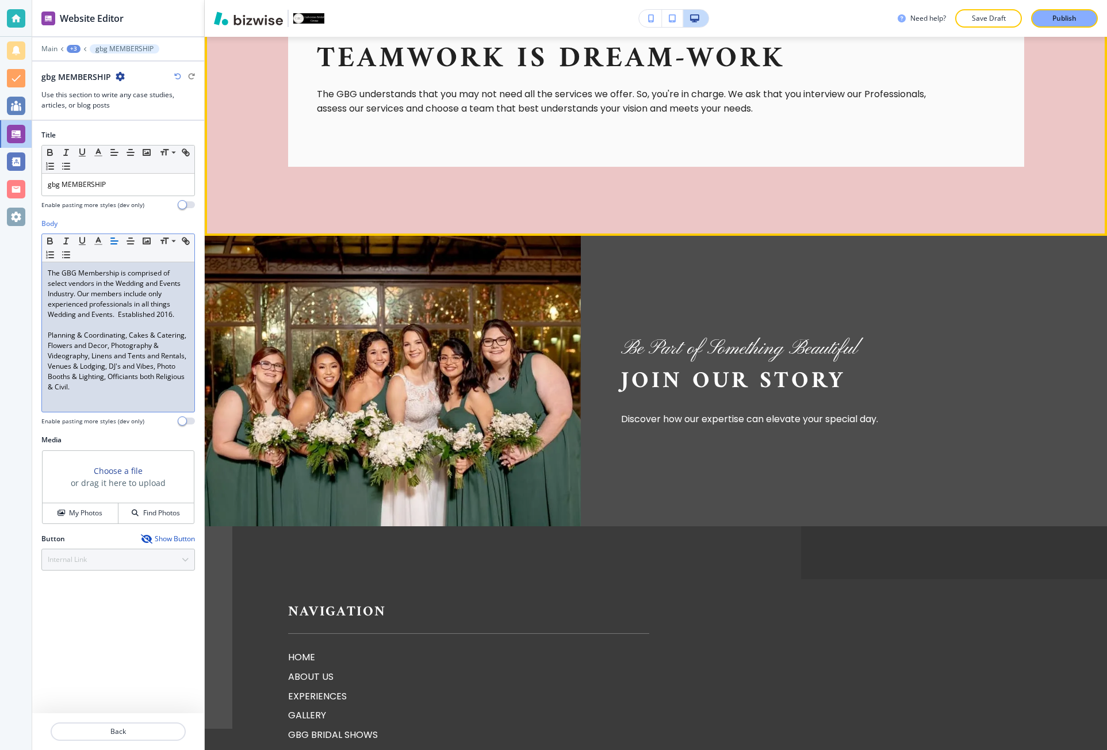
scroll to position [1176, 0]
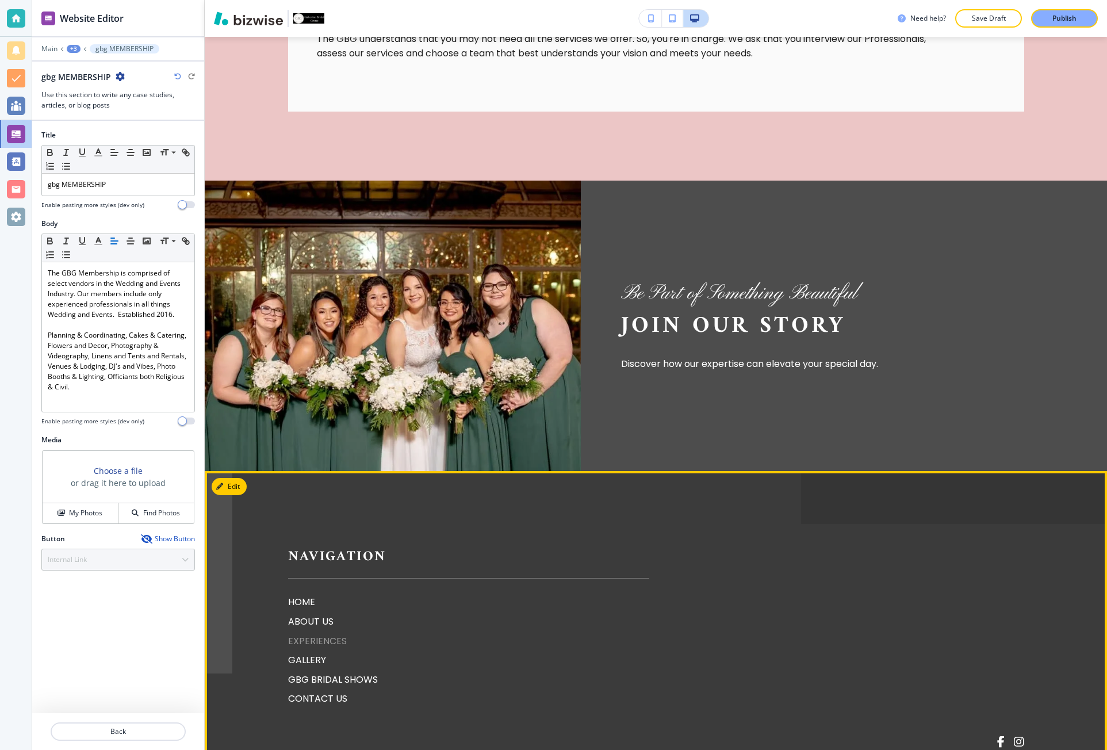
click at [316, 634] on p "EXPERIENCES" at bounding box center [468, 641] width 361 height 15
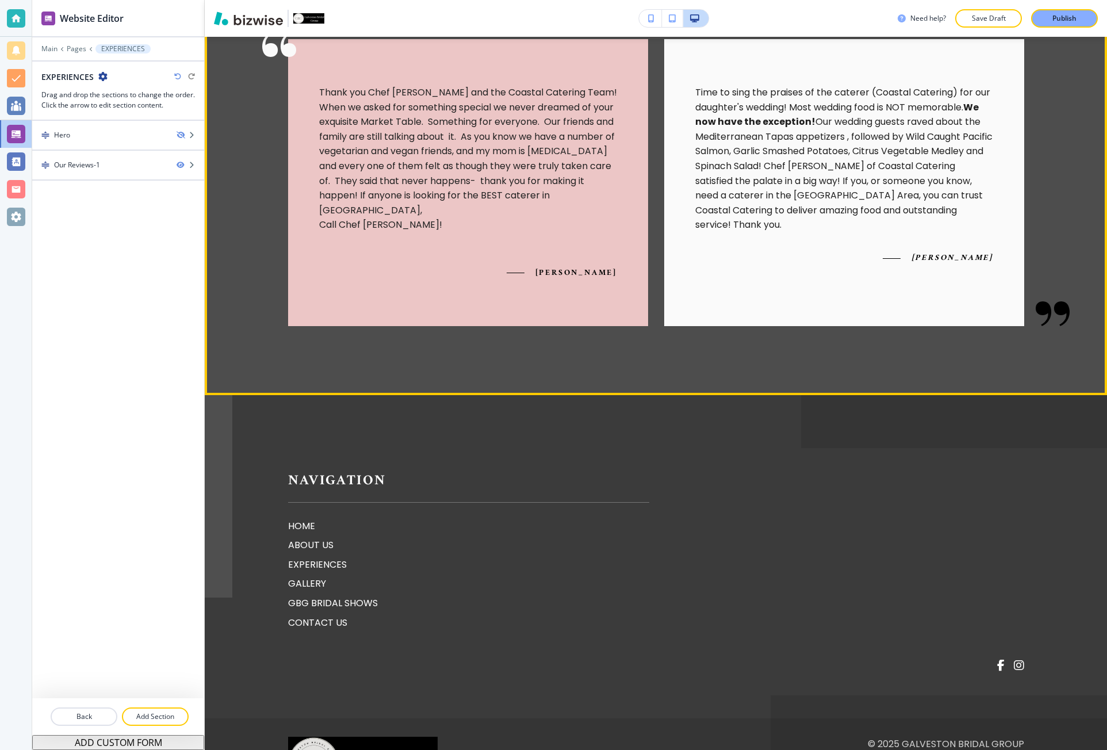
scroll to position [632, 0]
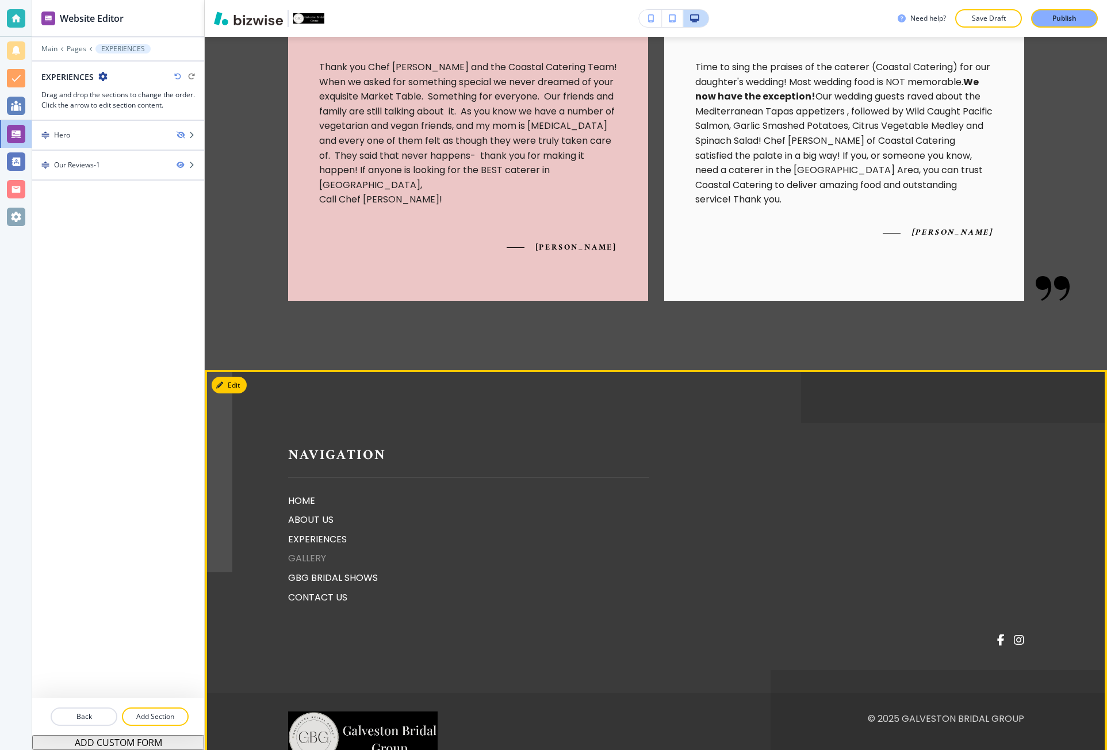
click at [300, 551] on p "GALLERY" at bounding box center [468, 558] width 361 height 15
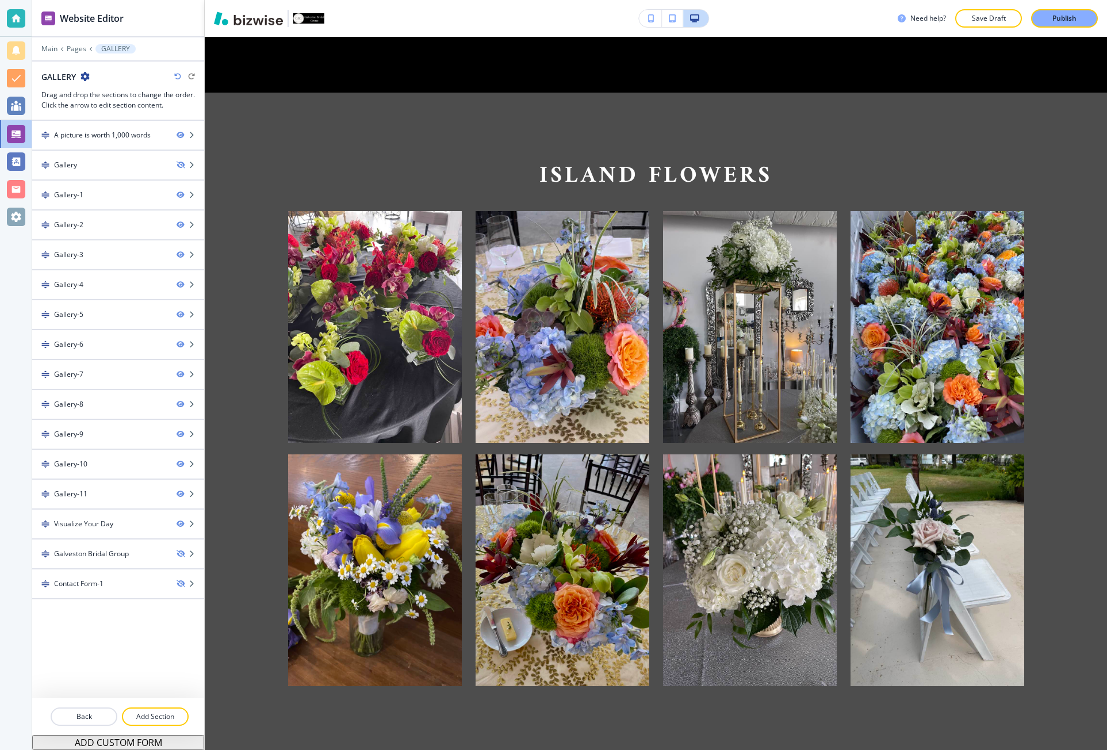
scroll to position [1150, 0]
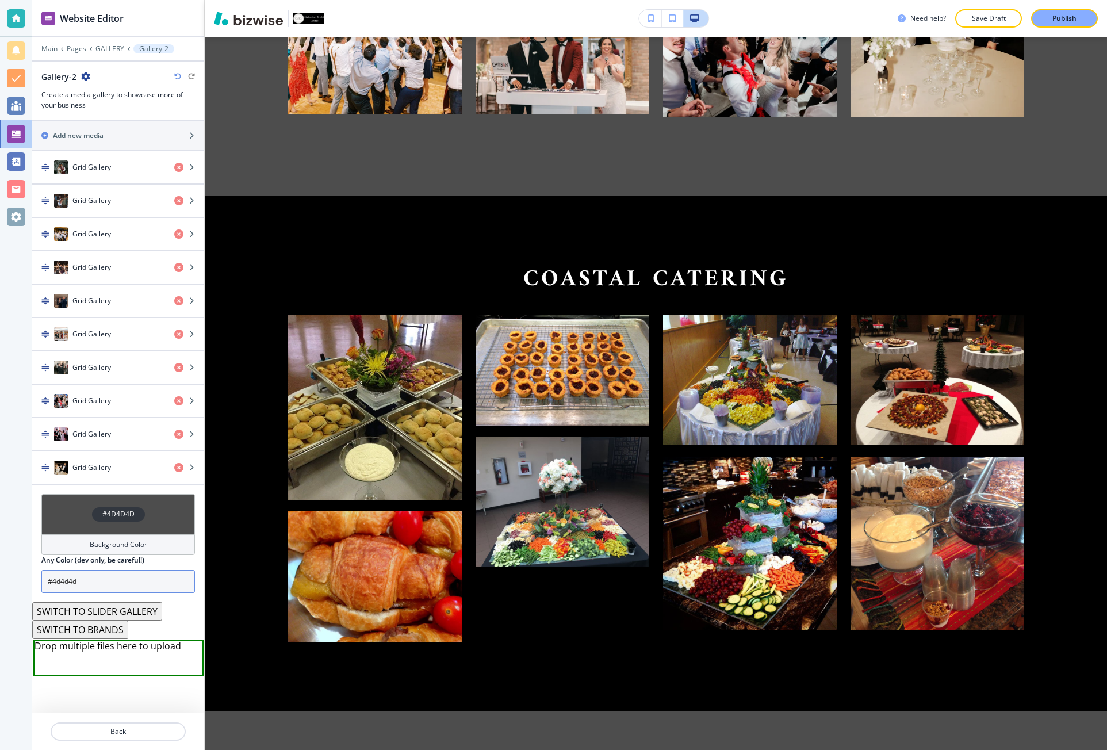
scroll to position [424, 0]
click at [93, 628] on button "SWITCH TO BRANDS" at bounding box center [80, 629] width 96 height 18
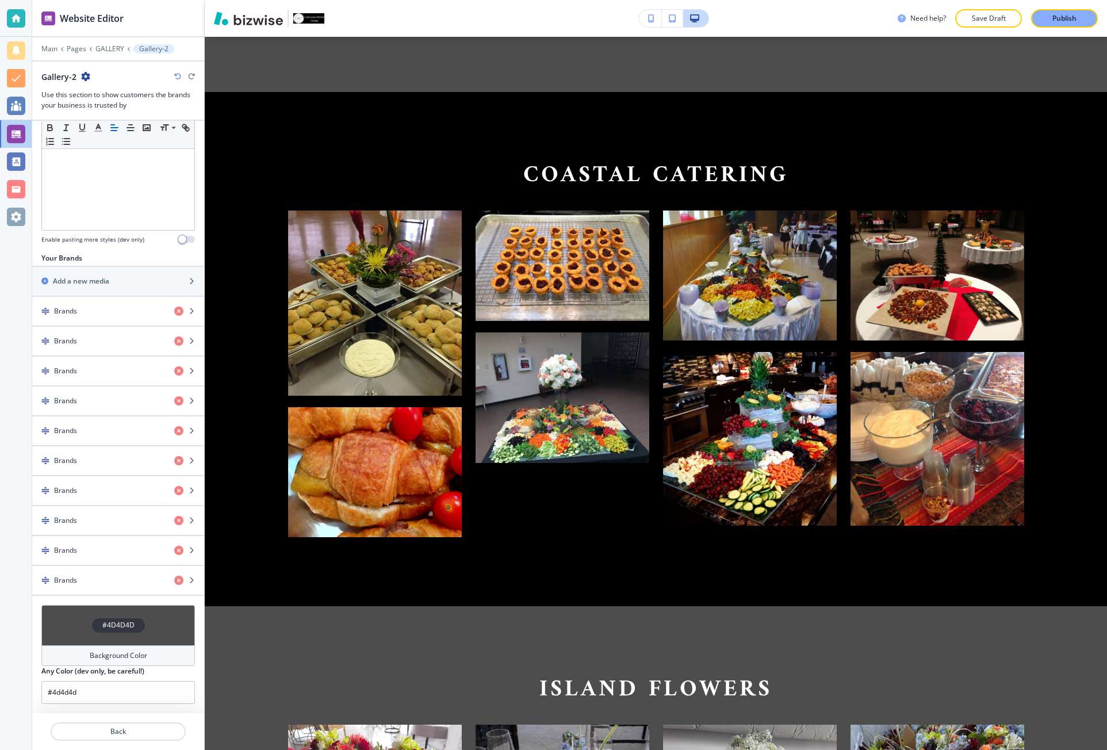
scroll to position [278, 0]
click at [179, 79] on icon "button" at bounding box center [177, 76] width 7 height 7
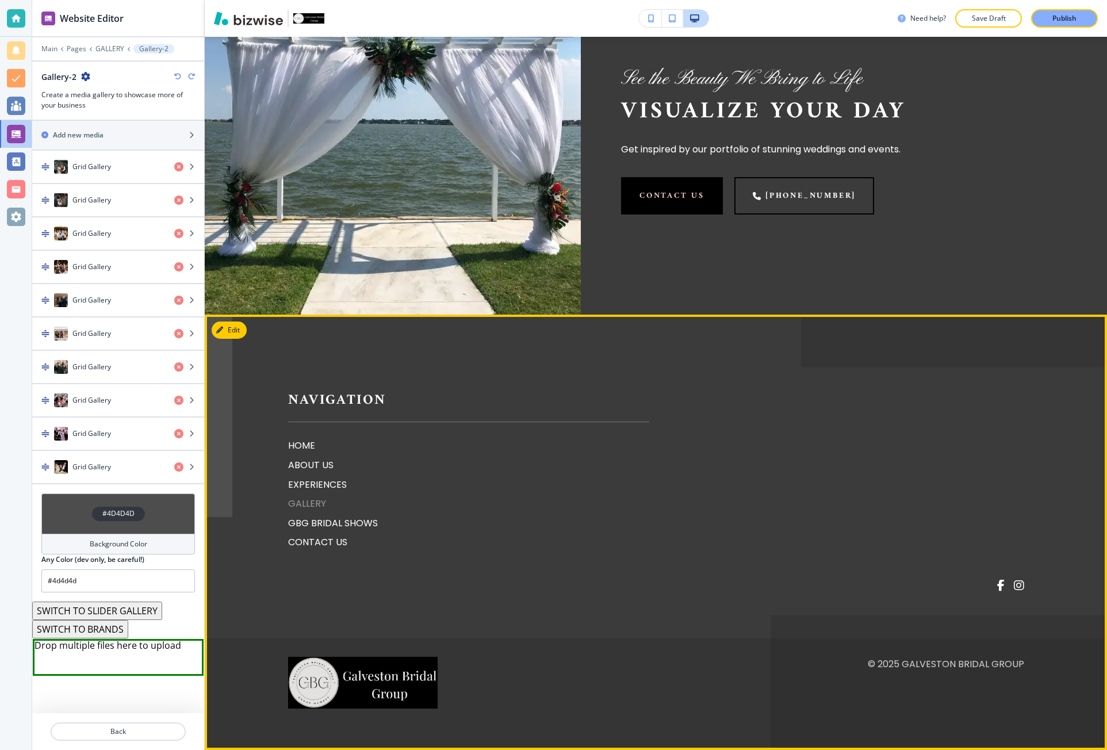
scroll to position [7426, 0]
click at [352, 531] on p "GBG BRIDAL SHOWS" at bounding box center [468, 523] width 361 height 15
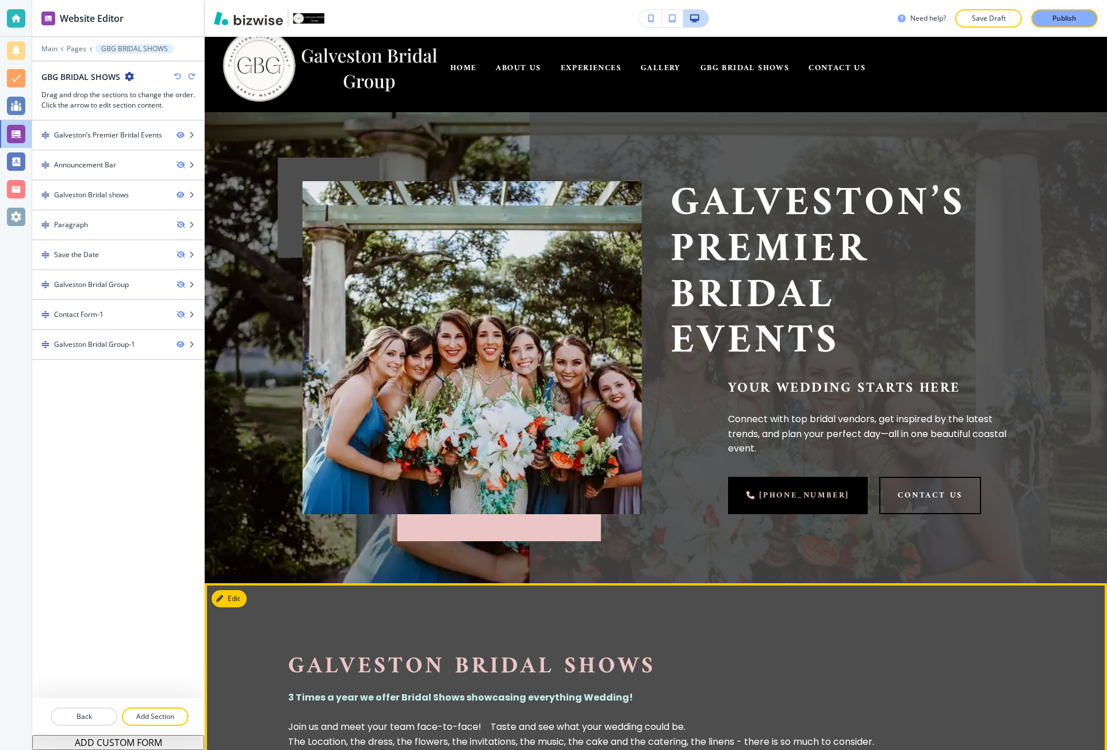
scroll to position [0, 0]
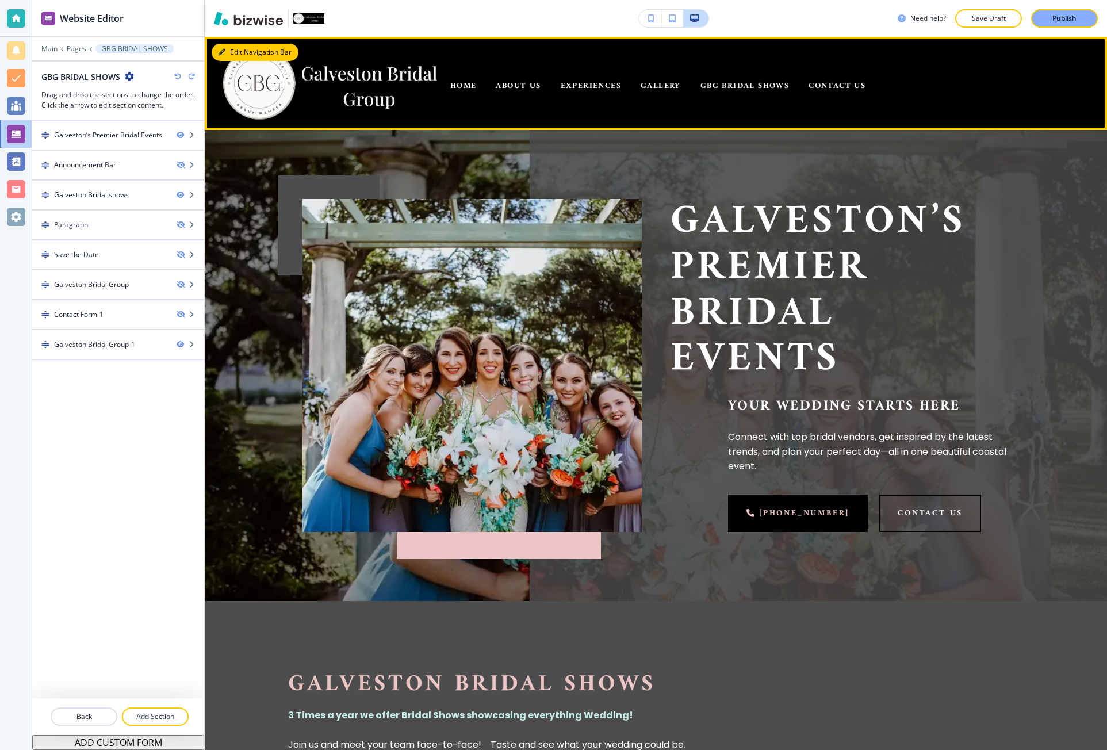
click at [226, 53] on button "Edit Navigation Bar" at bounding box center [255, 52] width 87 height 17
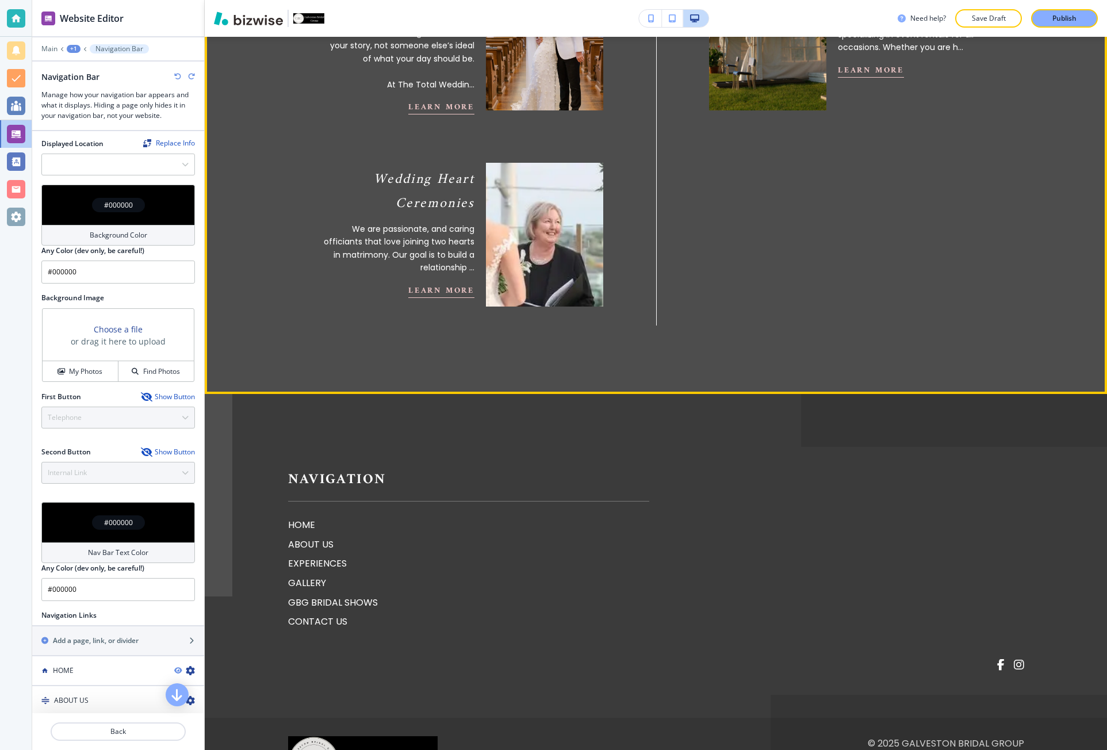
scroll to position [2127, 0]
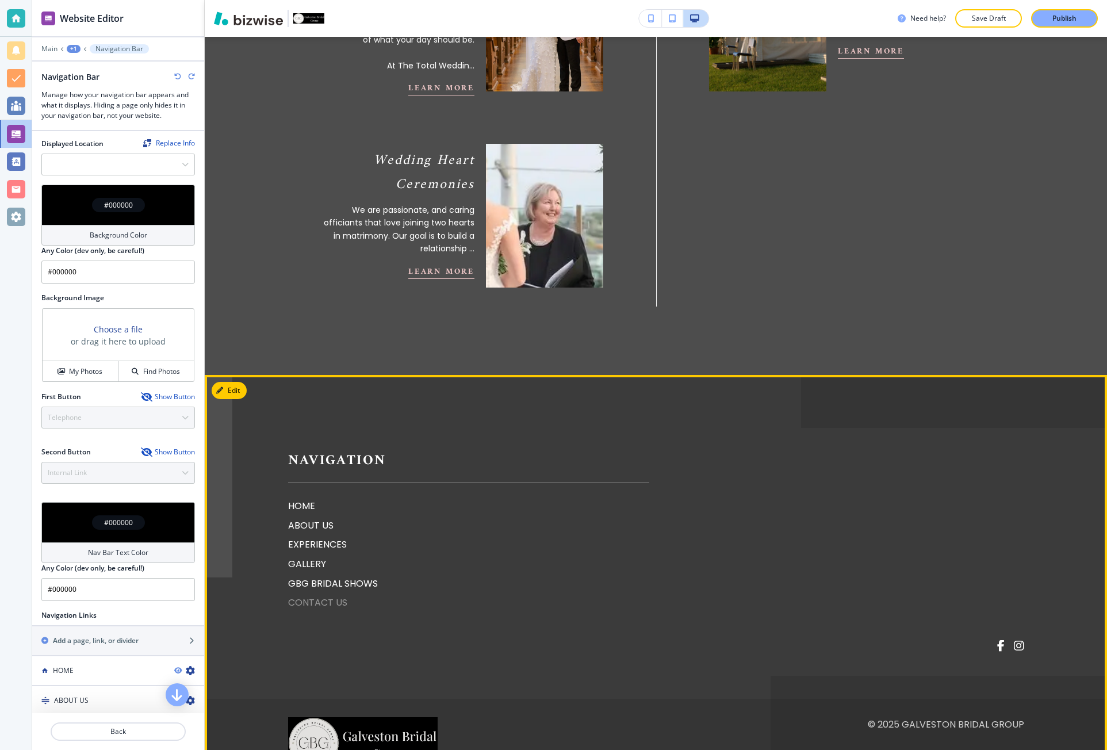
click at [317, 595] on p "CONTACT US" at bounding box center [468, 602] width 361 height 15
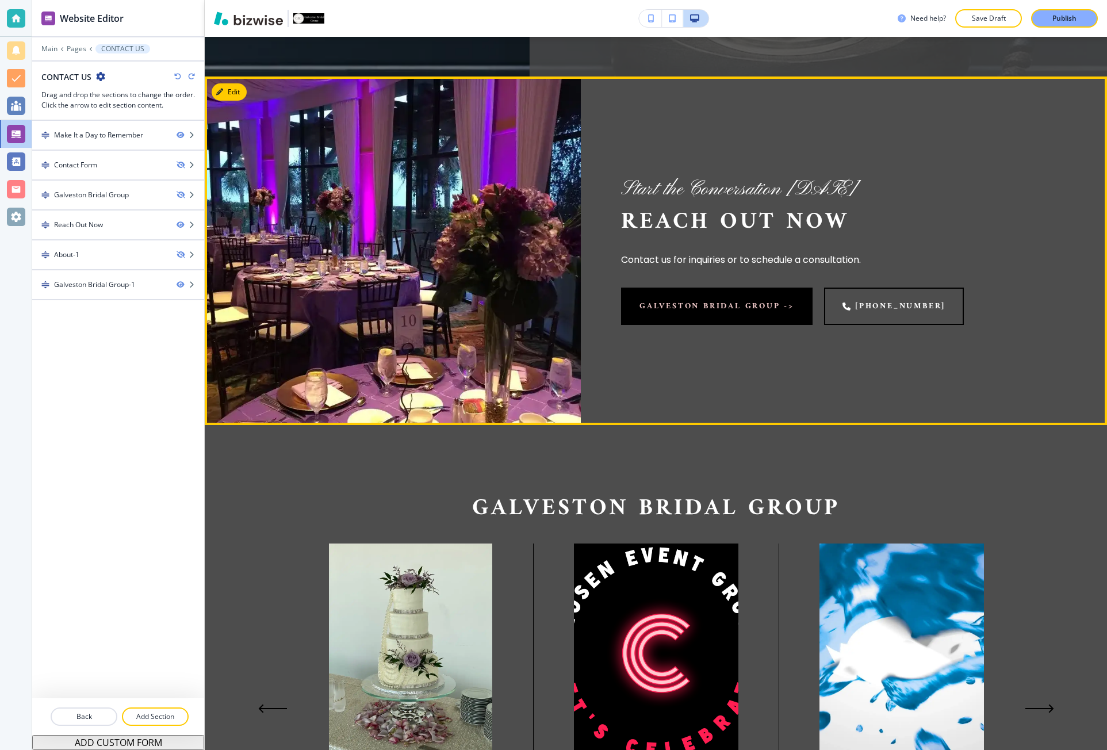
scroll to position [345, 0]
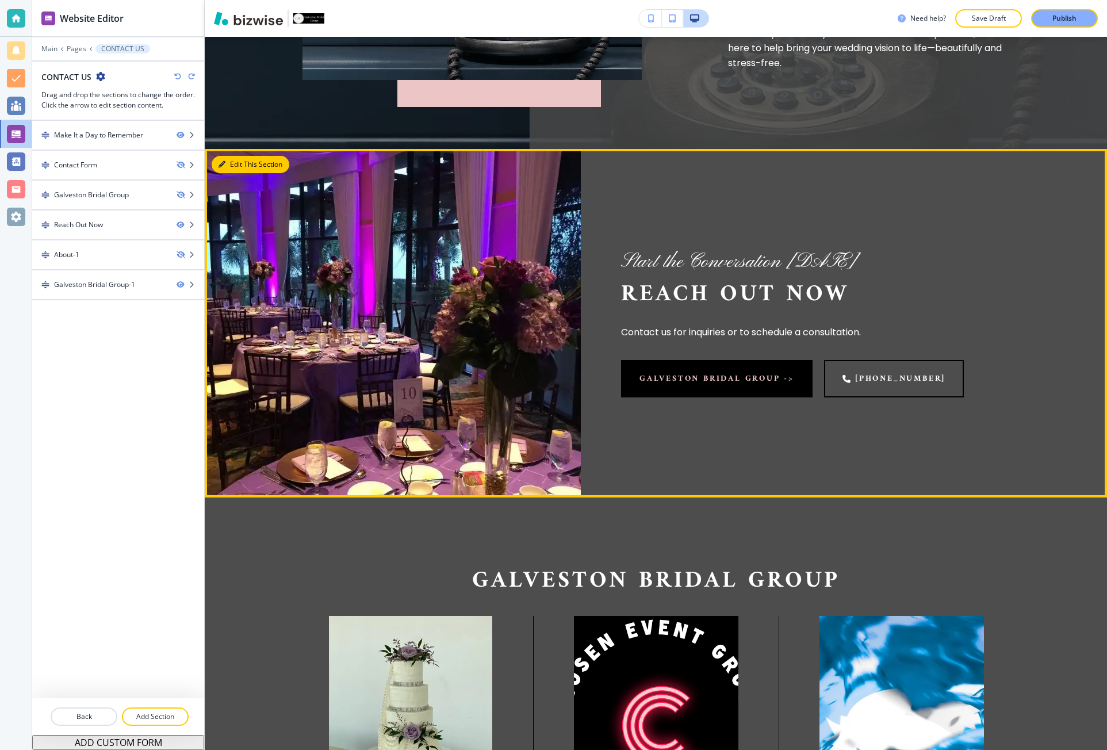
click at [243, 159] on button "Edit This Section" at bounding box center [251, 164] width 78 height 17
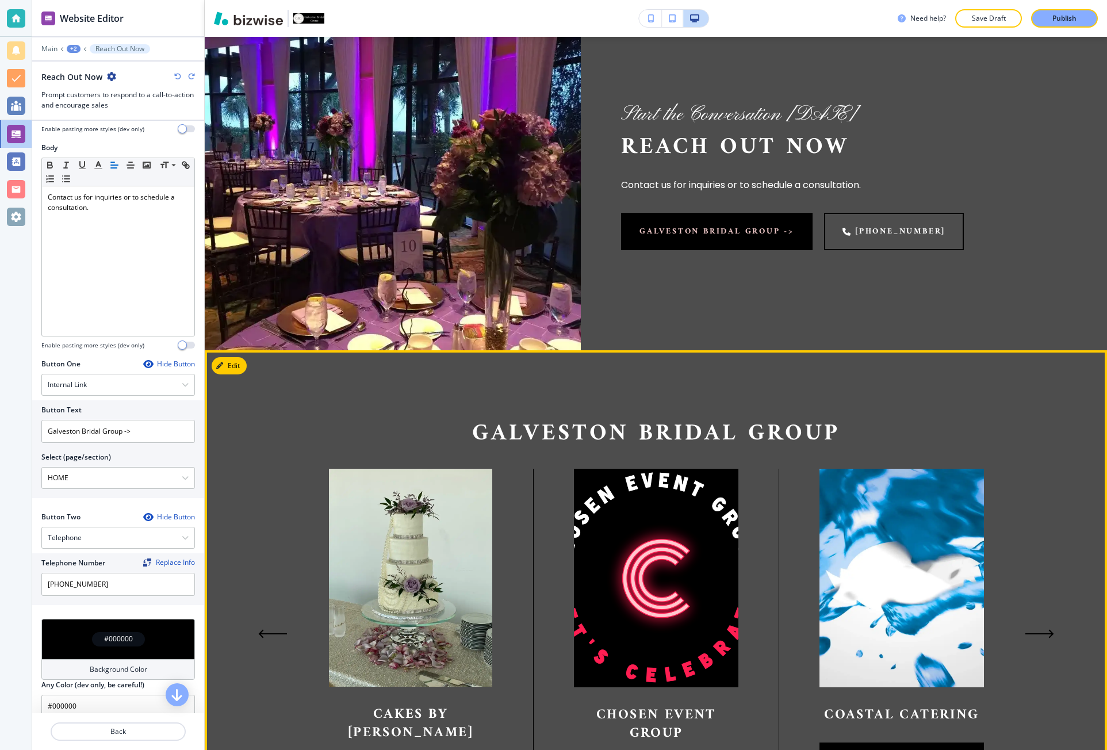
scroll to position [470, 0]
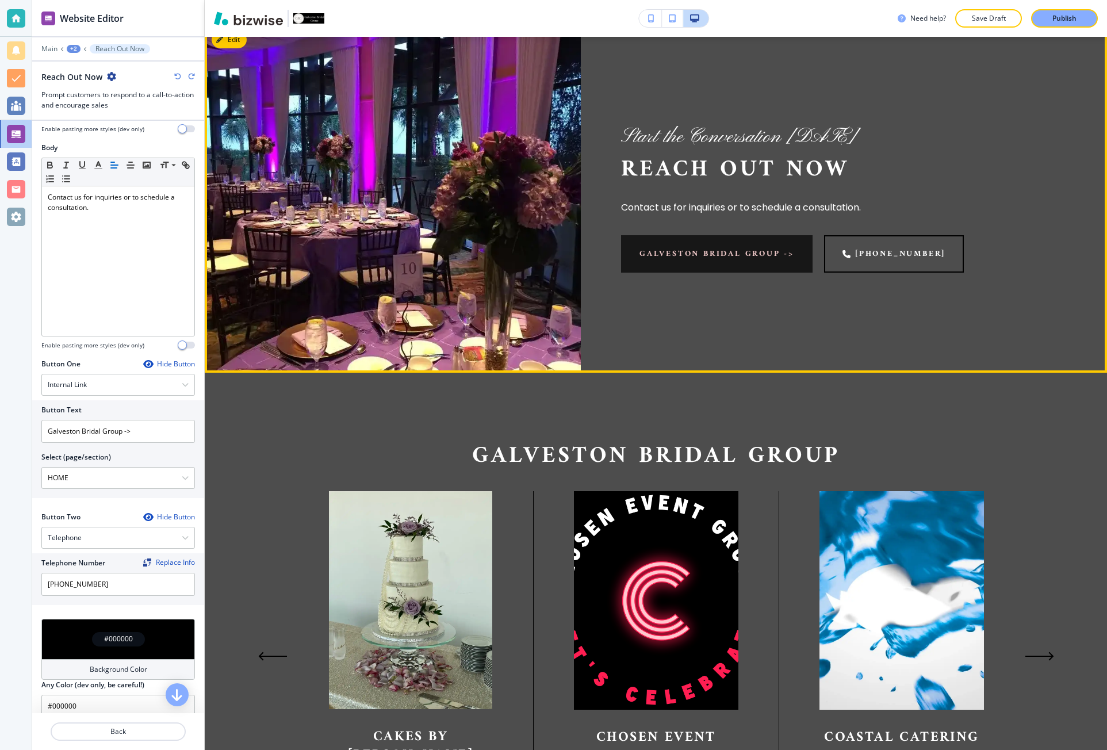
click at [677, 256] on button "Galveston Bridal Group ->" at bounding box center [716, 253] width 191 height 37
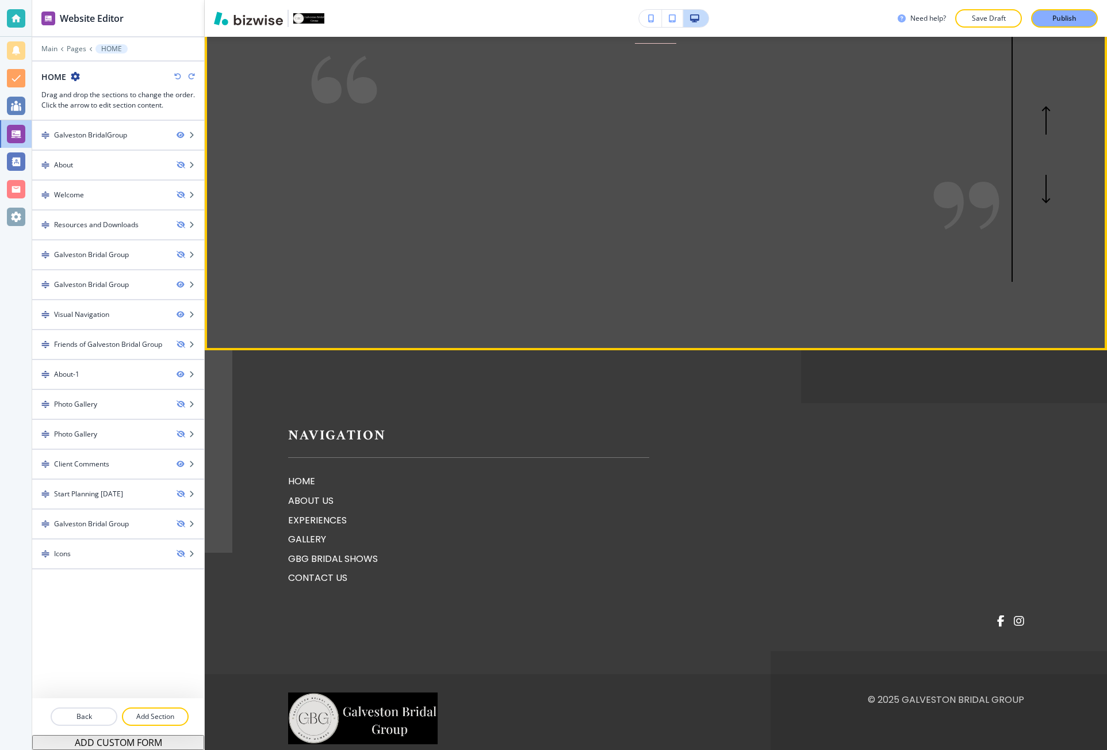
scroll to position [2278, 0]
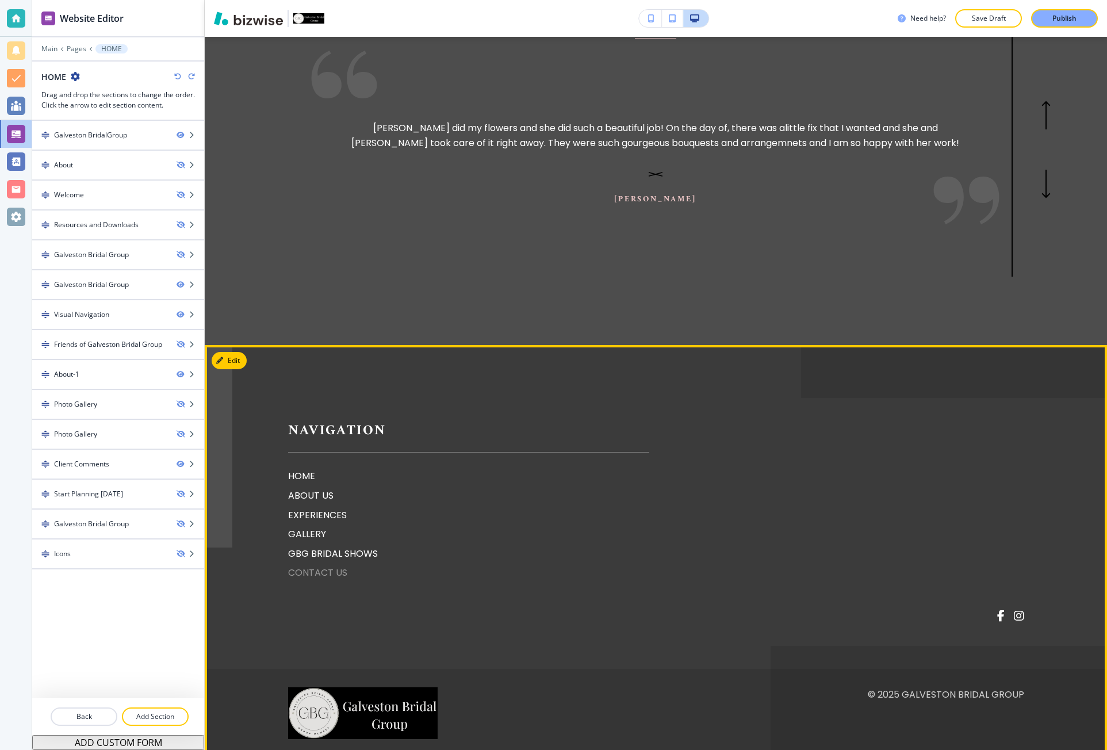
click at [292, 565] on p "CONTACT US" at bounding box center [468, 572] width 361 height 15
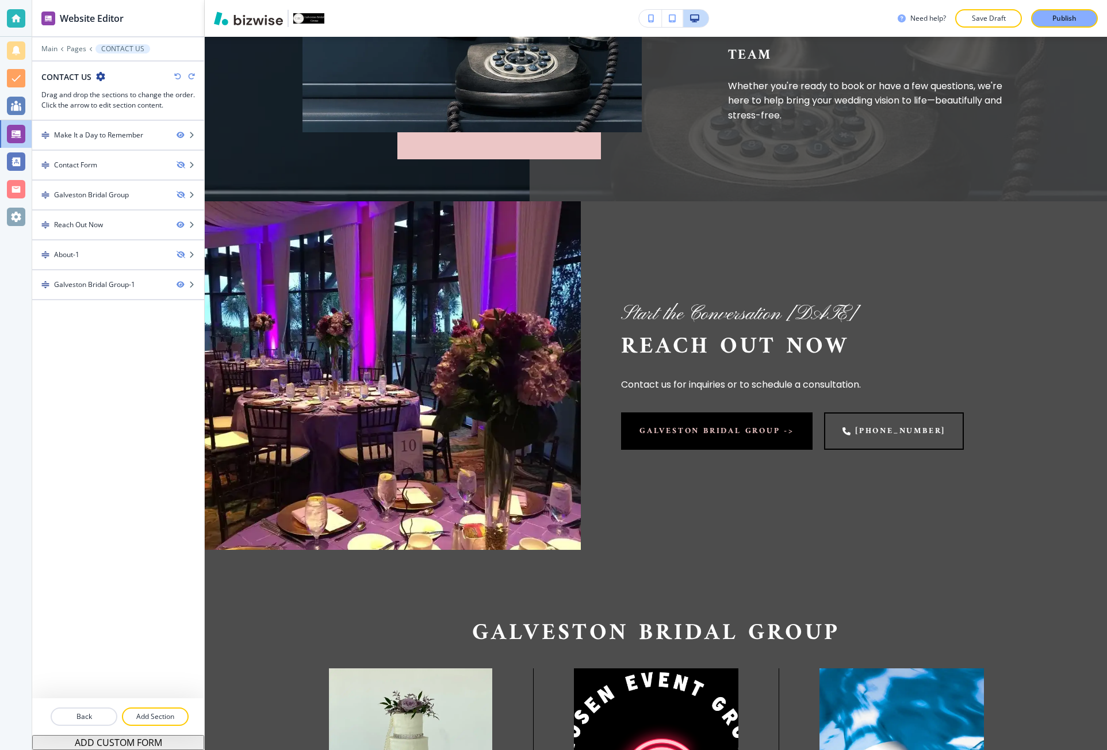
scroll to position [240, 0]
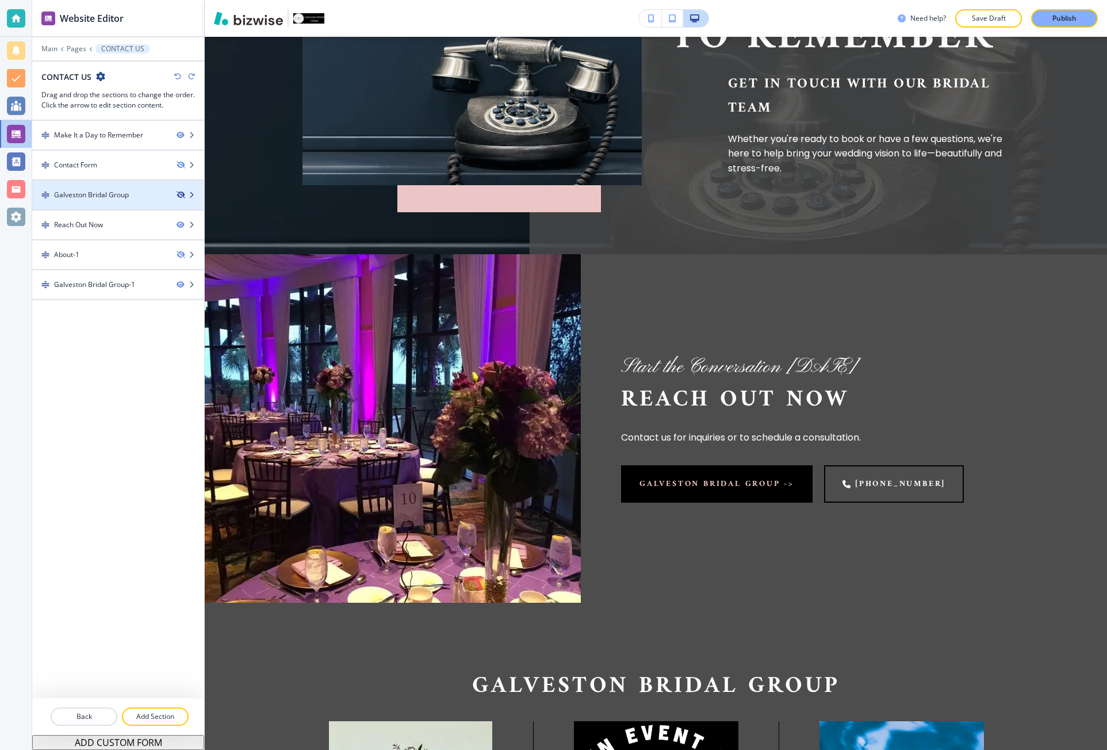
click at [183, 196] on icon "button" at bounding box center [180, 194] width 7 height 7
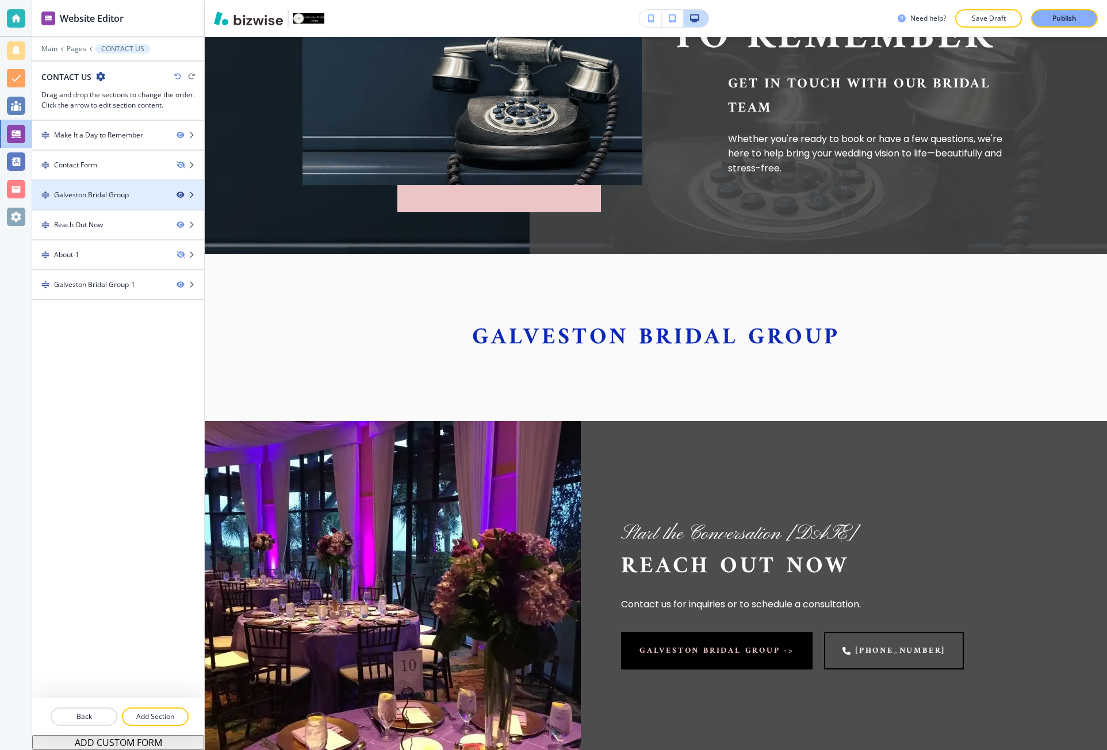
click at [179, 194] on icon "button" at bounding box center [180, 194] width 7 height 7
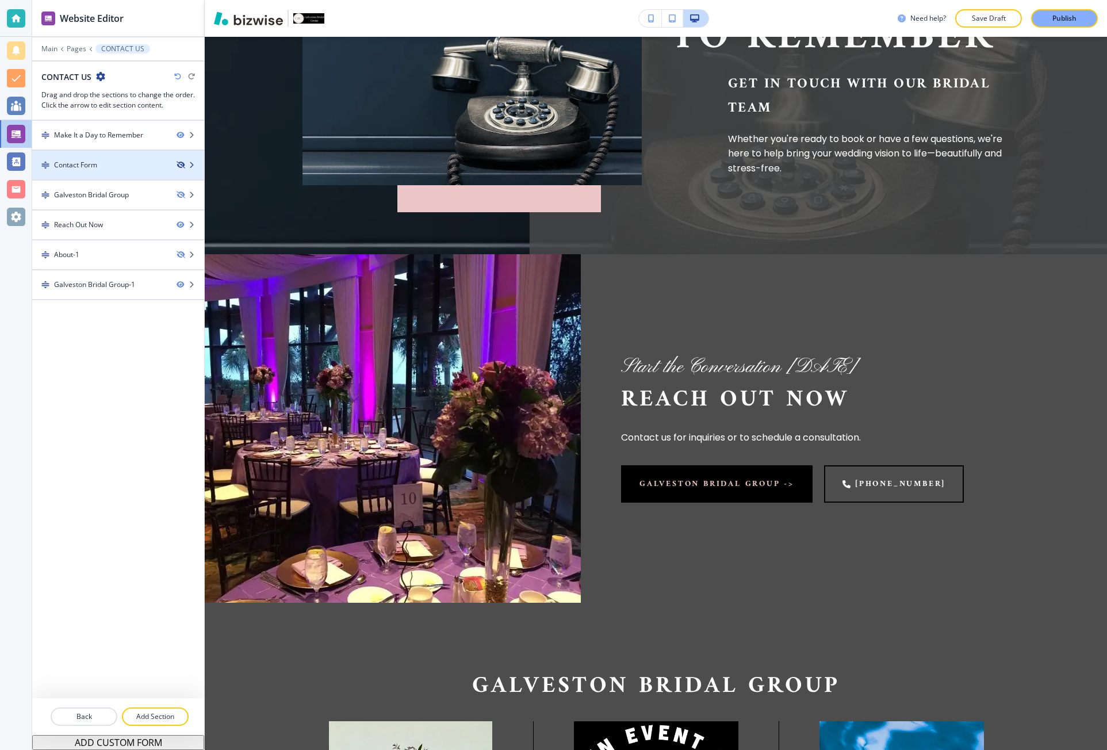
click at [183, 164] on icon "button" at bounding box center [180, 165] width 7 height 7
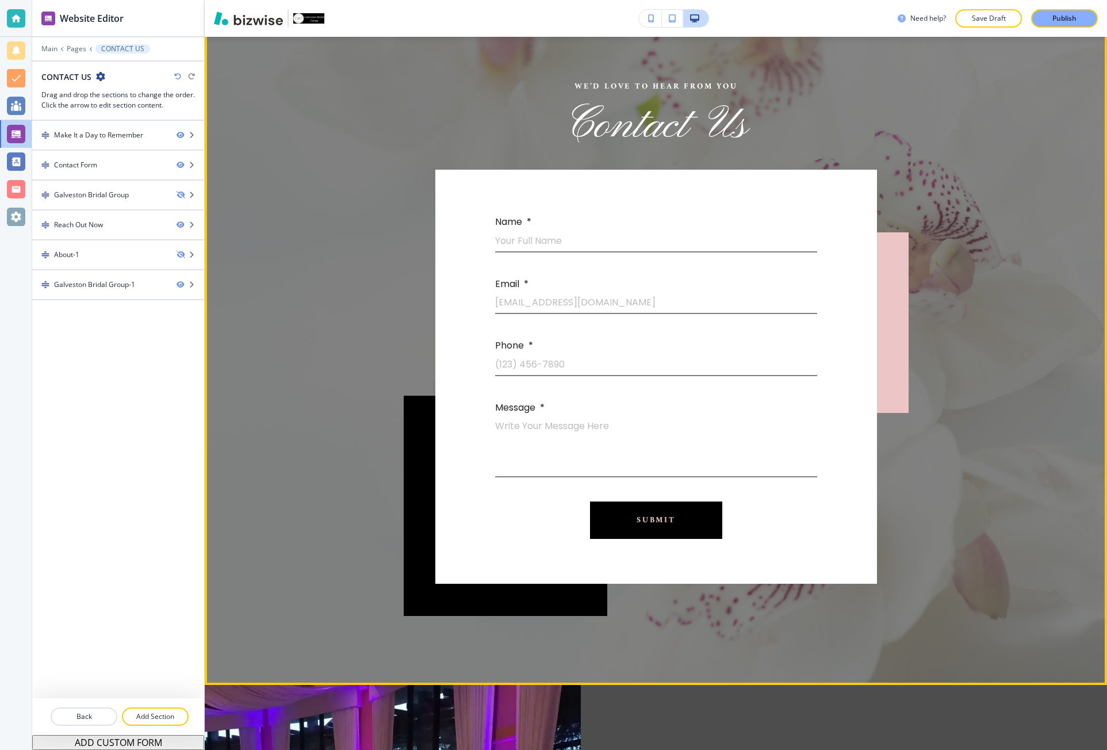
scroll to position [460, 0]
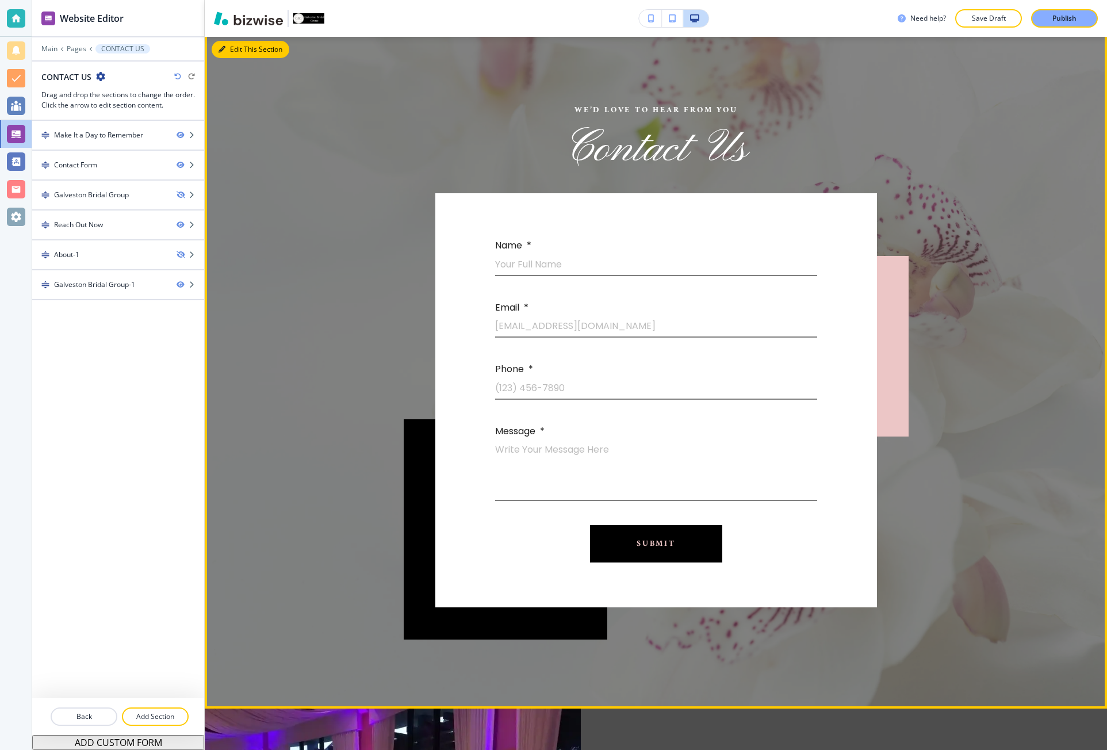
click at [233, 55] on button "Edit This Section" at bounding box center [251, 49] width 78 height 17
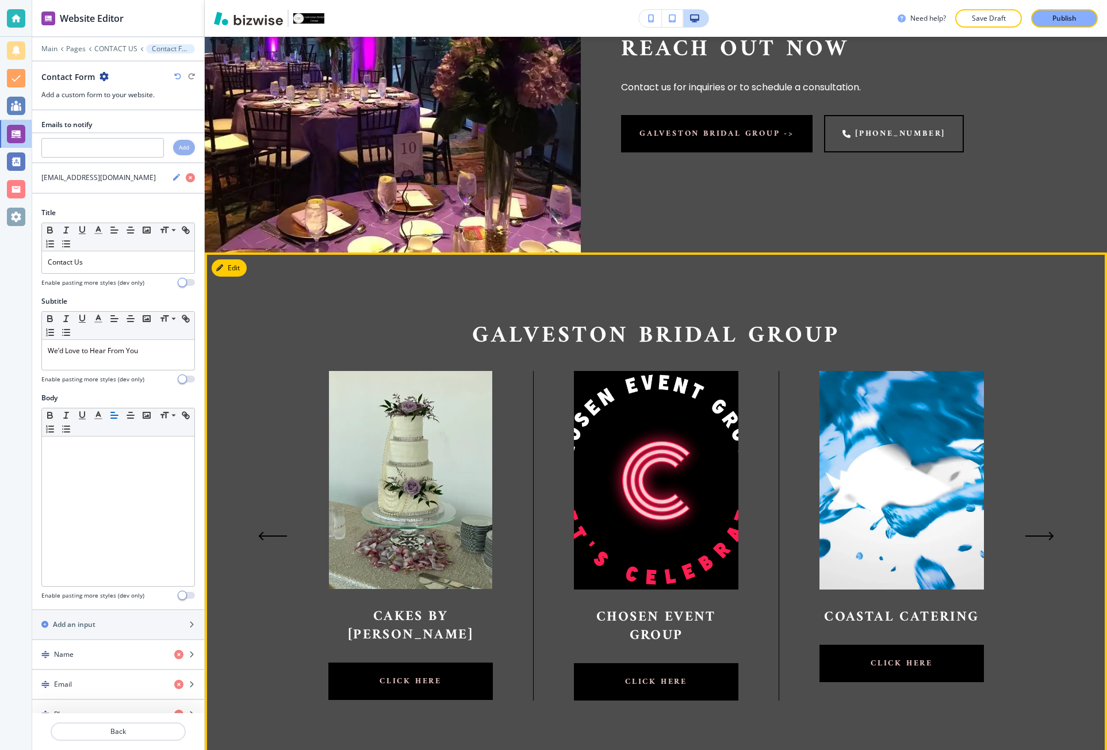
scroll to position [1549, 0]
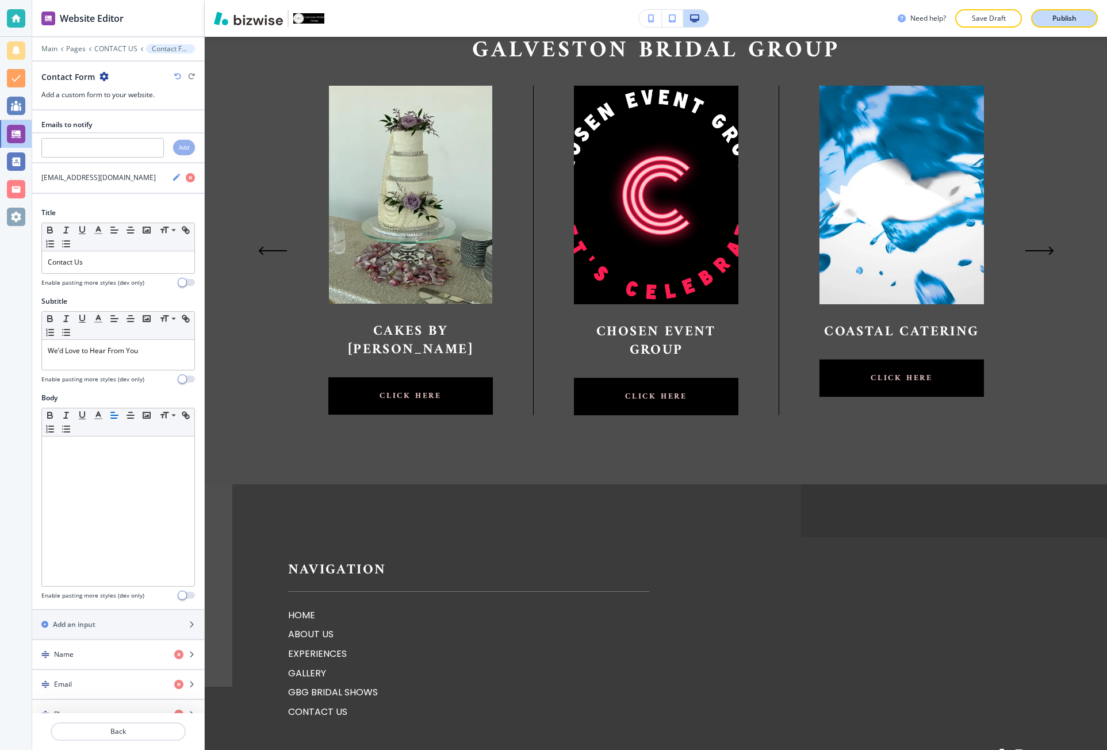
click at [1053, 23] on p "Publish" at bounding box center [1064, 18] width 24 height 10
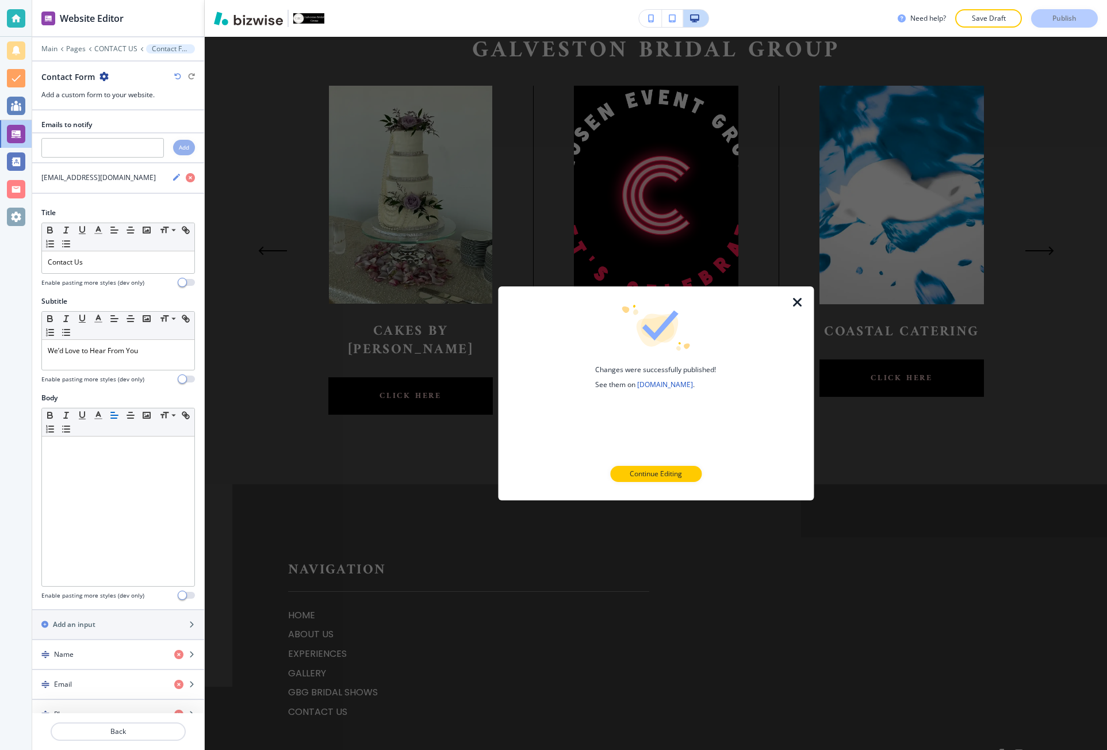
click at [793, 302] on icon "button" at bounding box center [798, 303] width 14 height 14
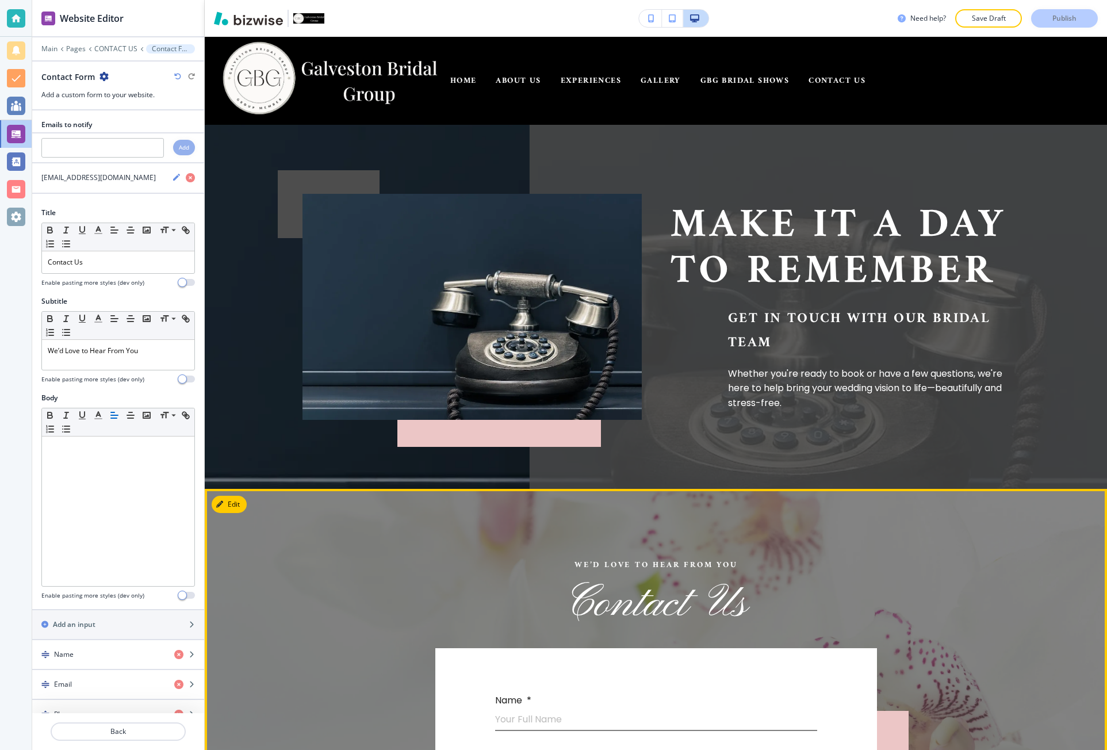
scroll to position [0, 0]
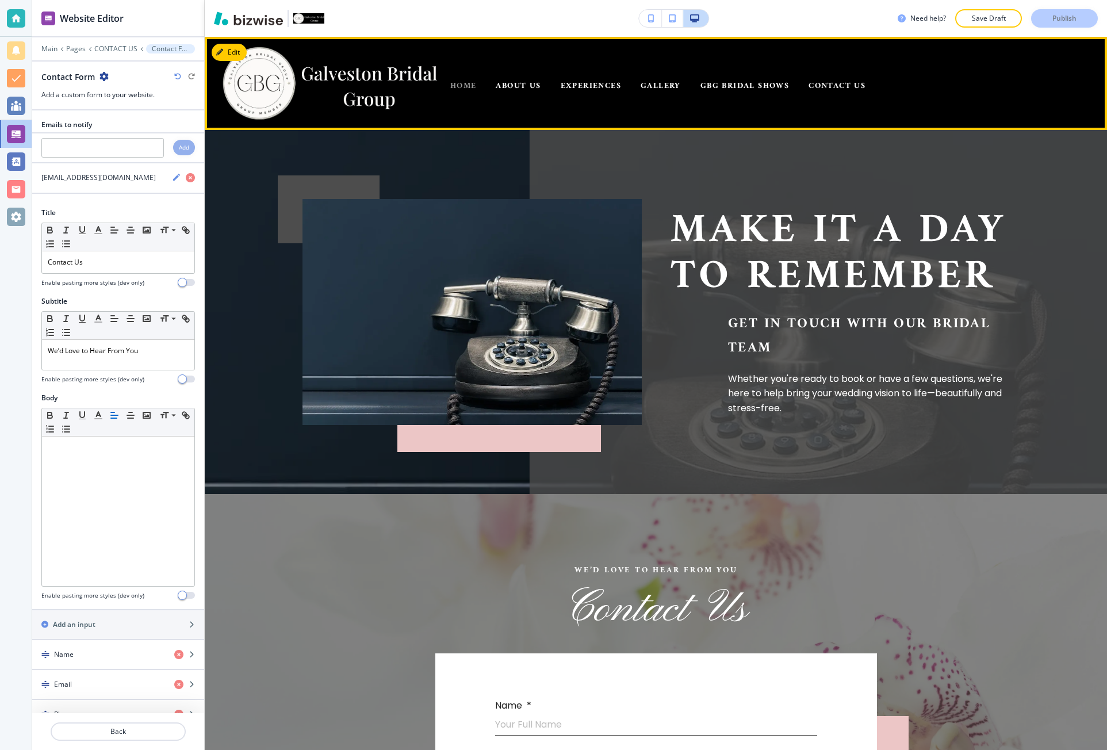
click at [469, 87] on span "HOME" at bounding box center [463, 86] width 26 height 14
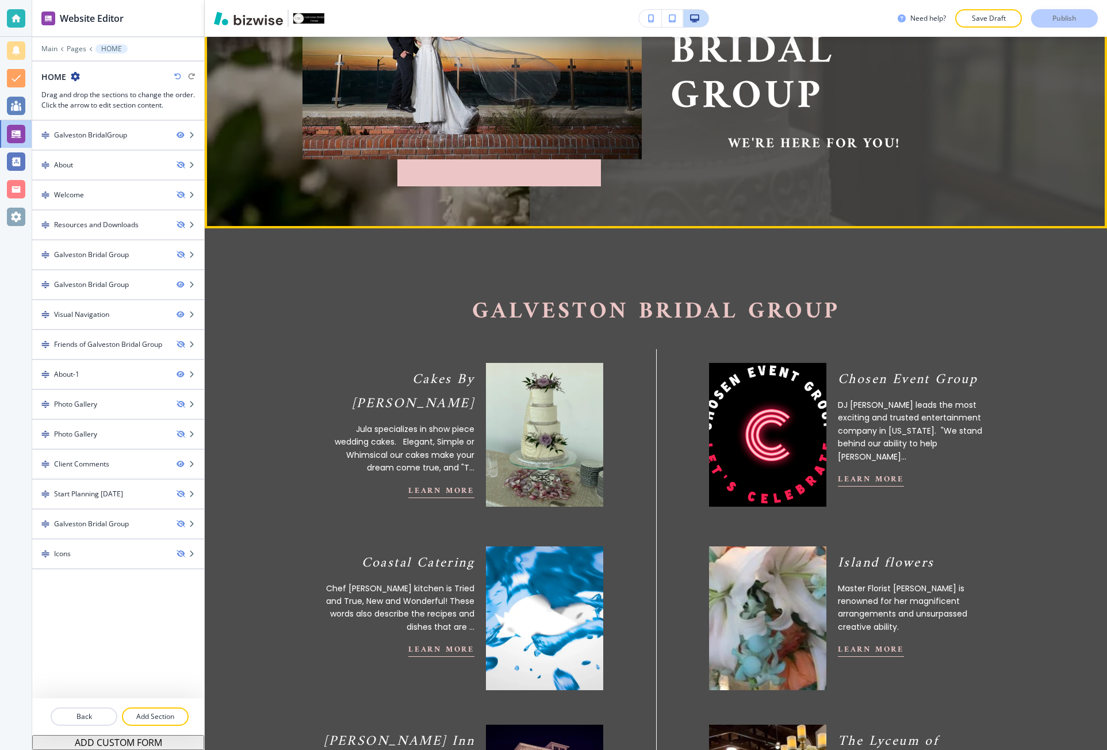
scroll to position [287, 0]
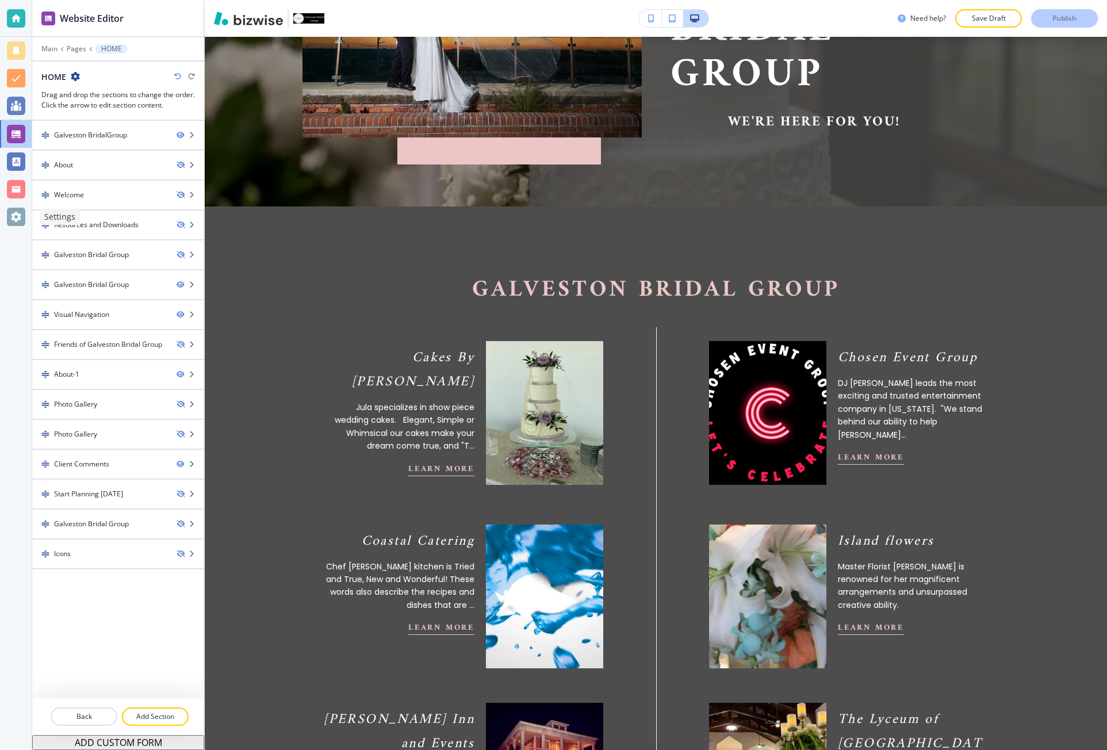
click at [14, 212] on div at bounding box center [16, 217] width 18 height 18
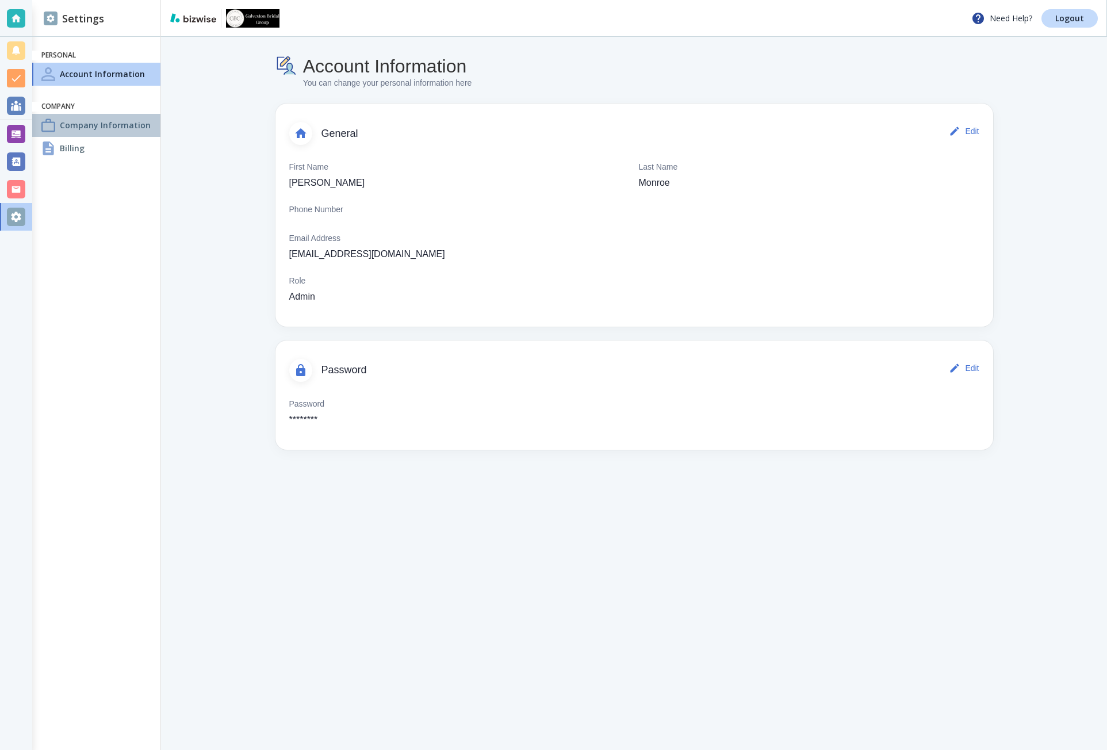
click at [96, 133] on div "Company Information" at bounding box center [96, 125] width 128 height 23
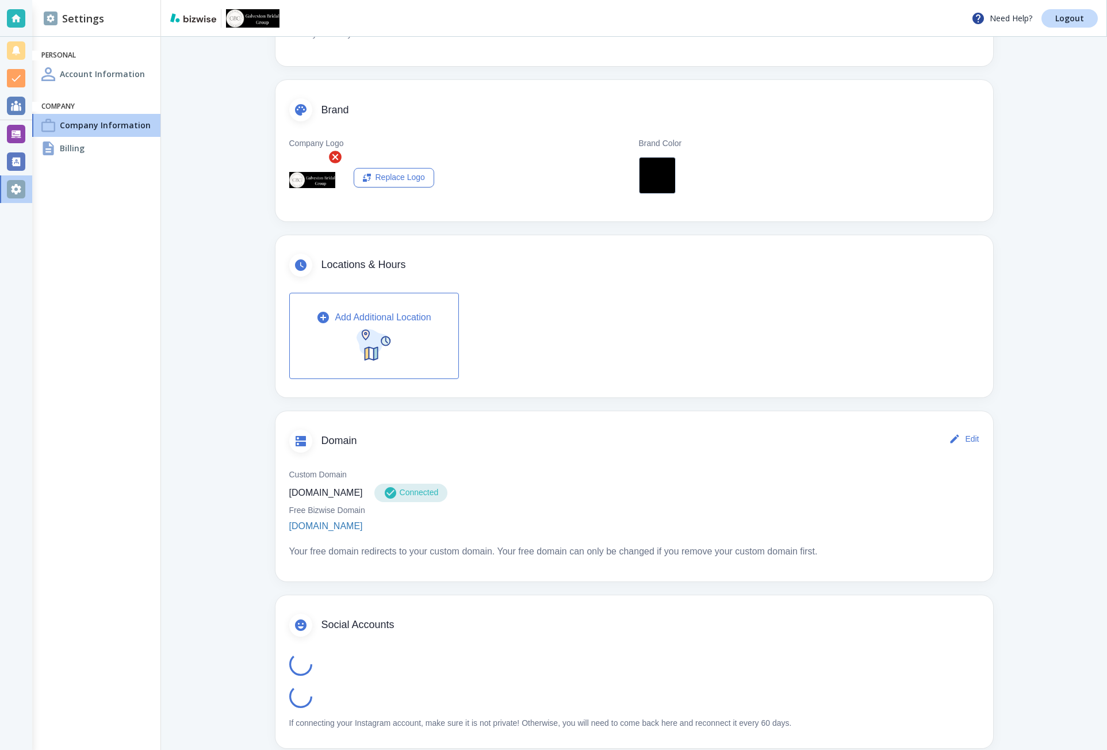
scroll to position [192, 0]
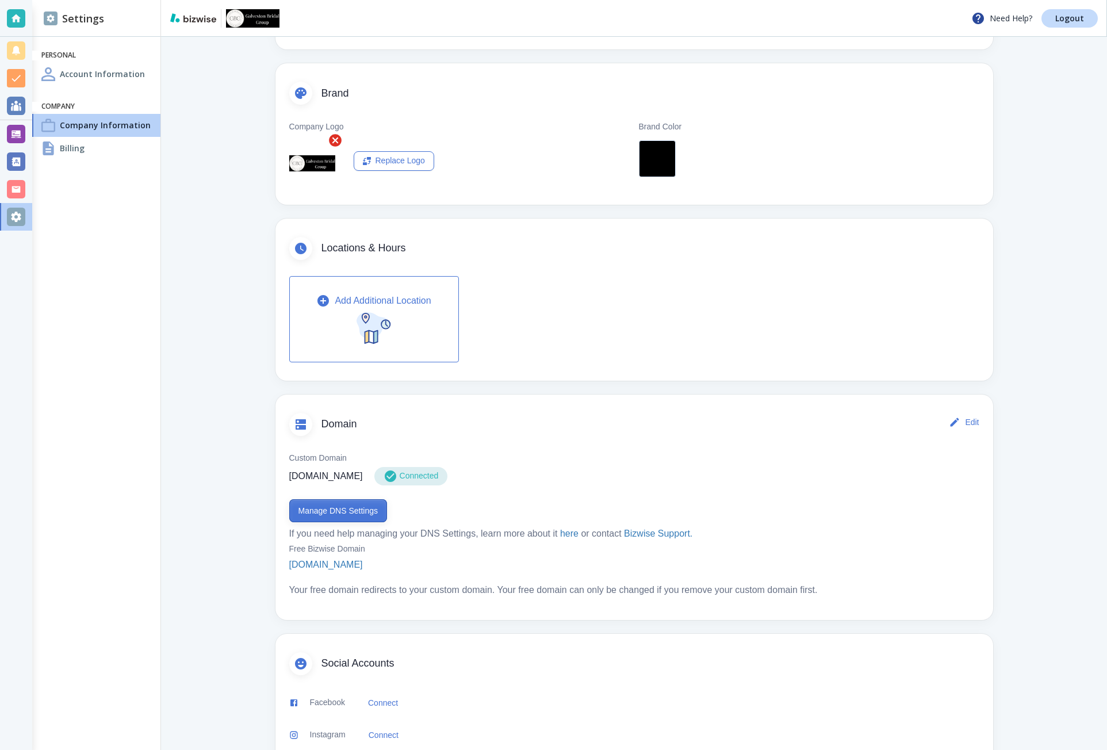
click at [344, 517] on button "Manage DNS Settings" at bounding box center [338, 510] width 98 height 23
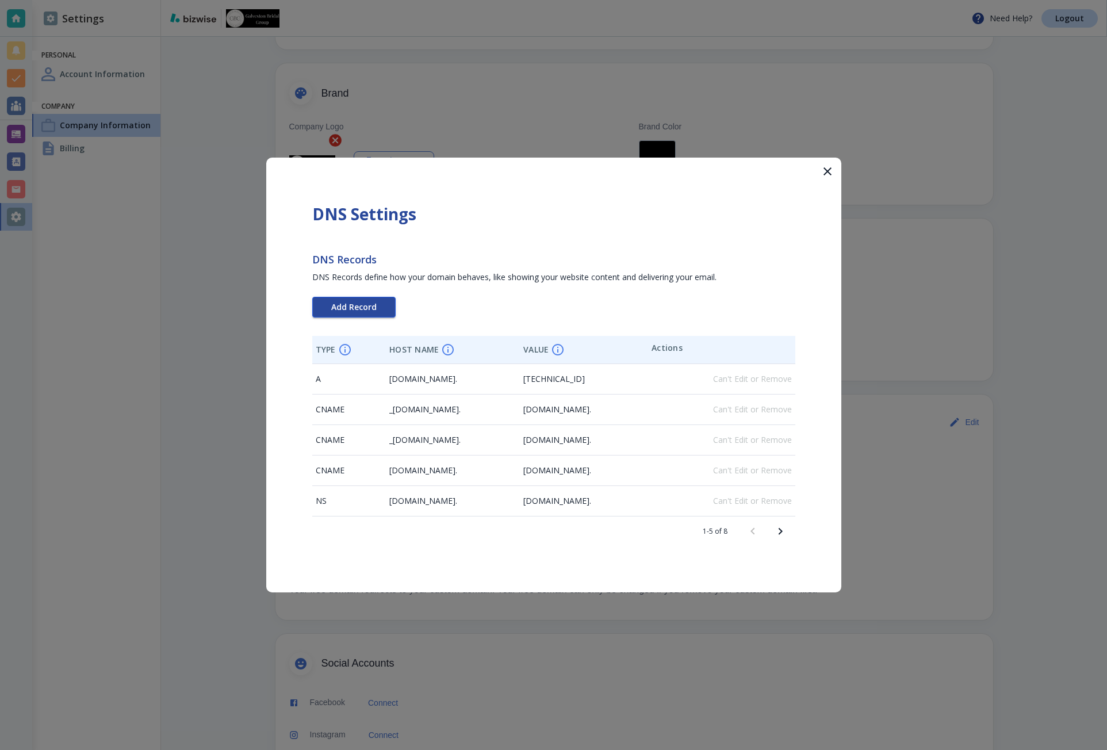
click at [381, 305] on button "Add Record" at bounding box center [353, 307] width 83 height 21
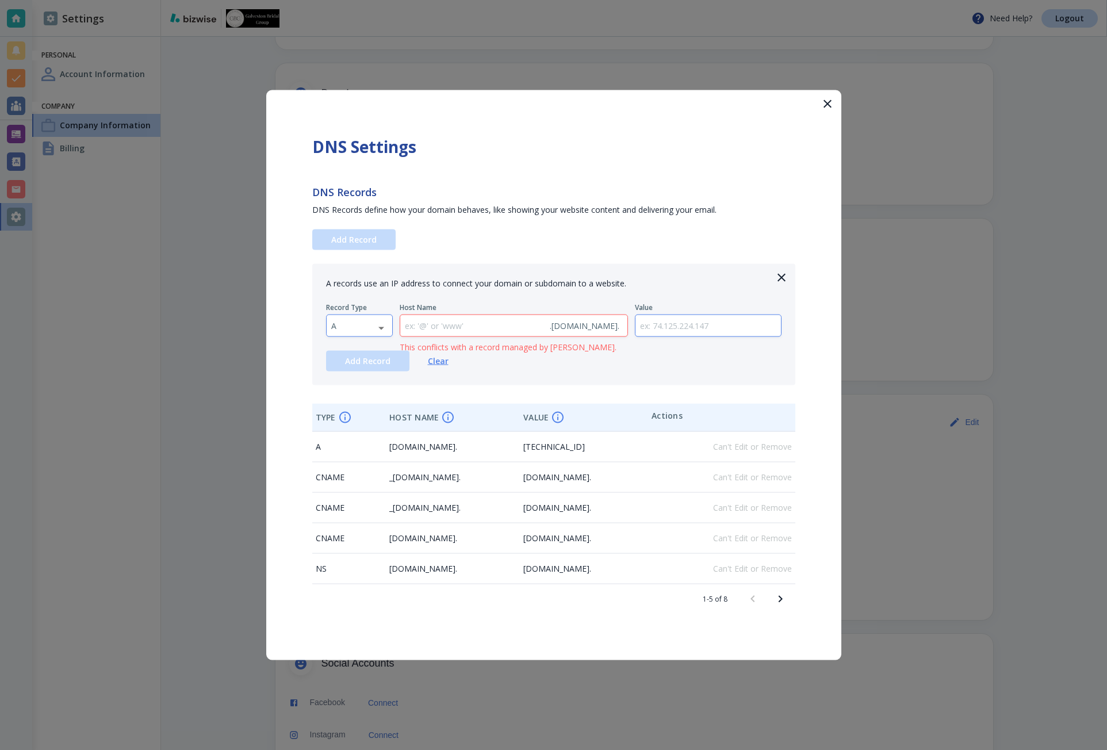
click at [382, 0] on body "Need Help? Logout Settings Personal Account Information Company Company Informa…" at bounding box center [553, 0] width 1107 height 0
click at [358, 392] on li "TXT" at bounding box center [360, 399] width 66 height 18
type input "TXT"
click at [707, 325] on input "text" at bounding box center [707, 325] width 145 height 21
paste input "google-site-verification=ag6AL5nZyBVvDubu1q7-vUfIxx4TJa-EBnrl6JxSlM8"
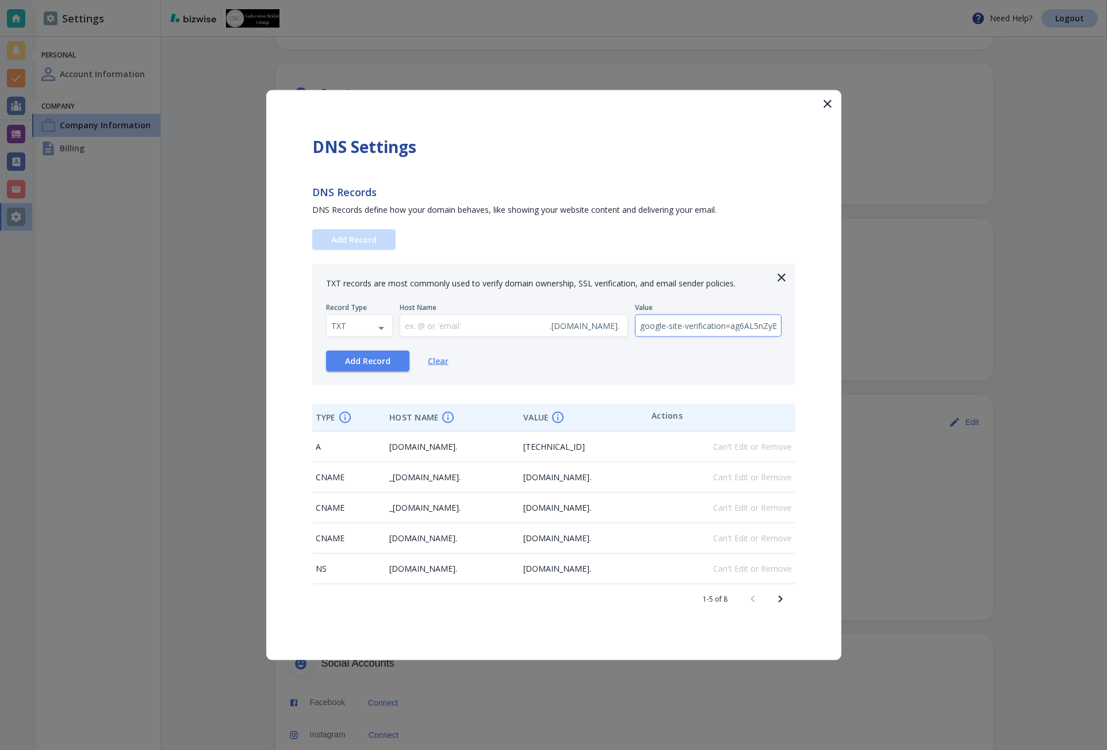
scroll to position [0, 153]
type input "google-site-verification=ag6AL5nZyBVvDubu1q7-vUfIxx4TJa-EBnrl6JxSlM8"
click at [368, 363] on span "Add Record" at bounding box center [367, 361] width 45 height 8
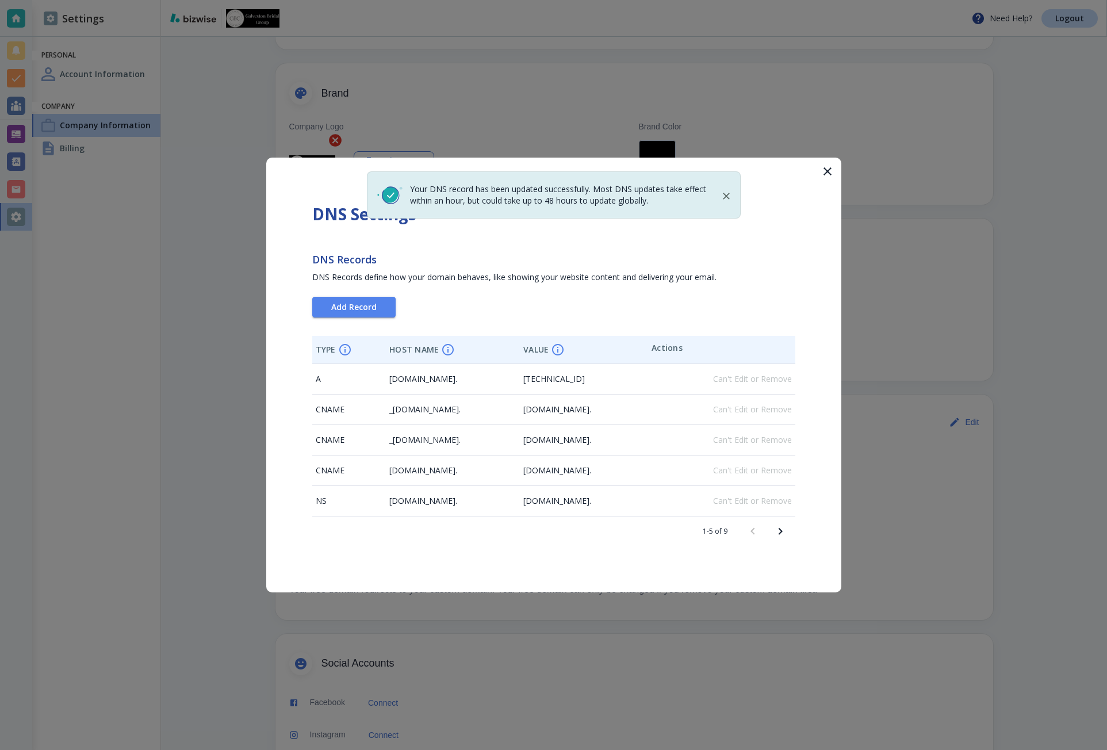
click at [860, 343] on div at bounding box center [553, 375] width 1107 height 750
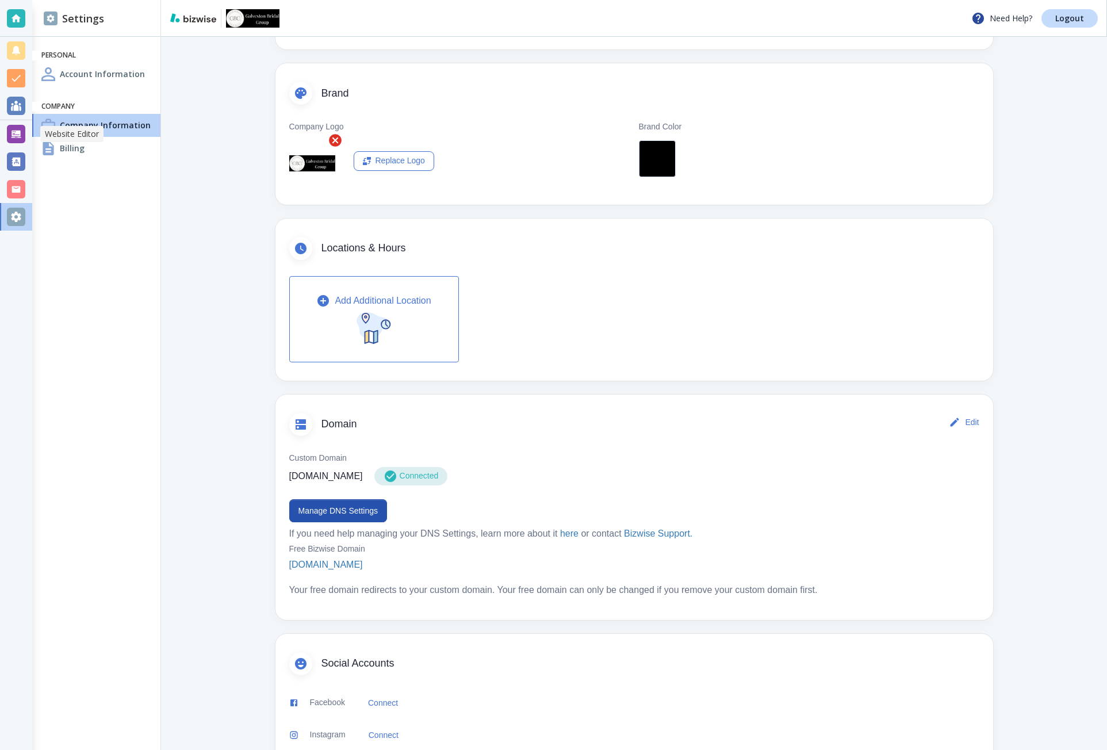
click at [12, 136] on div at bounding box center [16, 134] width 18 height 18
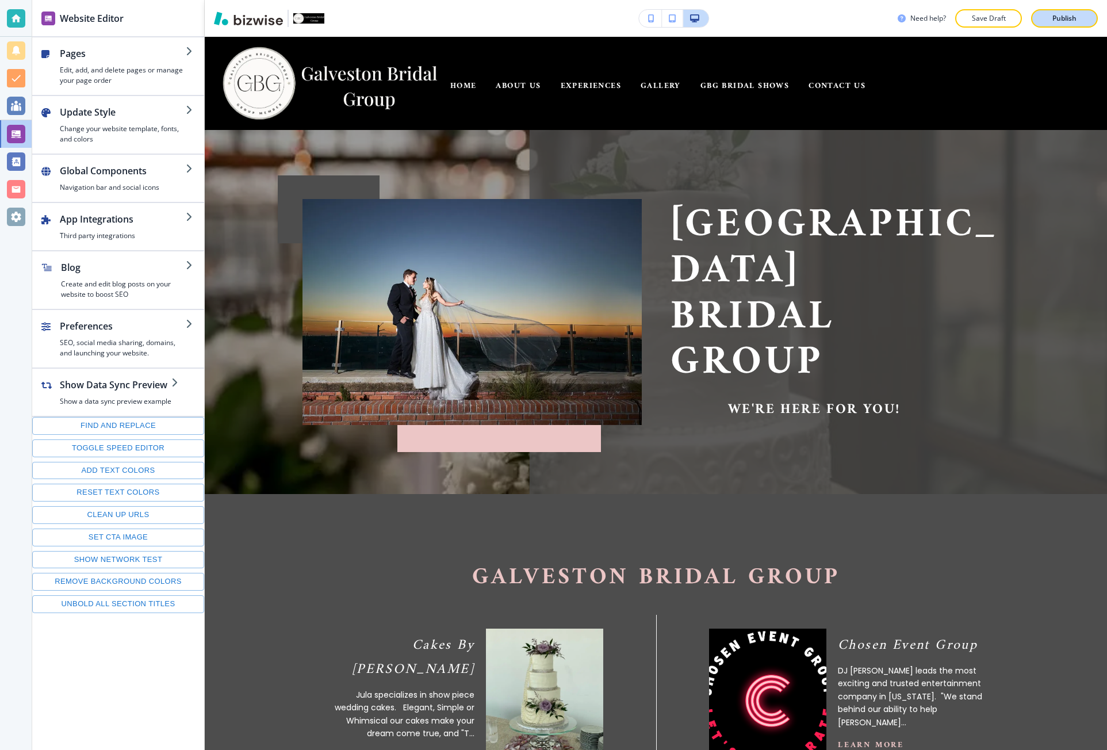
click at [1066, 20] on p "Publish" at bounding box center [1064, 18] width 24 height 10
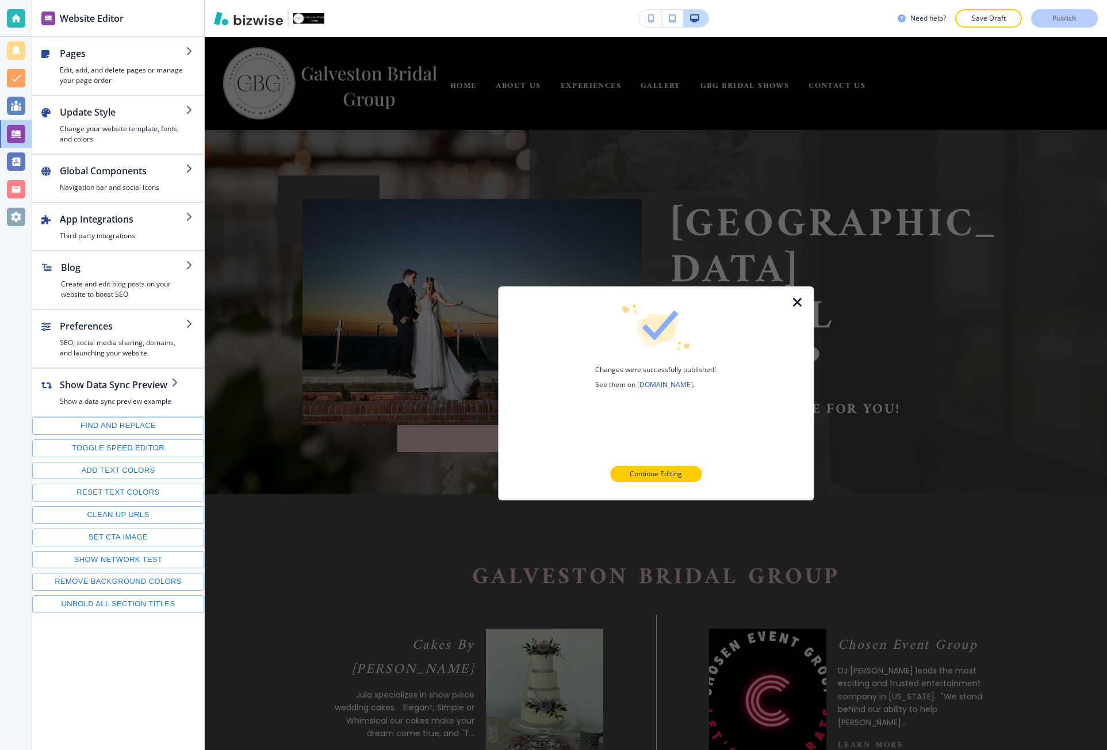
click at [796, 310] on div at bounding box center [804, 393] width 18 height 214
click at [796, 303] on icon "button" at bounding box center [798, 303] width 14 height 14
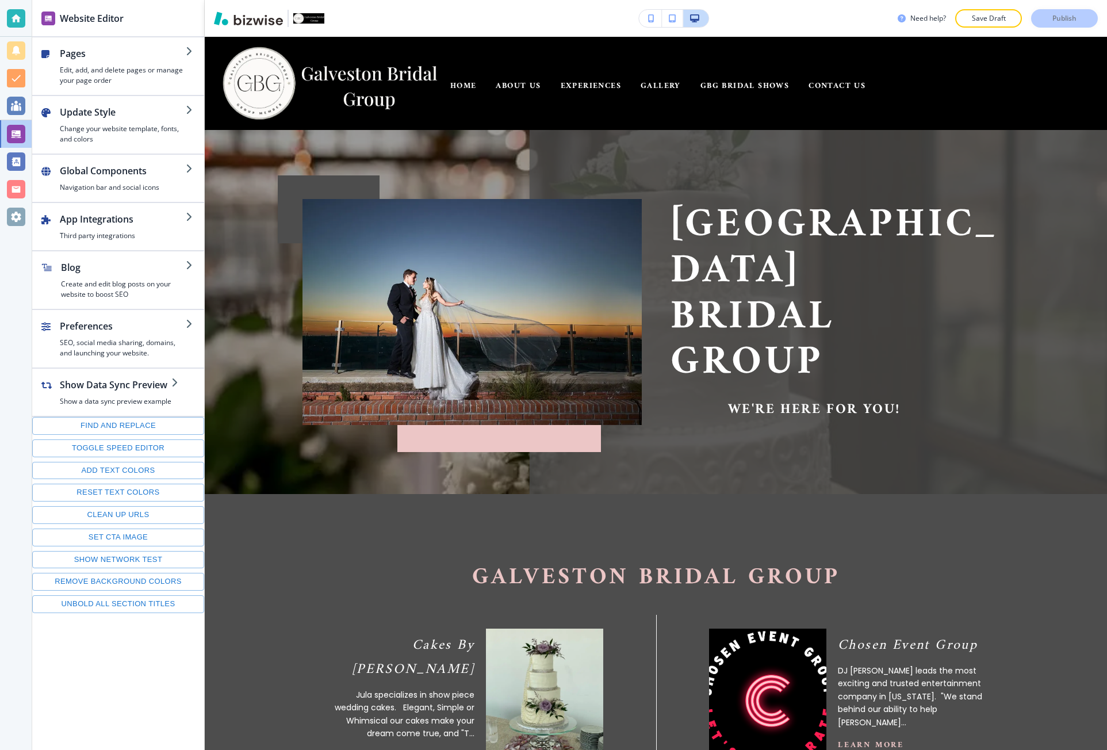
click at [24, 216] on div at bounding box center [16, 217] width 18 height 18
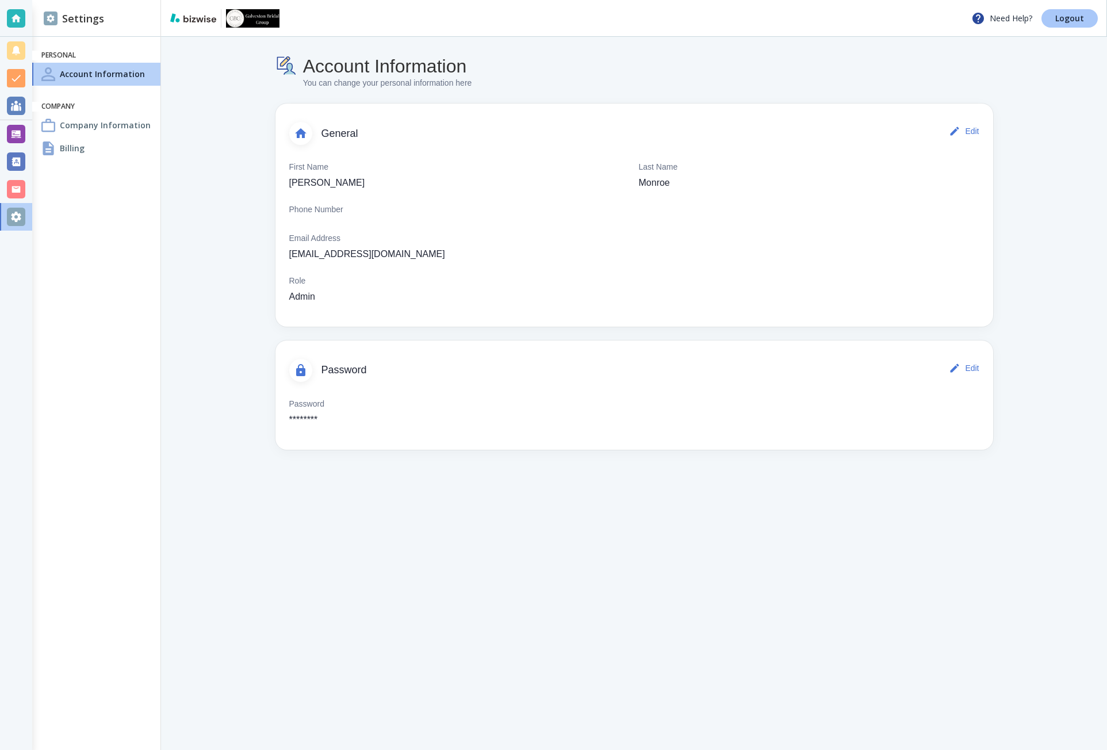
click at [1058, 22] on p "Logout" at bounding box center [1069, 18] width 29 height 8
